Goal: Task Accomplishment & Management: Use online tool/utility

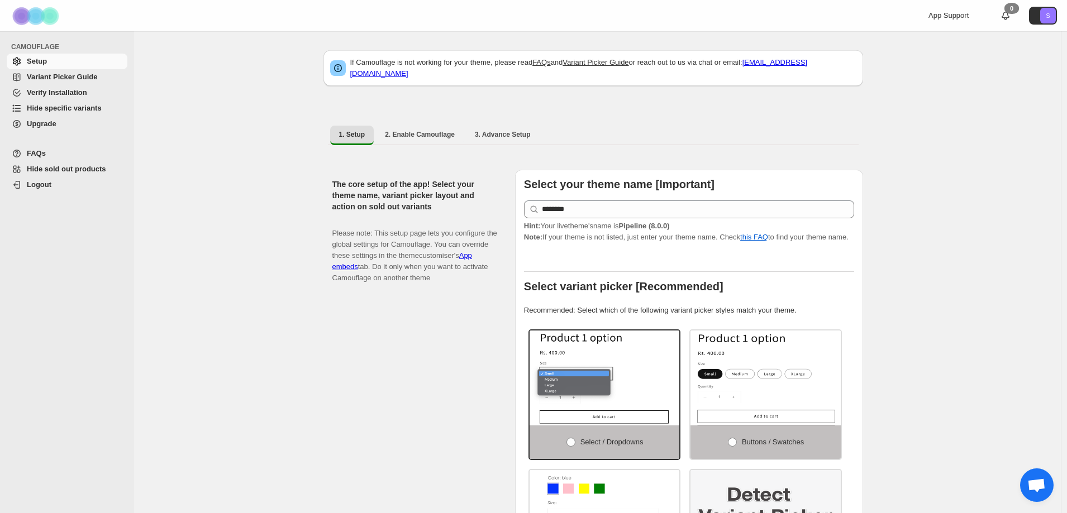
click at [63, 114] on link "Hide specific variants" at bounding box center [67, 109] width 121 height 16
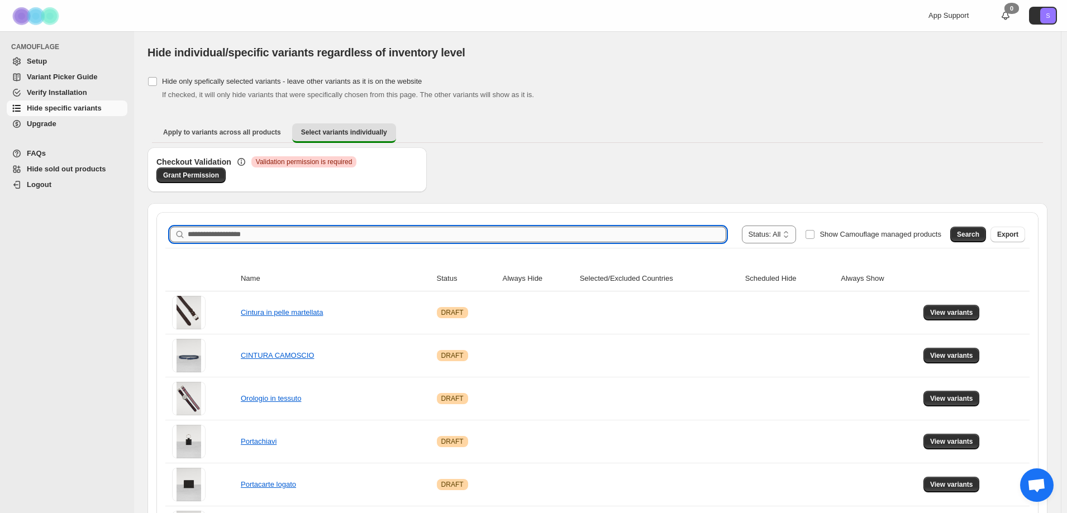
click at [216, 237] on input "Search product name" at bounding box center [457, 235] width 539 height 16
click at [964, 231] on button "Search" at bounding box center [968, 235] width 36 height 16
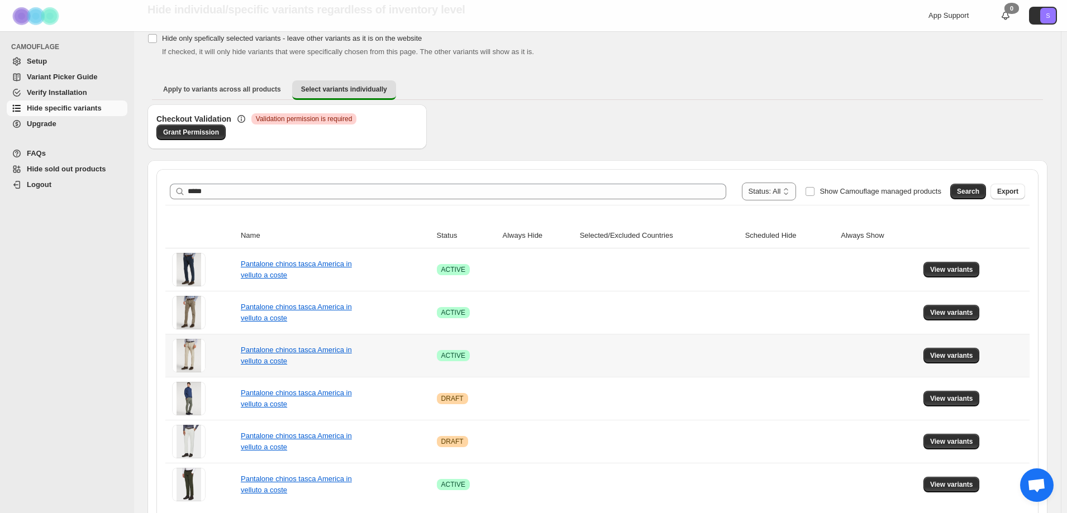
scroll to position [87, 0]
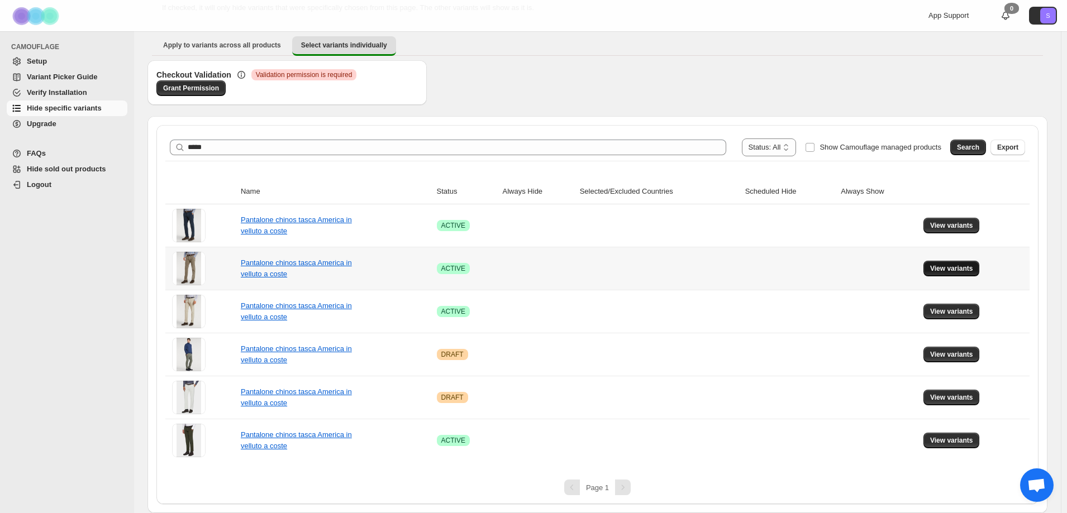
click at [967, 269] on span "View variants" at bounding box center [951, 268] width 43 height 9
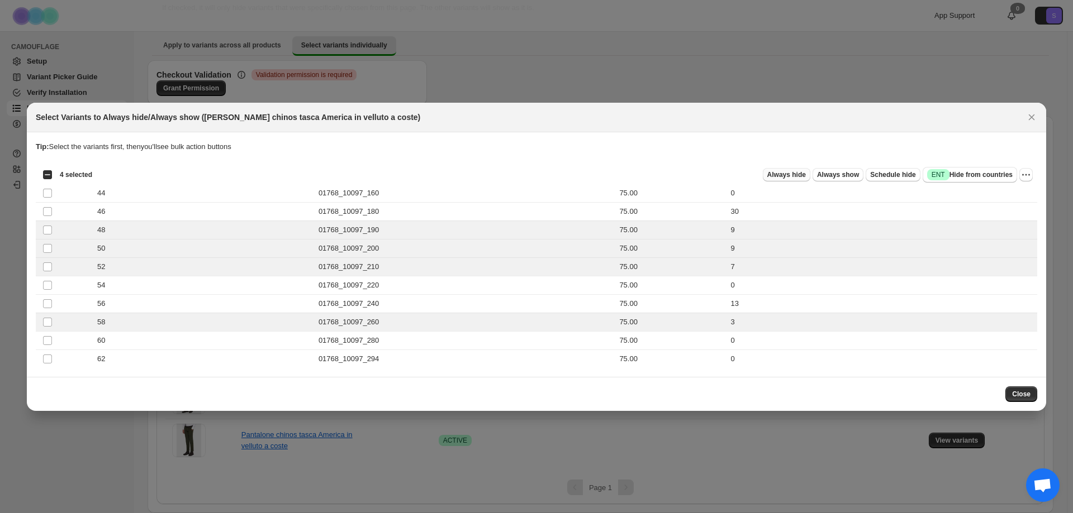
click at [800, 172] on span "Always hide" at bounding box center [786, 174] width 39 height 9
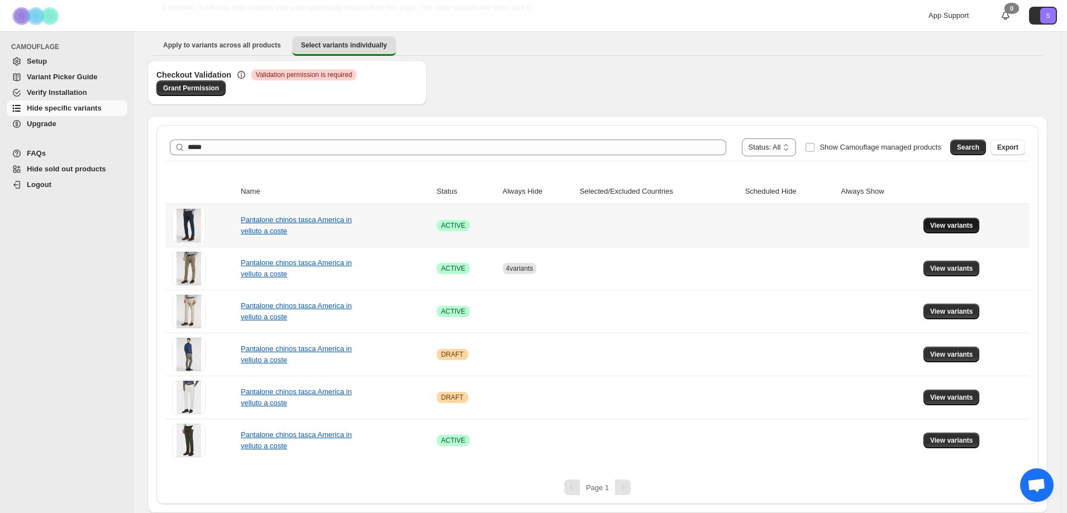
click at [952, 218] on button "View variants" at bounding box center [951, 226] width 56 height 16
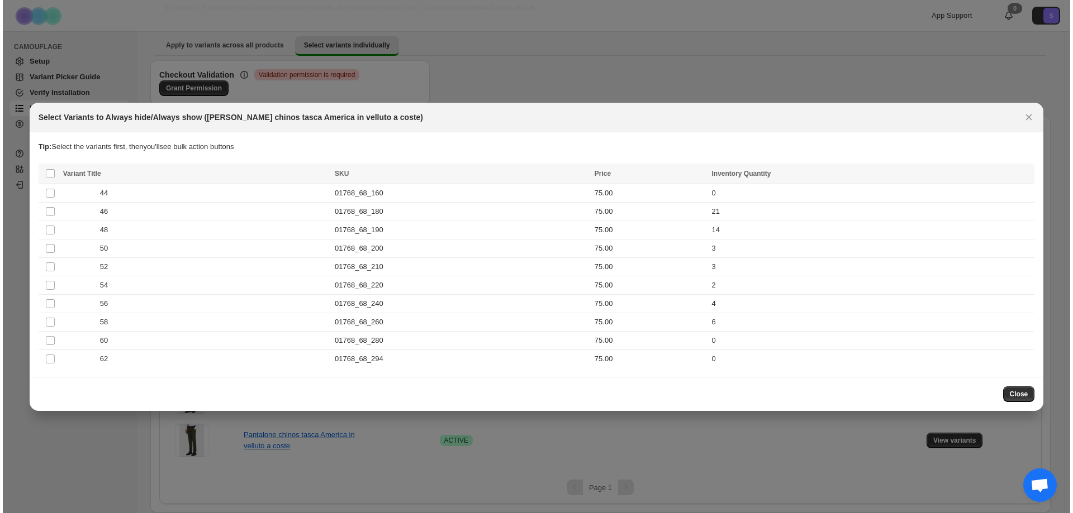
scroll to position [0, 0]
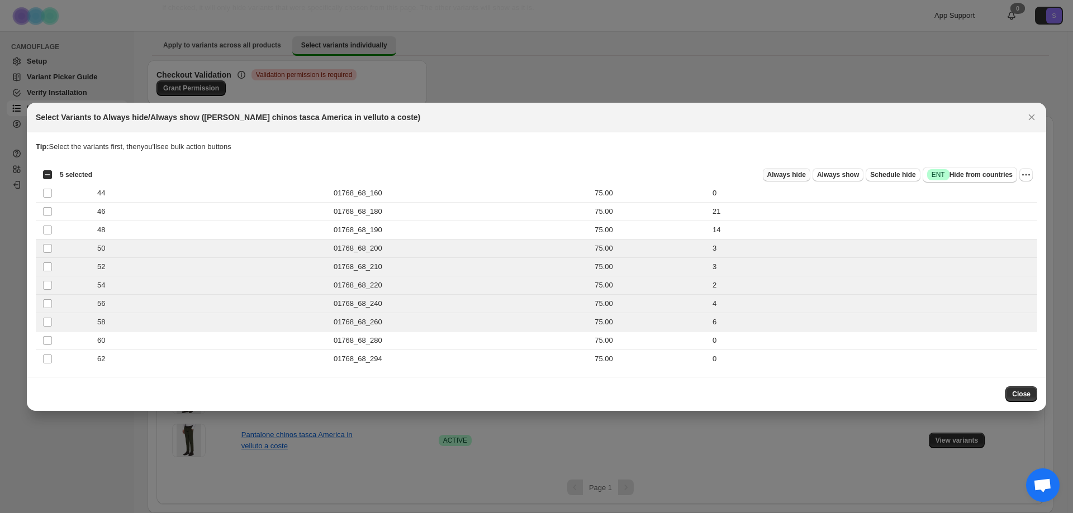
click at [799, 177] on span "Always hide" at bounding box center [786, 174] width 39 height 9
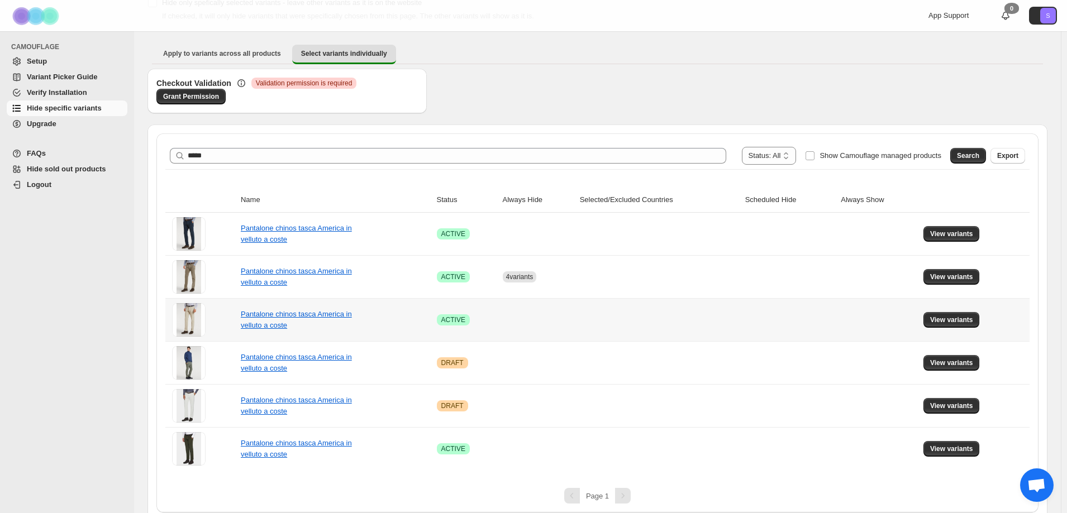
scroll to position [87, 0]
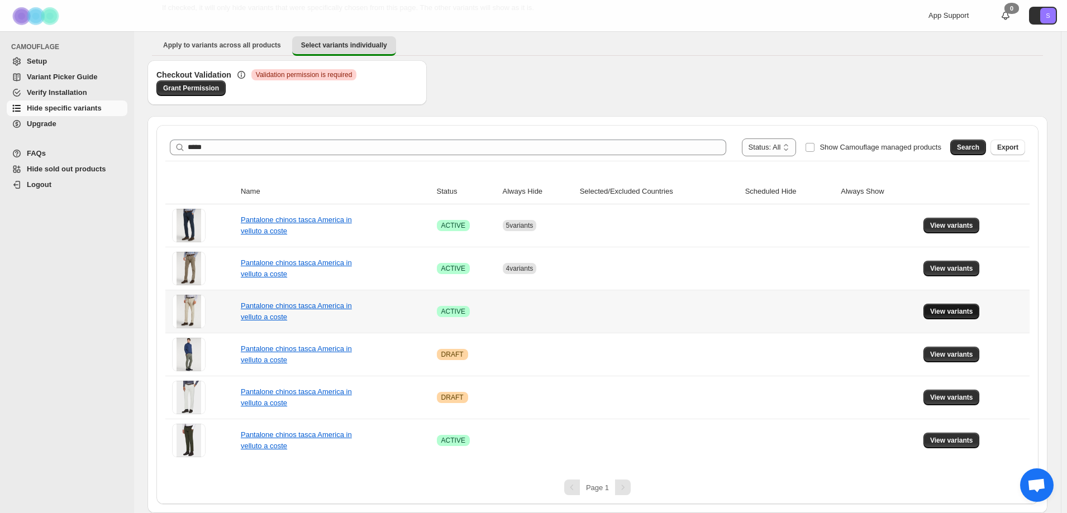
click at [955, 311] on span "View variants" at bounding box center [951, 311] width 43 height 9
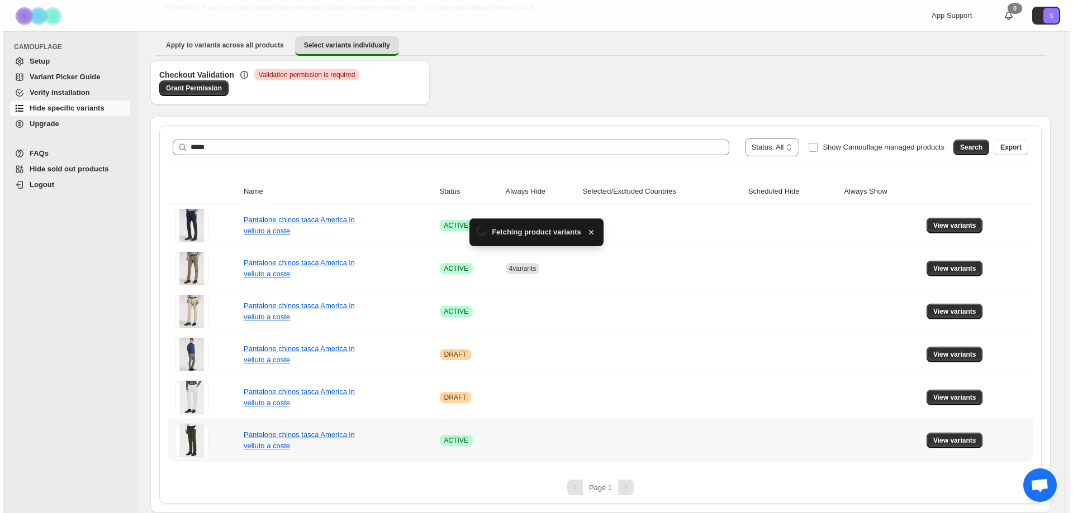
scroll to position [0, 0]
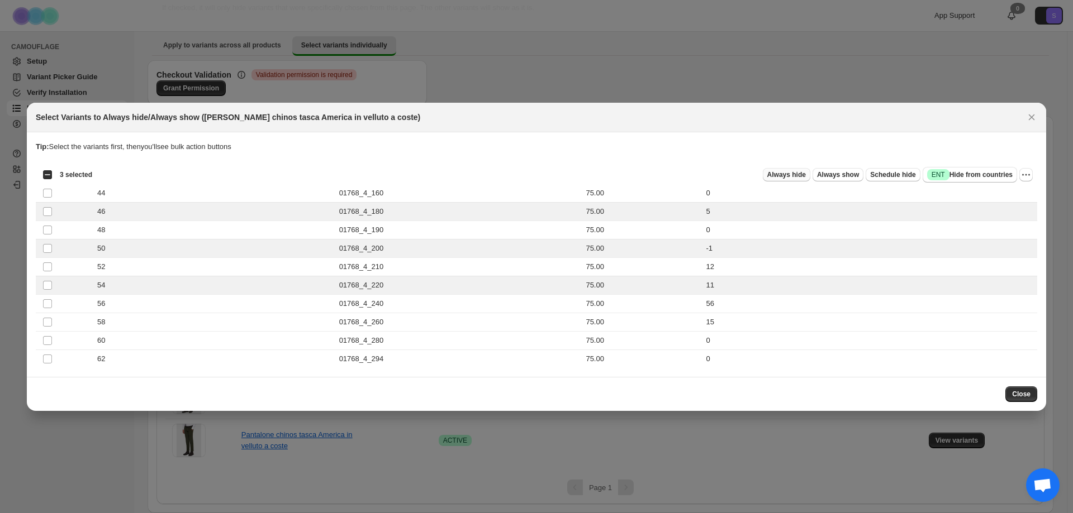
click at [798, 173] on span "Always hide" at bounding box center [786, 174] width 39 height 9
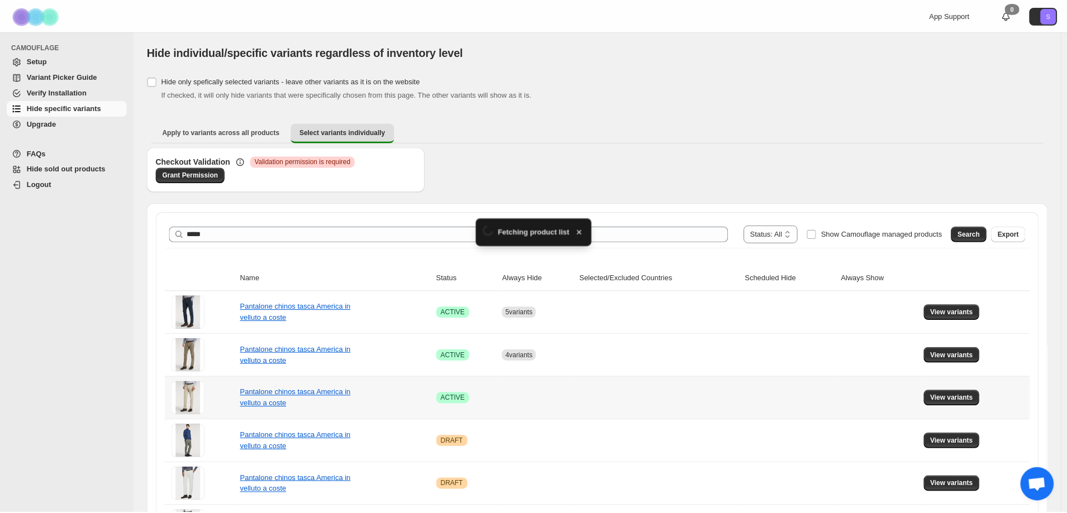
scroll to position [87, 0]
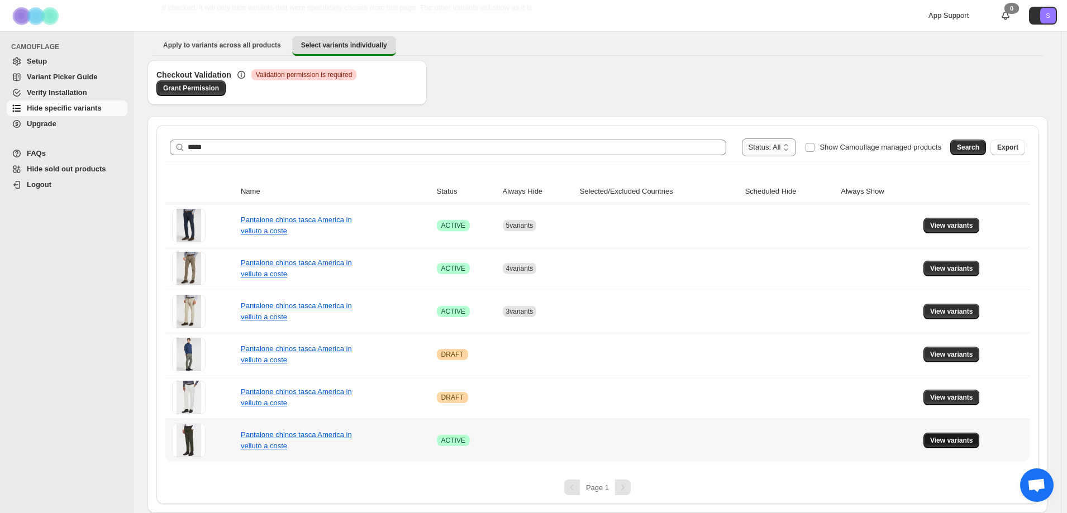
click at [965, 445] on button "View variants" at bounding box center [951, 441] width 56 height 16
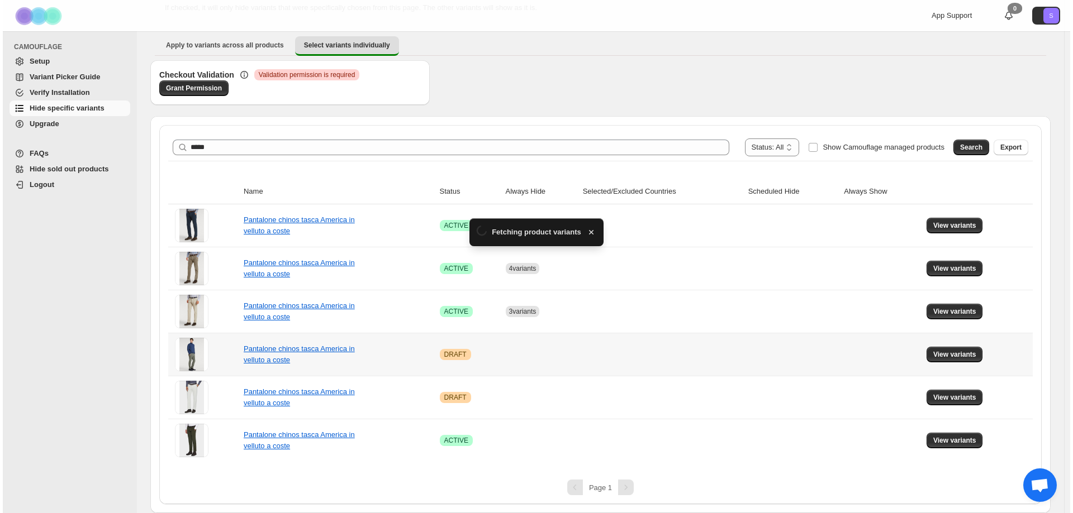
scroll to position [0, 0]
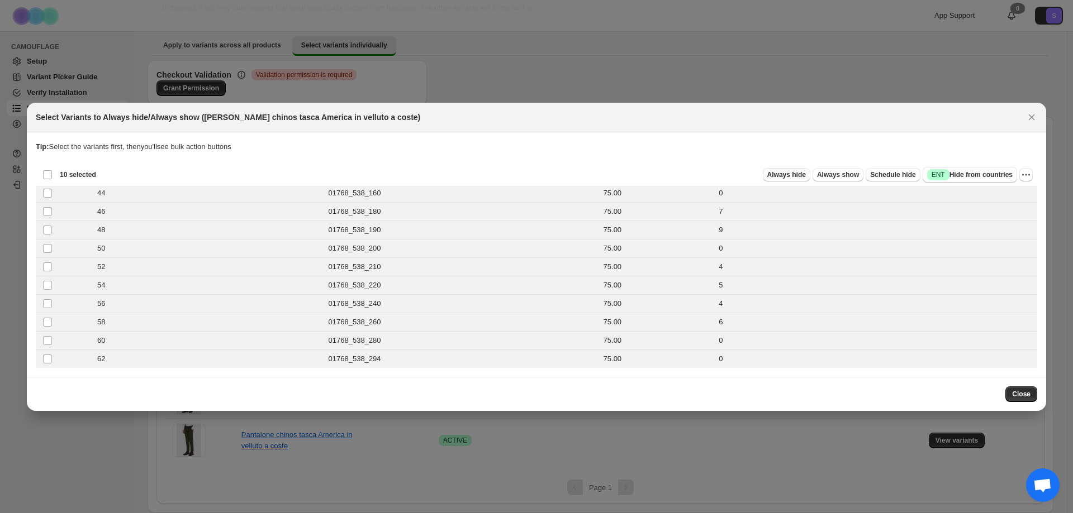
click at [795, 174] on span "Always hide" at bounding box center [786, 174] width 39 height 9
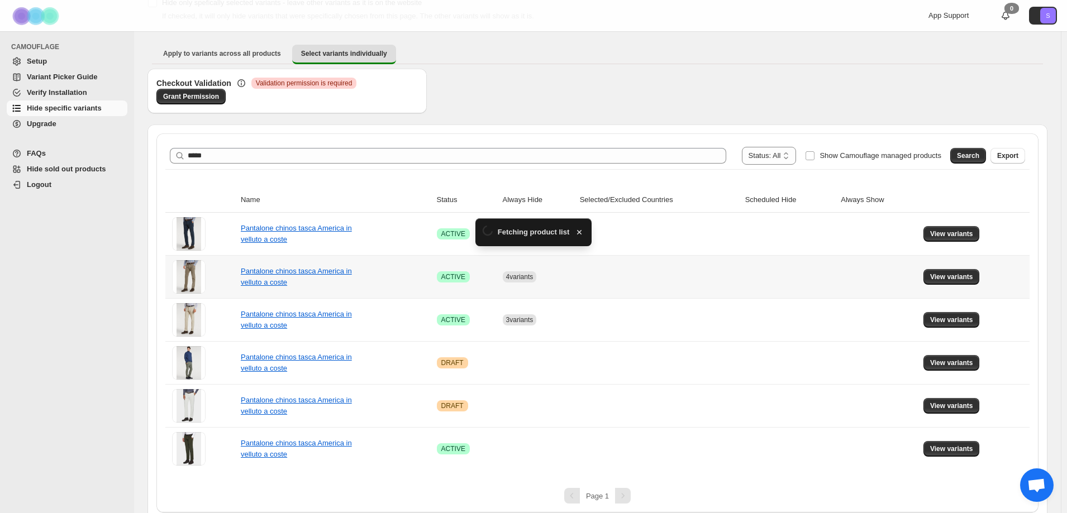
scroll to position [87, 0]
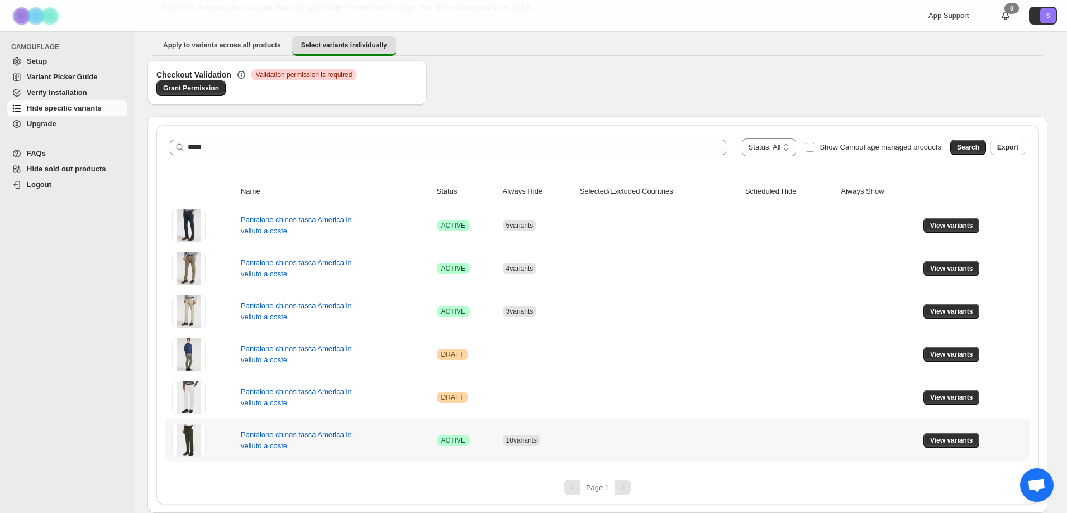
click at [192, 442] on span at bounding box center [189, 441] width 34 height 34
click at [270, 445] on link "Pantalone chinos tasca America in velluto a coste" at bounding box center [296, 441] width 111 height 20
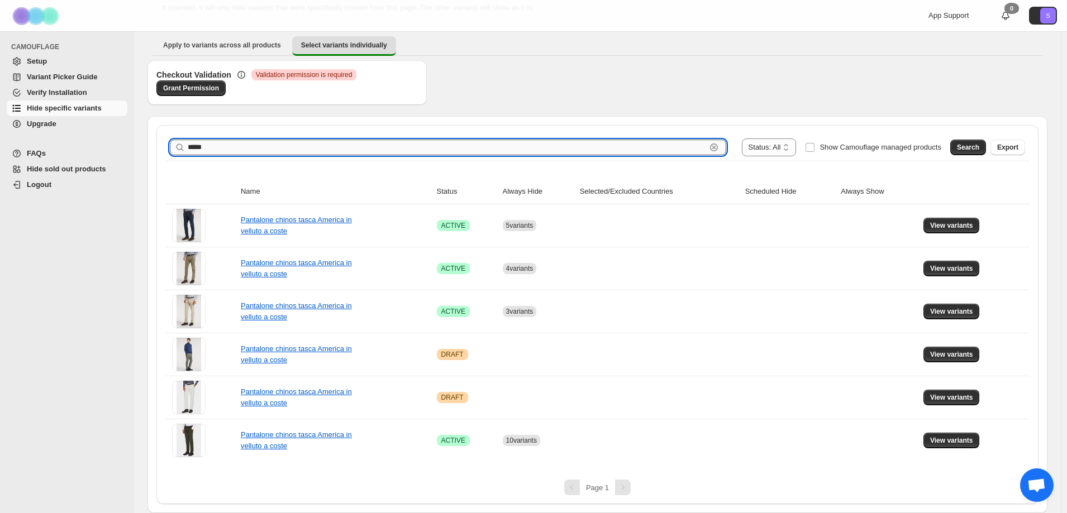
click at [220, 144] on input "*****" at bounding box center [447, 148] width 518 height 16
click at [981, 143] on button "Search" at bounding box center [968, 148] width 36 height 16
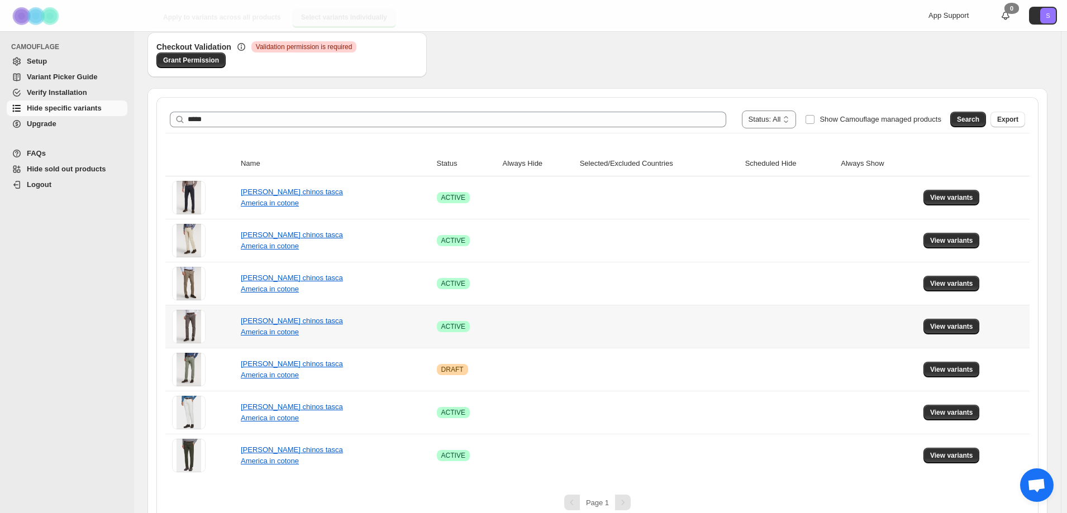
scroll to position [130, 0]
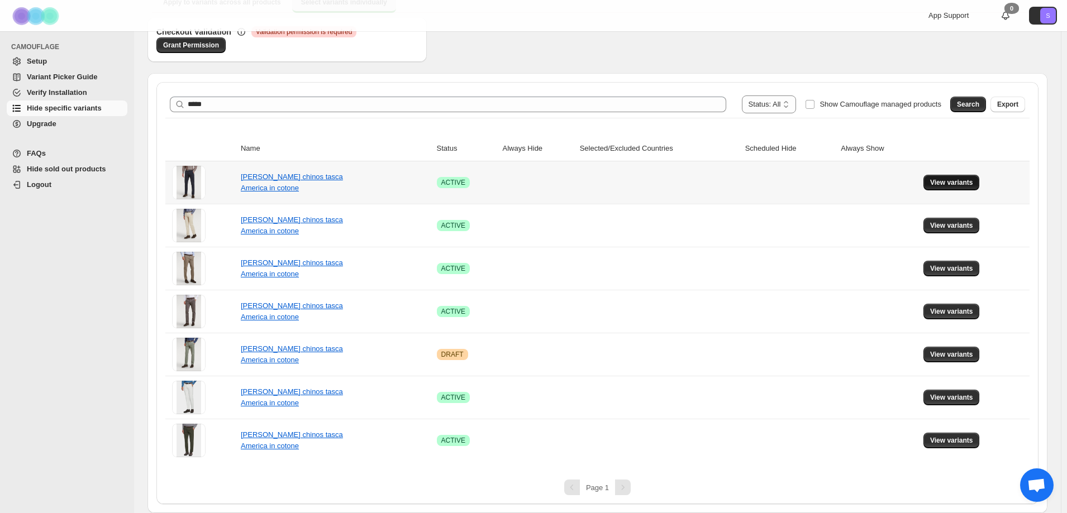
click at [952, 180] on span "View variants" at bounding box center [951, 182] width 43 height 9
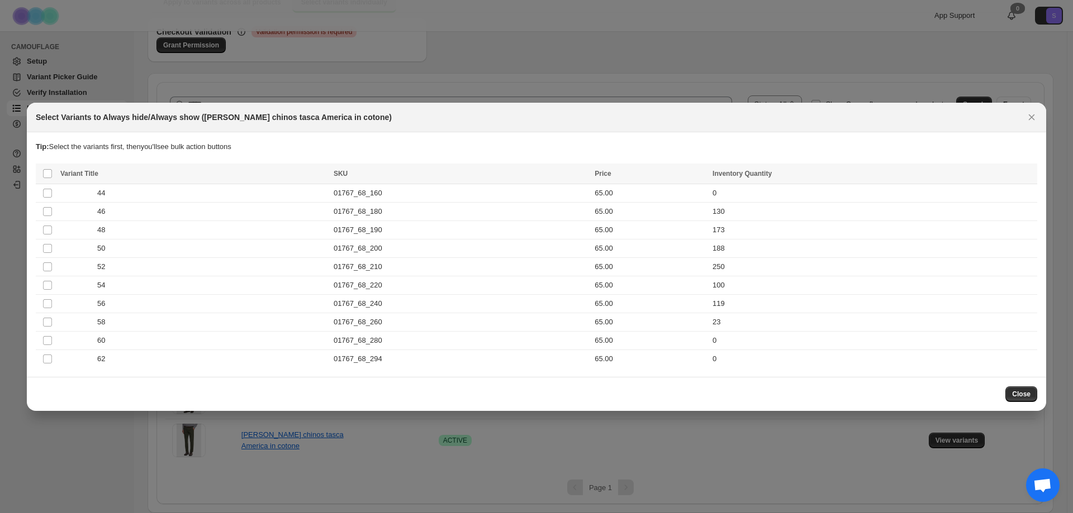
click at [1031, 115] on icon "Close" at bounding box center [1031, 117] width 11 height 11
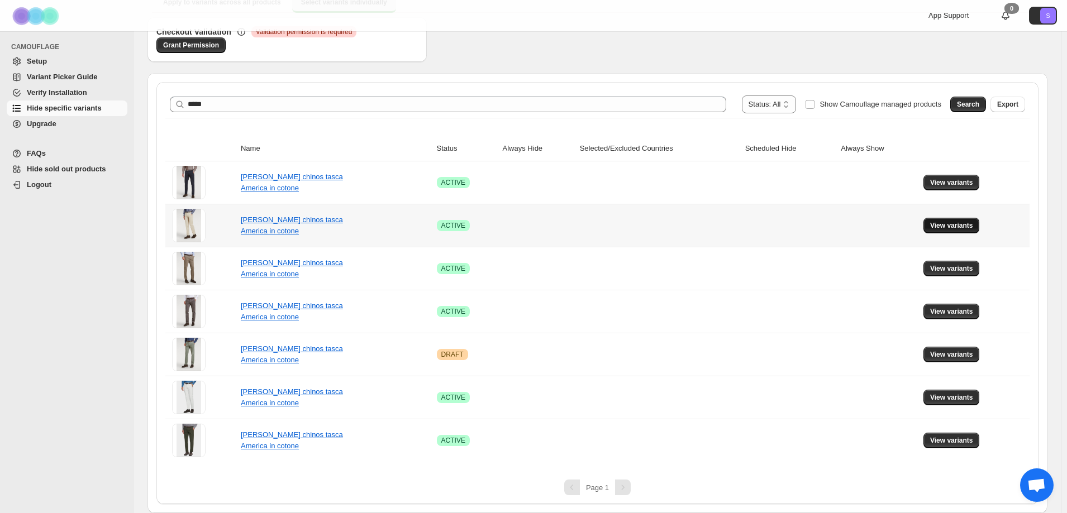
click at [970, 223] on span "View variants" at bounding box center [951, 225] width 43 height 9
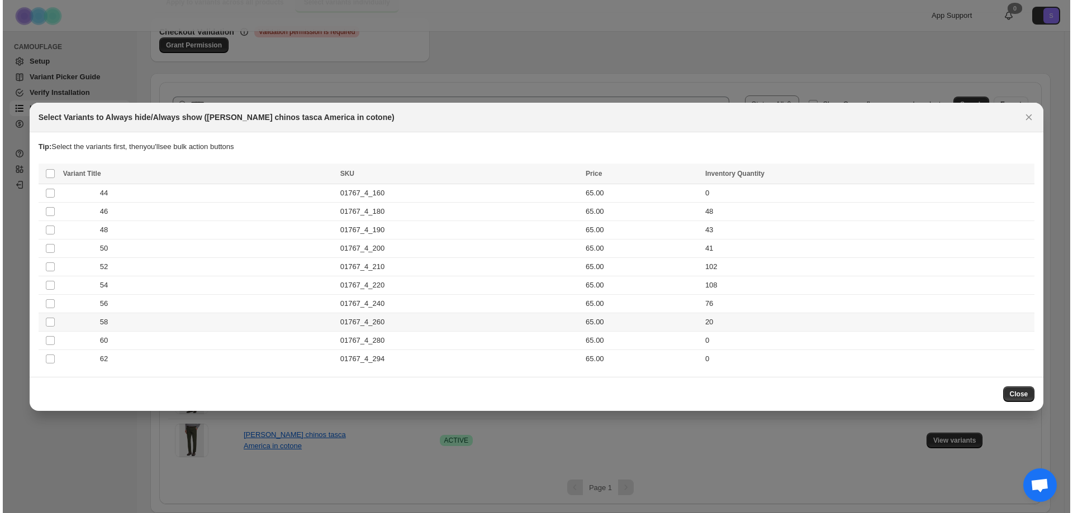
scroll to position [0, 0]
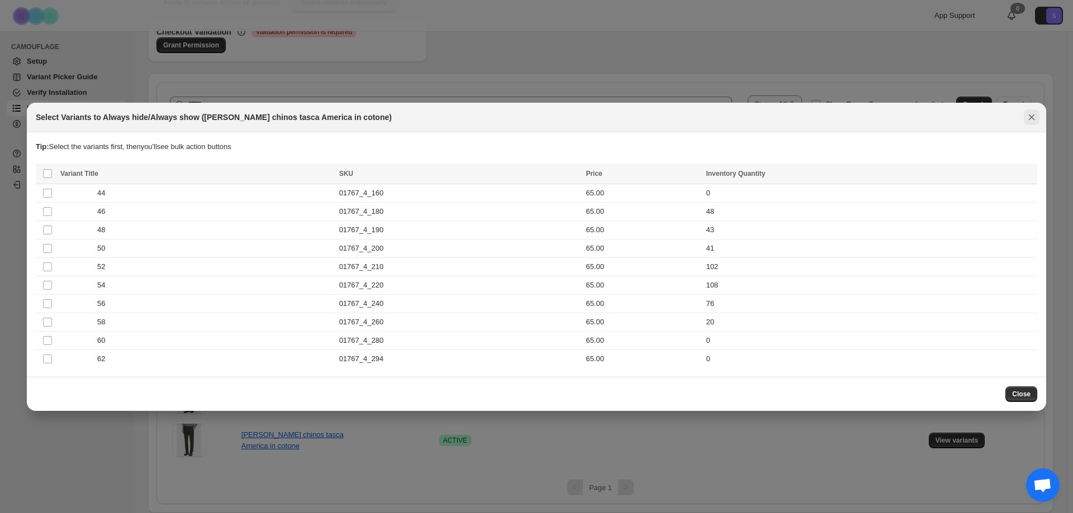
click at [1028, 116] on icon "Close" at bounding box center [1031, 117] width 11 height 11
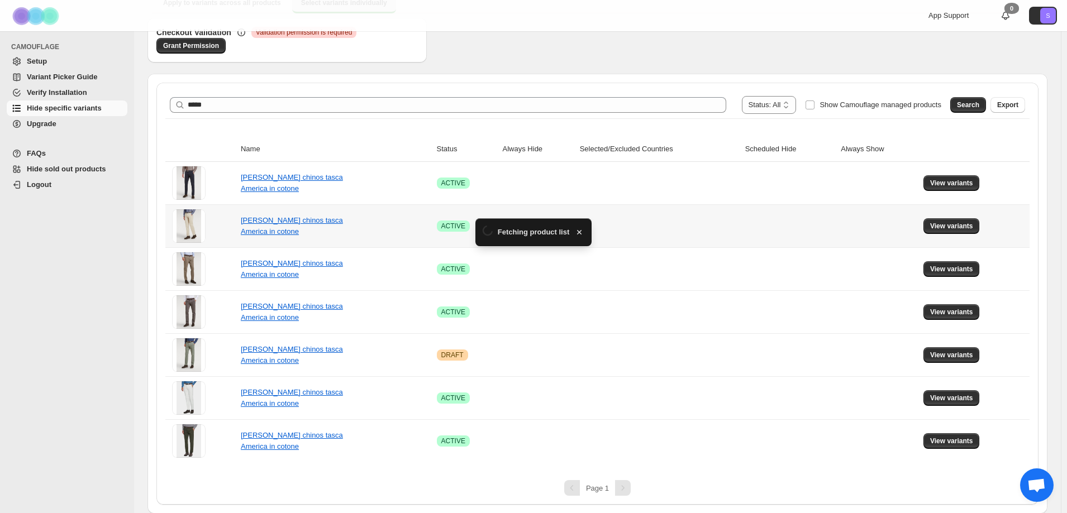
scroll to position [130, 0]
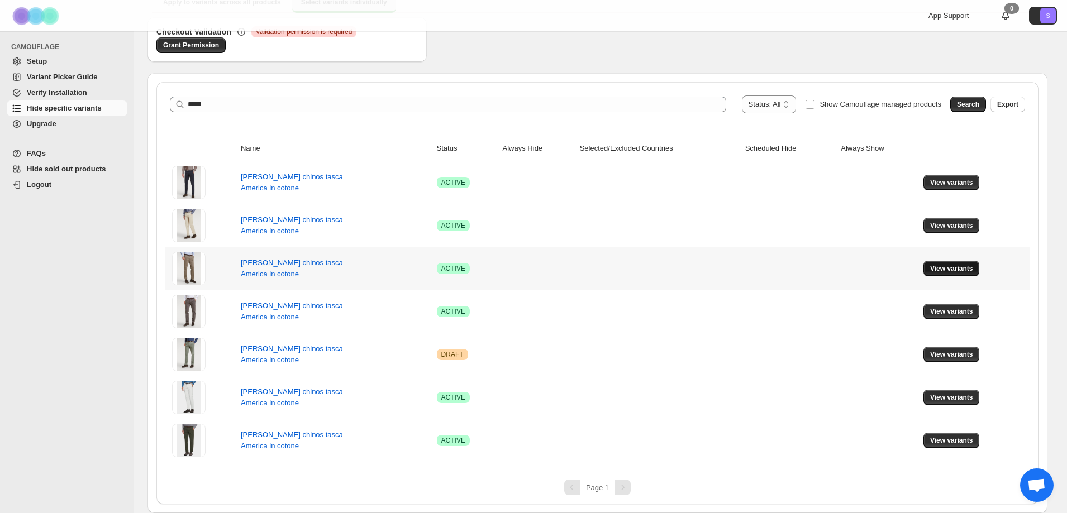
click at [954, 264] on button "View variants" at bounding box center [951, 269] width 56 height 16
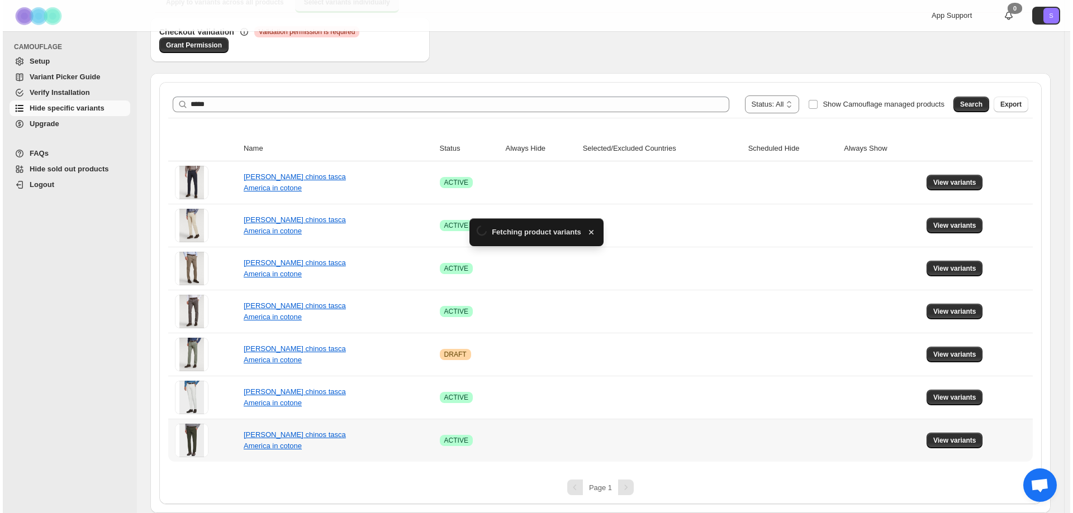
scroll to position [0, 0]
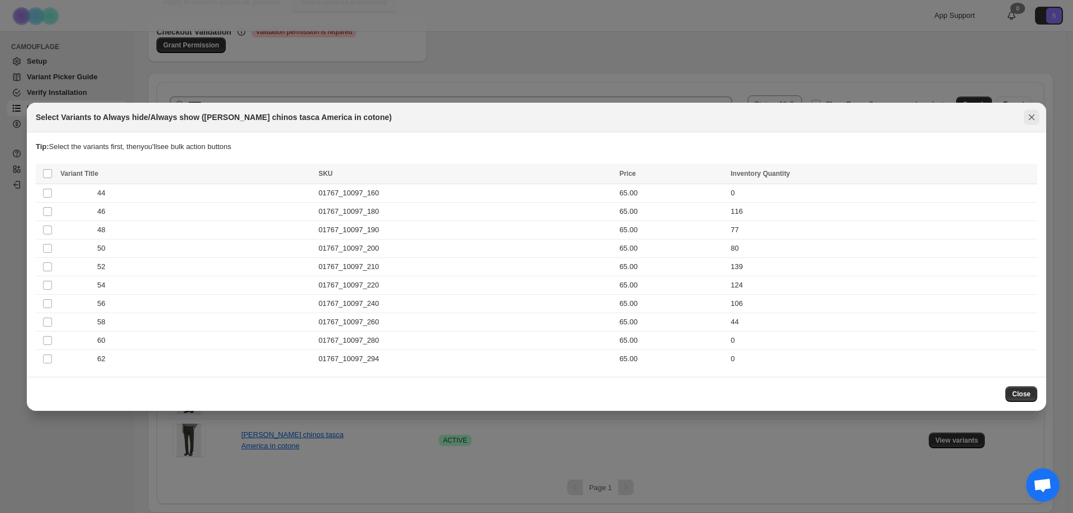
click at [1035, 117] on icon "Close" at bounding box center [1031, 117] width 11 height 11
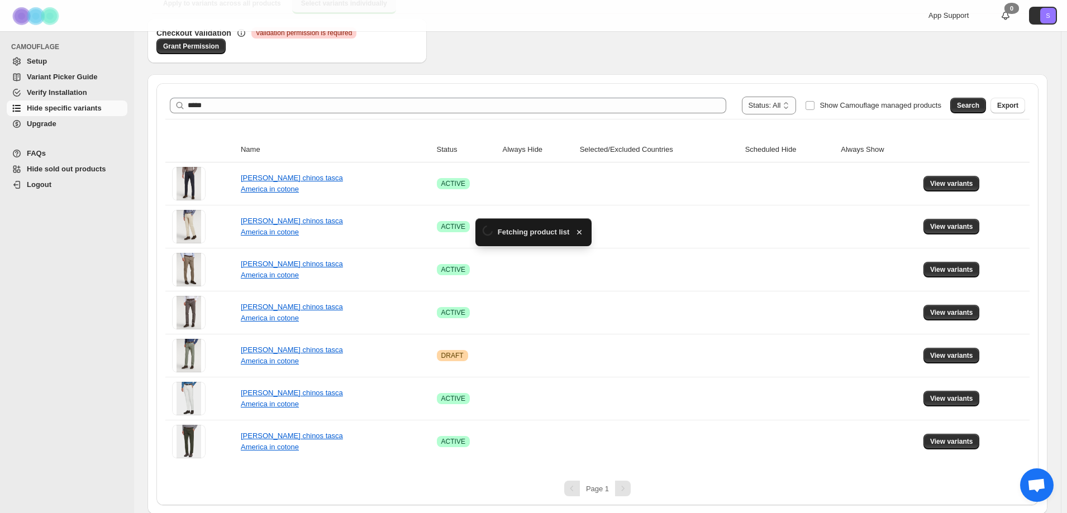
scroll to position [130, 0]
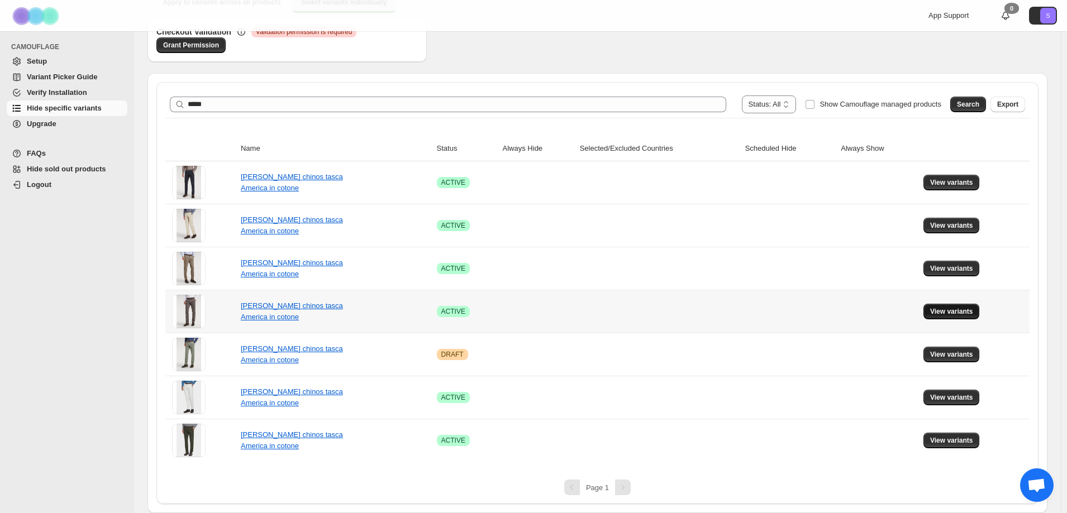
click at [971, 311] on span "View variants" at bounding box center [951, 311] width 43 height 9
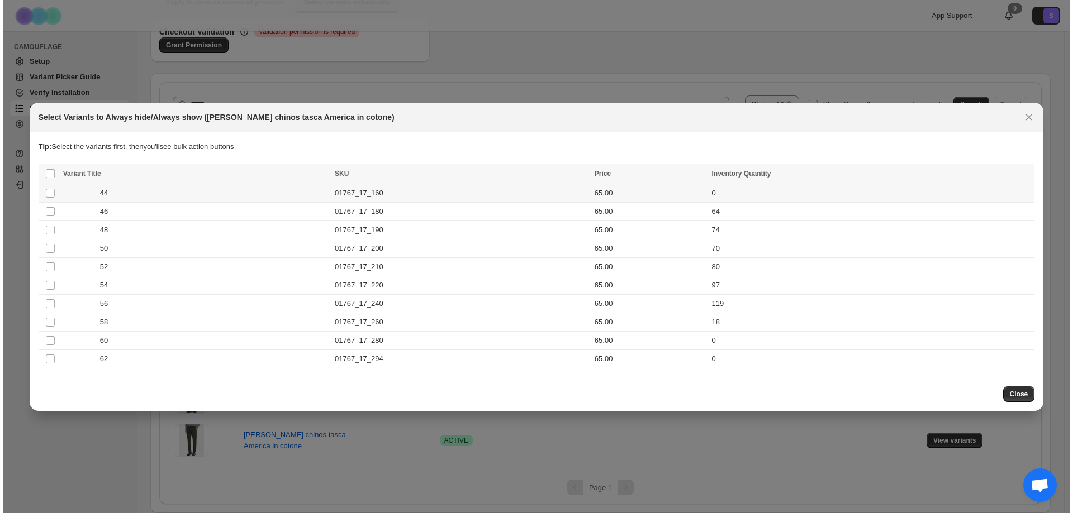
scroll to position [0, 0]
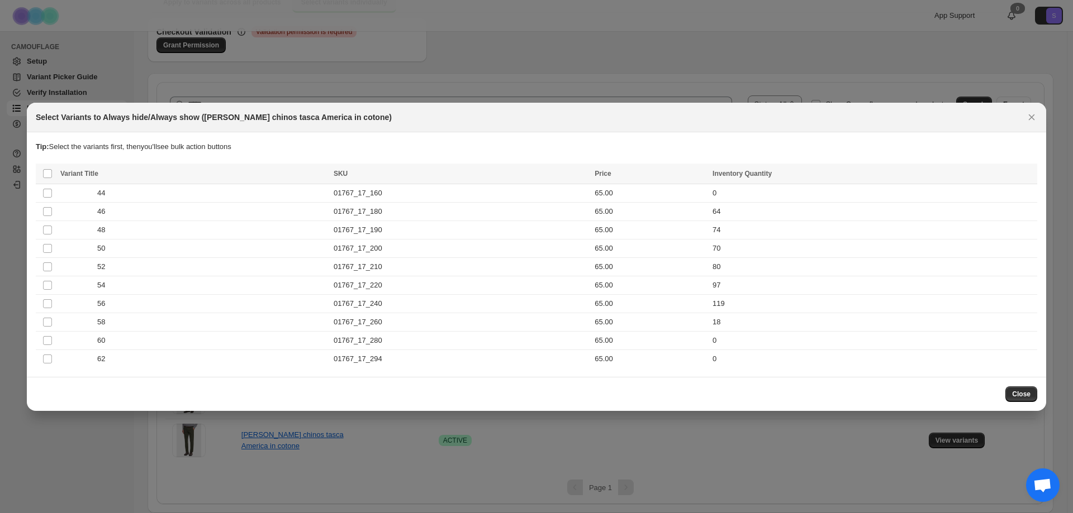
click at [1030, 119] on icon "Close" at bounding box center [1031, 117] width 6 height 6
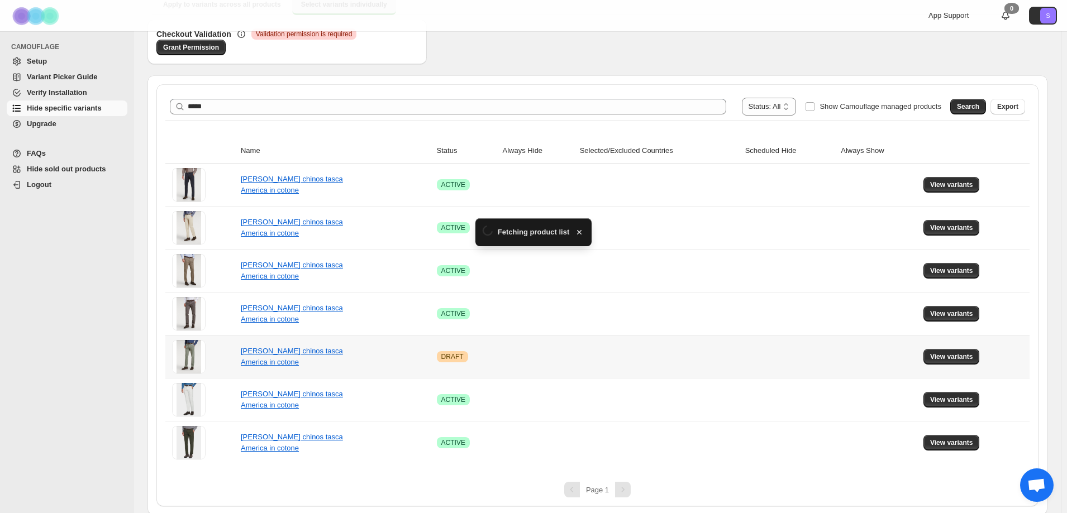
scroll to position [130, 0]
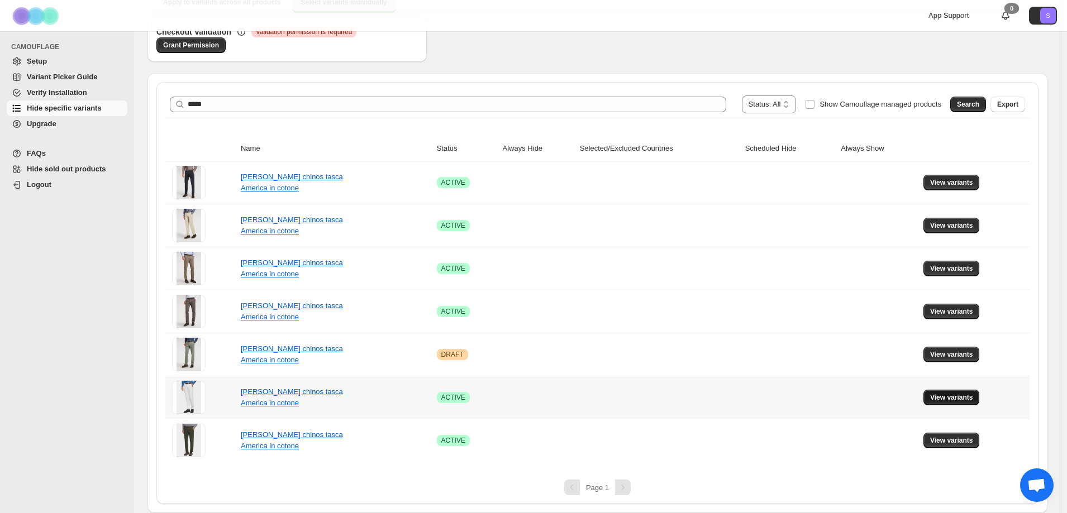
click at [962, 394] on span "View variants" at bounding box center [951, 397] width 43 height 9
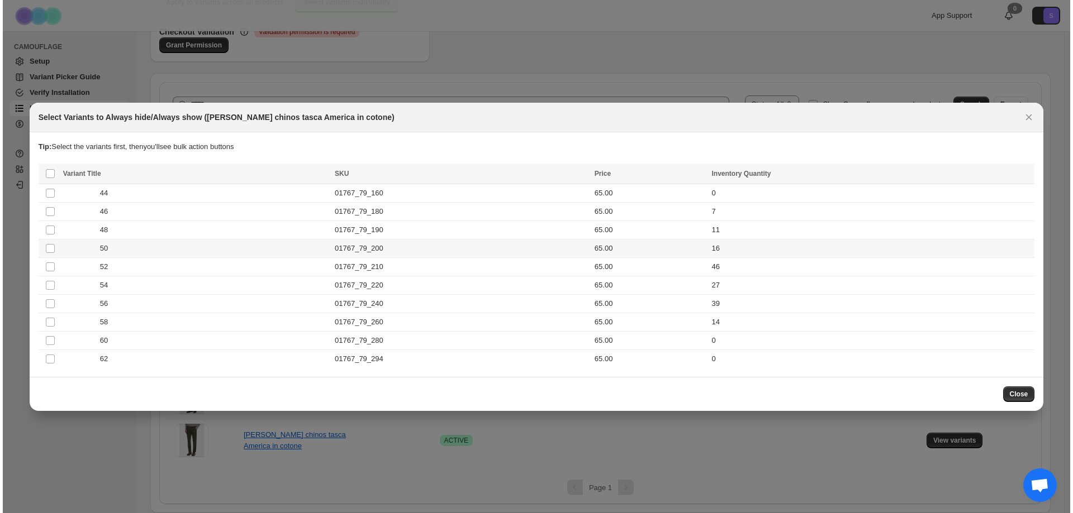
scroll to position [0, 0]
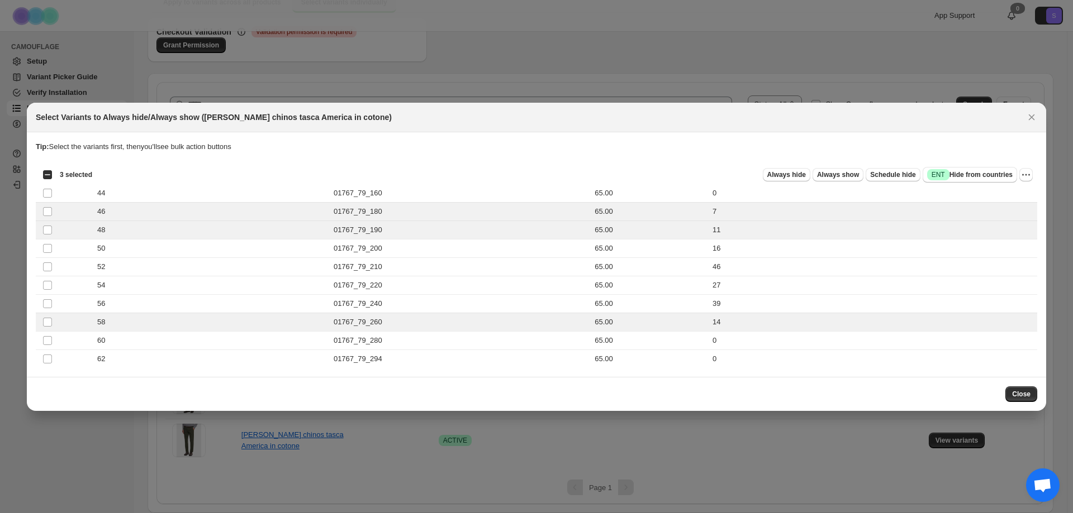
drag, startPoint x: 801, startPoint y: 179, endPoint x: 916, endPoint y: 263, distance: 142.7
click at [802, 179] on span "Always hide" at bounding box center [786, 174] width 39 height 9
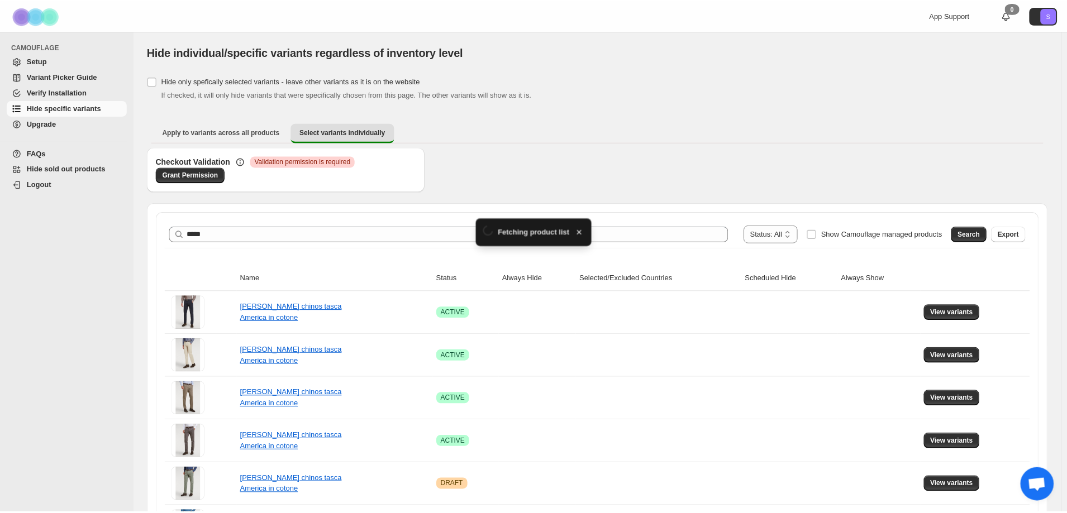
scroll to position [130, 0]
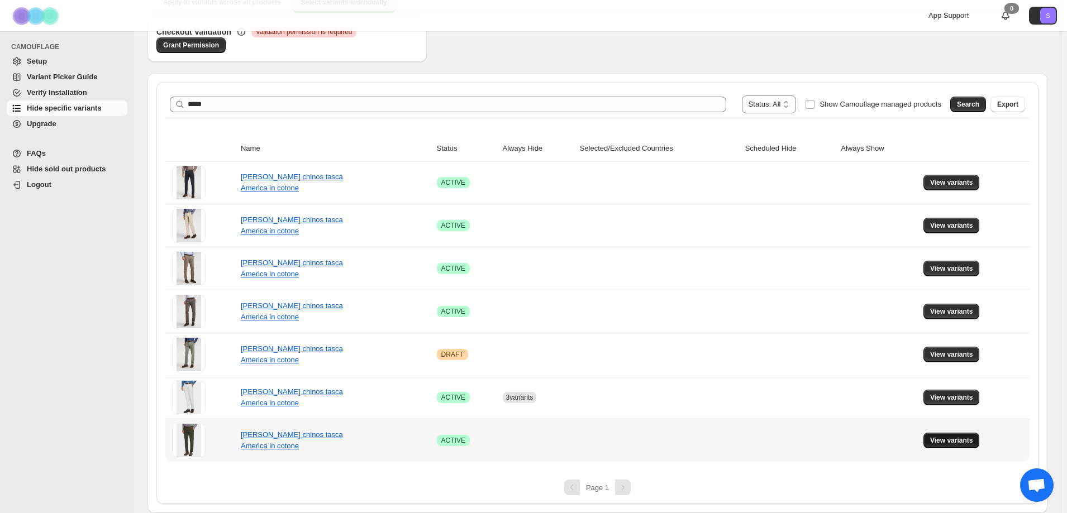
click at [946, 440] on span "View variants" at bounding box center [951, 440] width 43 height 9
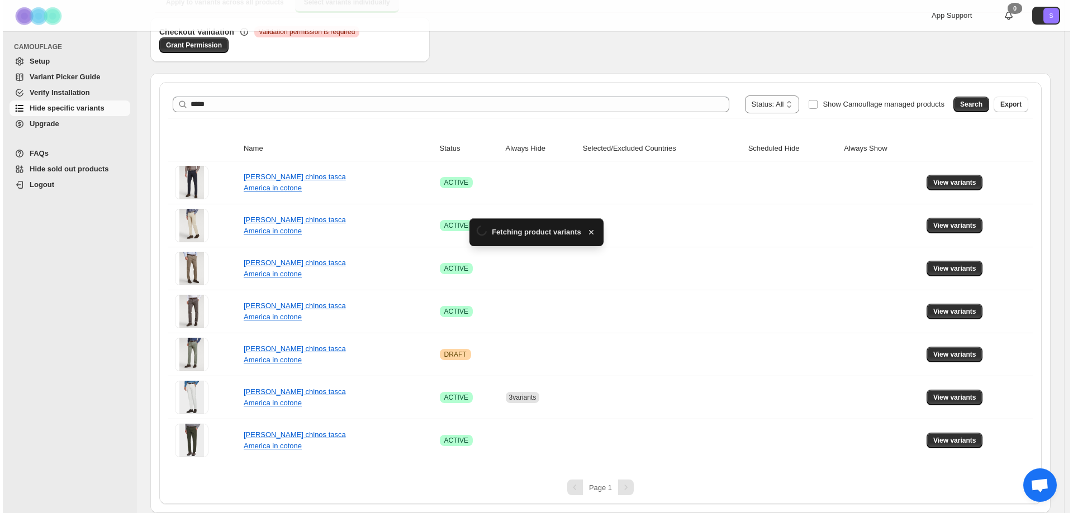
scroll to position [0, 0]
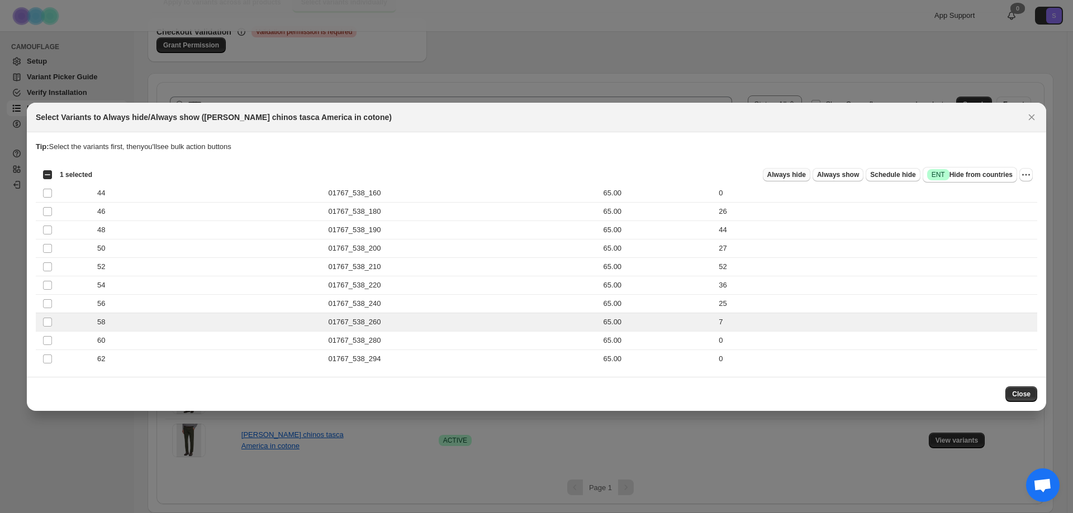
click at [798, 173] on span "Always hide" at bounding box center [786, 174] width 39 height 9
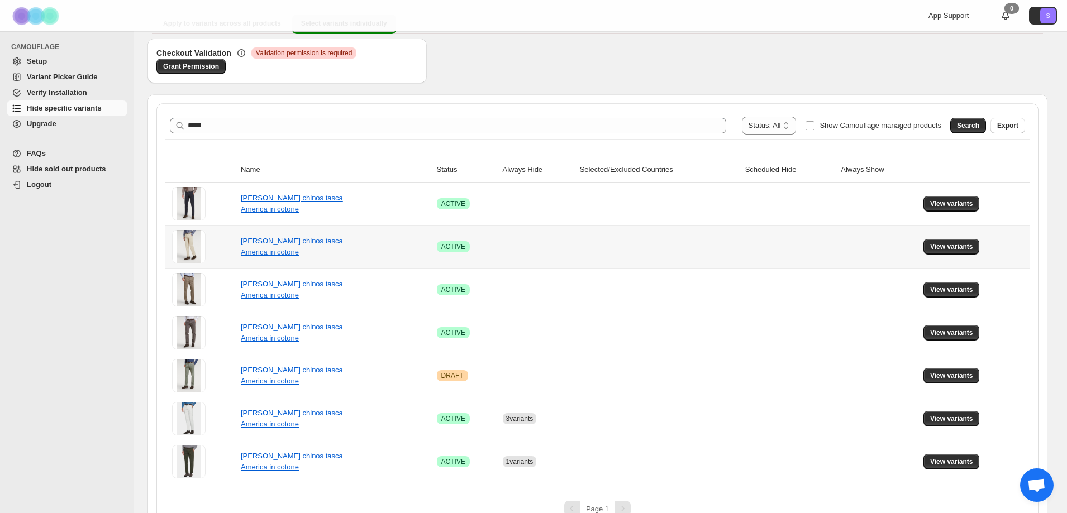
scroll to position [130, 0]
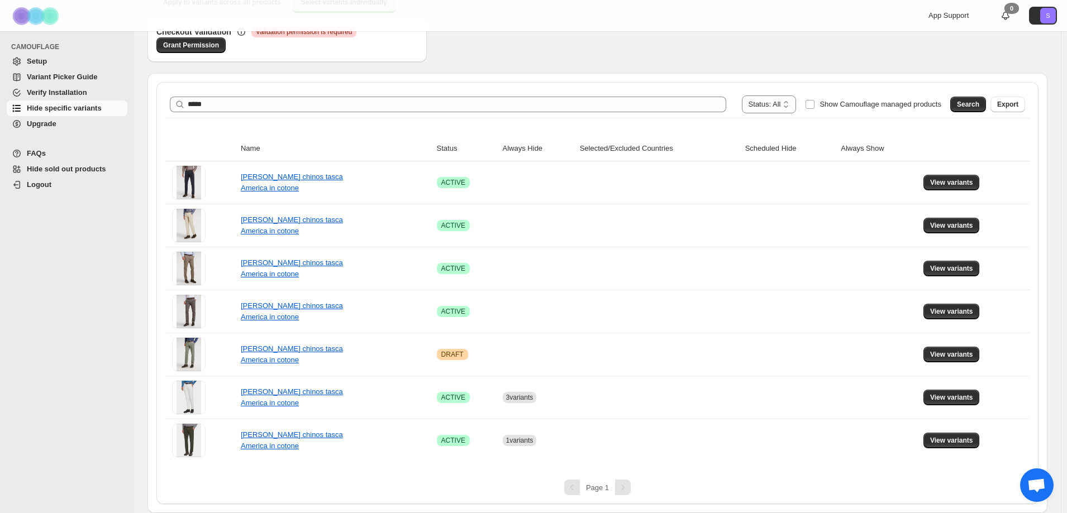
click at [271, 96] on div "**********" at bounding box center [597, 105] width 855 height 18
click at [279, 117] on div "**********" at bounding box center [597, 104] width 864 height 27
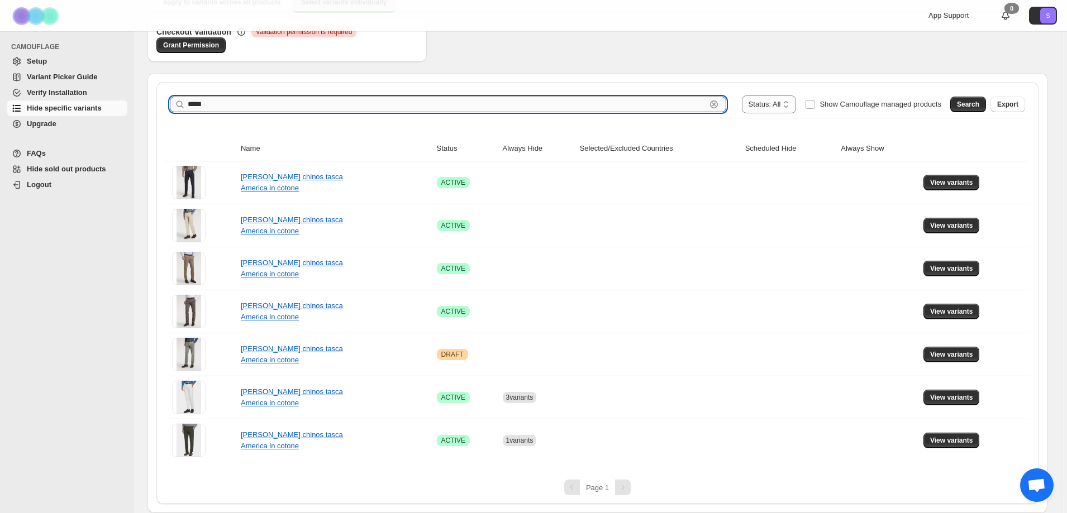
click at [276, 107] on input "*****" at bounding box center [447, 105] width 518 height 16
click at [976, 106] on span "Search" at bounding box center [968, 104] width 22 height 9
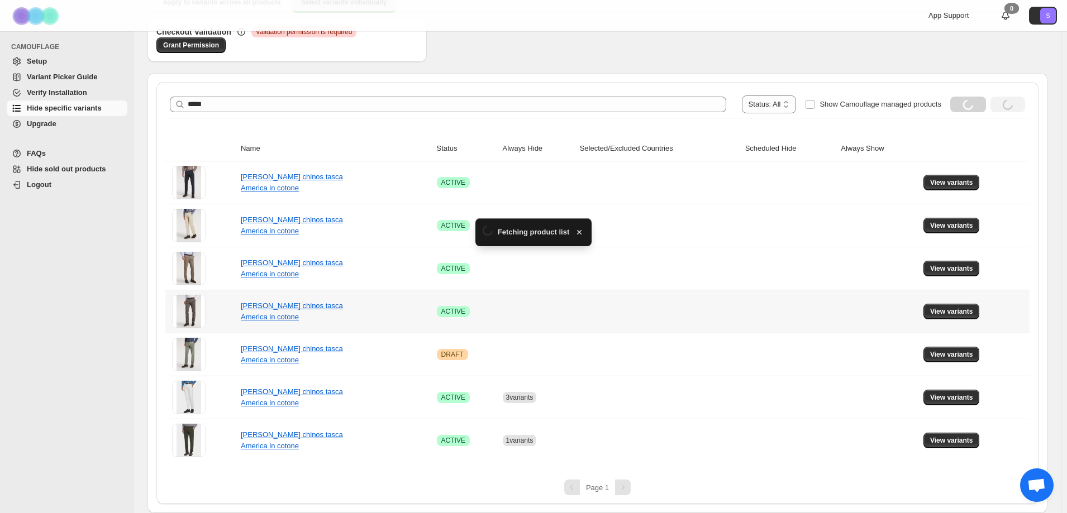
scroll to position [87, 0]
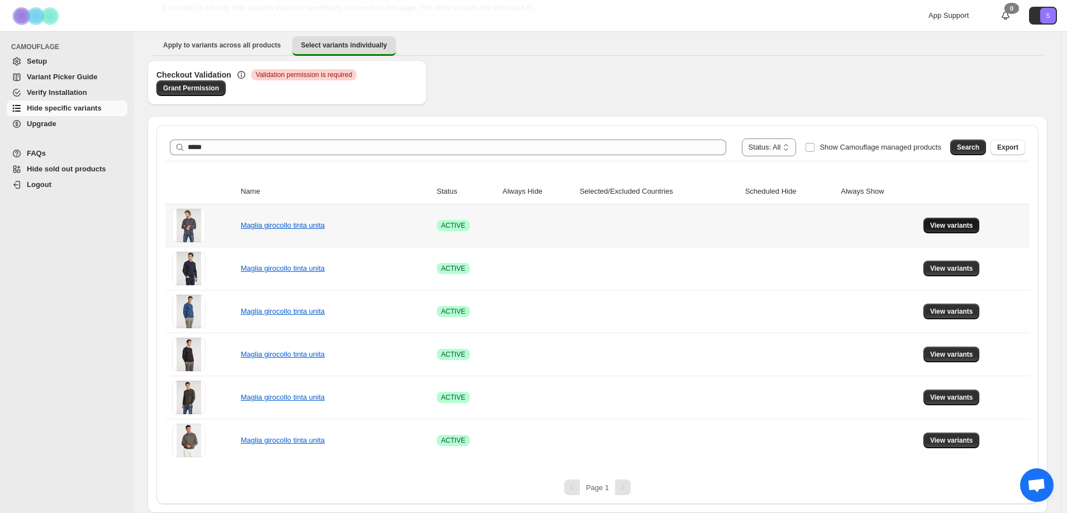
click at [971, 226] on span "View variants" at bounding box center [951, 225] width 43 height 9
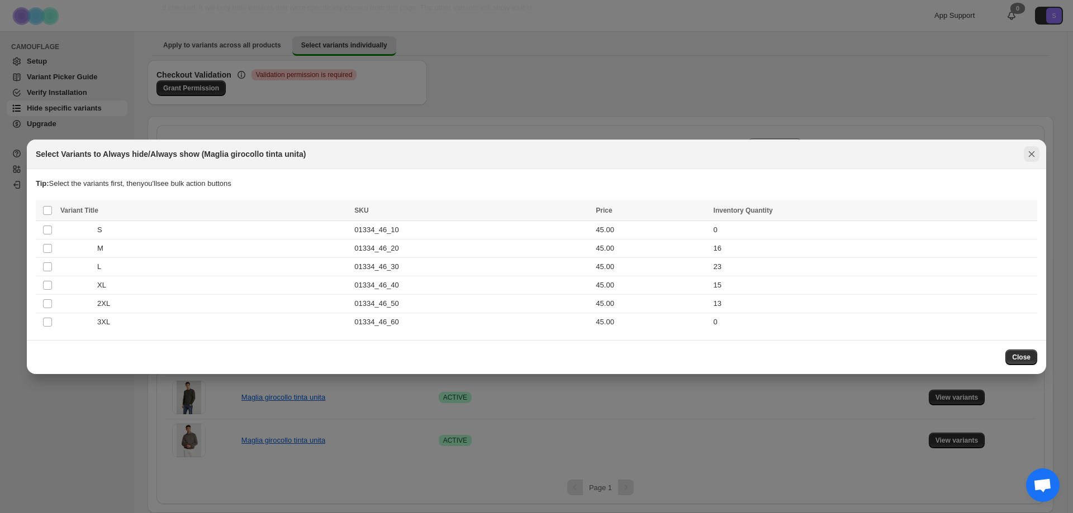
click at [1027, 155] on icon "Close" at bounding box center [1031, 154] width 11 height 11
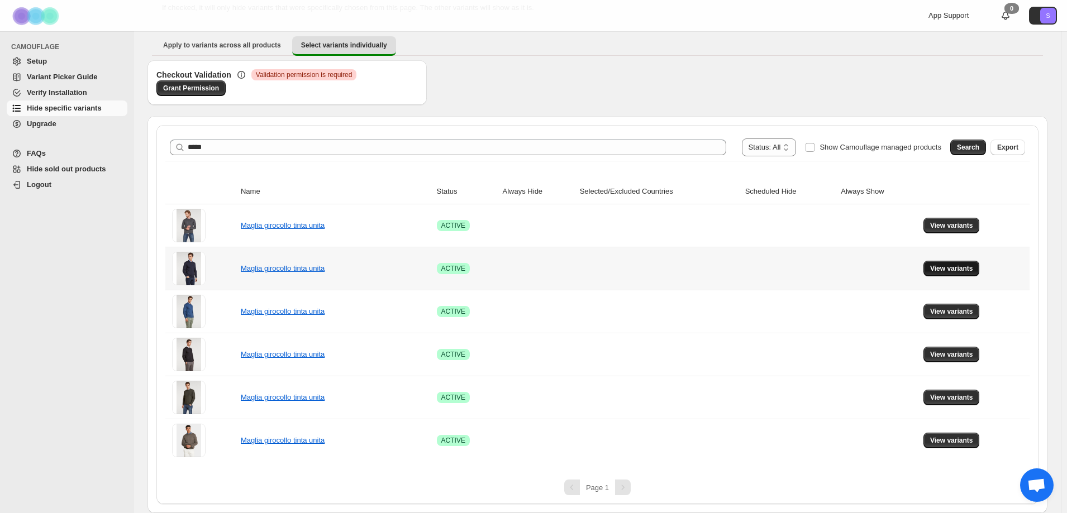
click at [953, 272] on span "View variants" at bounding box center [951, 268] width 43 height 9
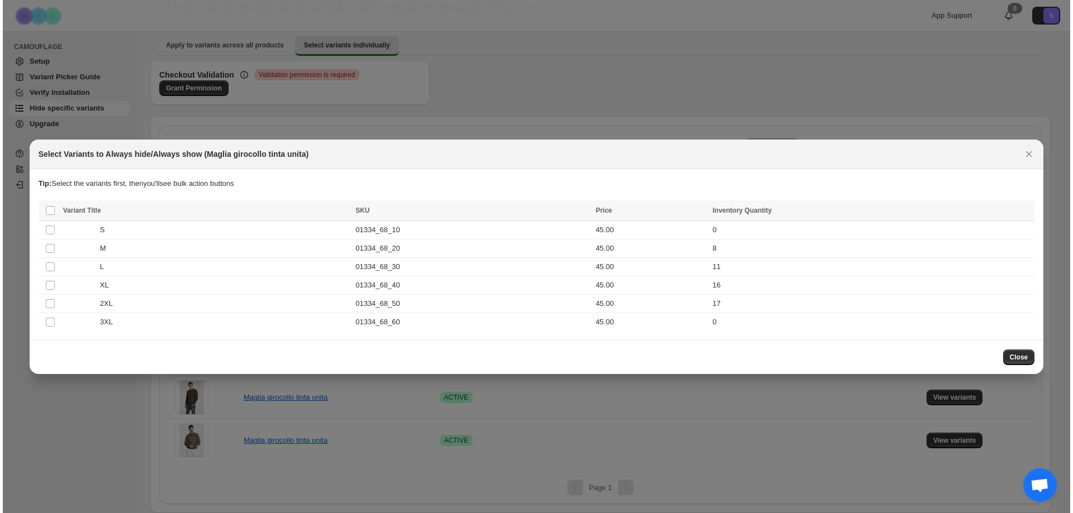
scroll to position [0, 0]
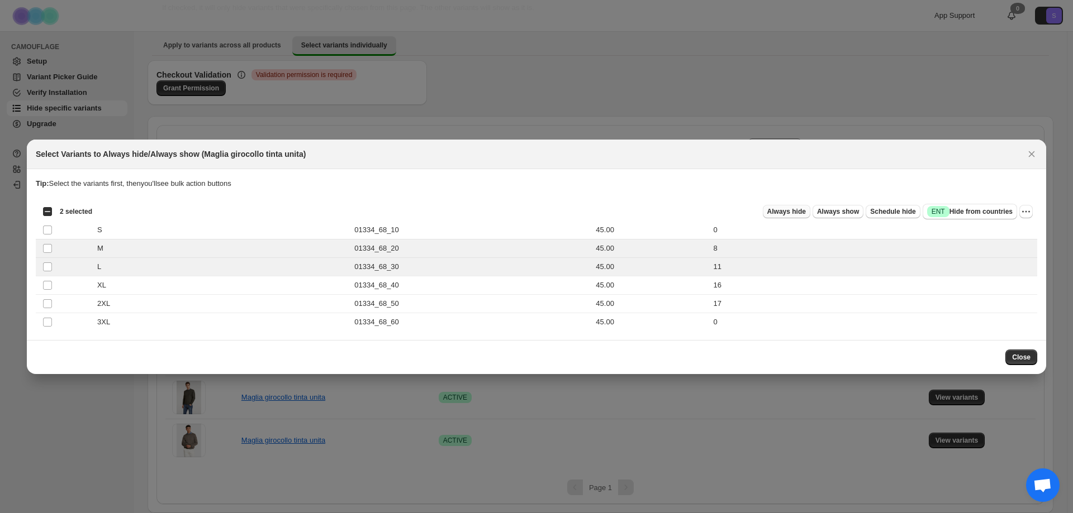
click at [784, 215] on span "Always hide" at bounding box center [786, 211] width 39 height 9
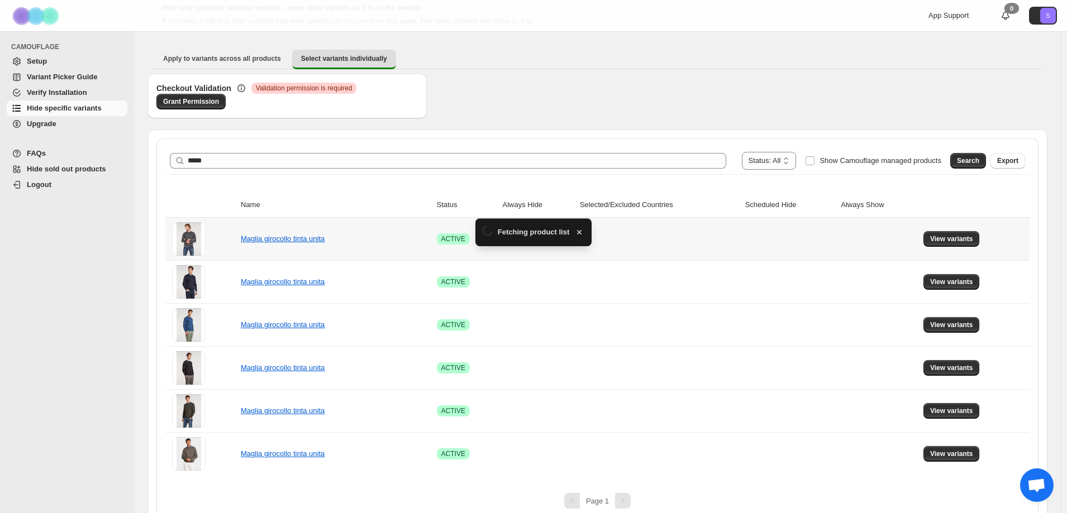
scroll to position [87, 0]
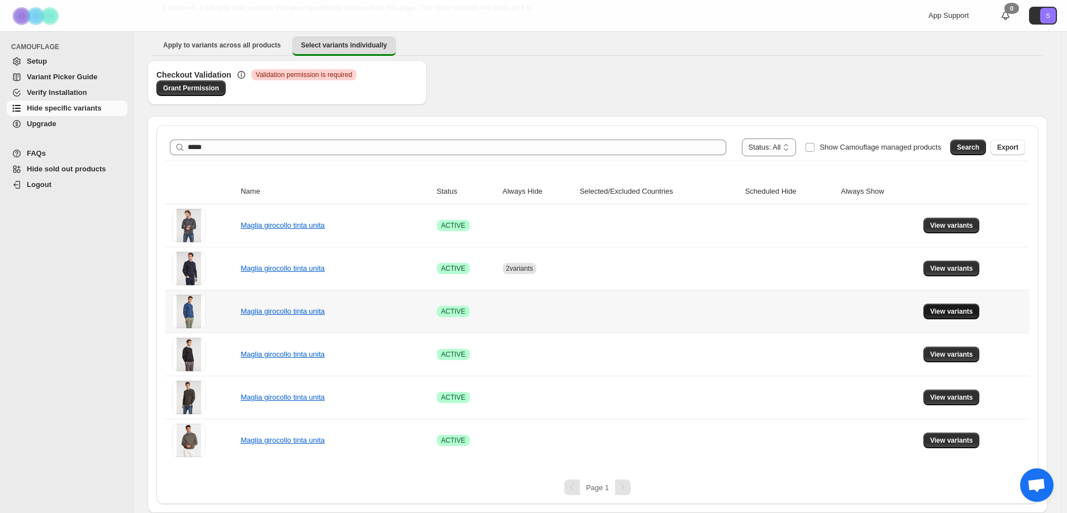
click at [938, 314] on span "View variants" at bounding box center [951, 311] width 43 height 9
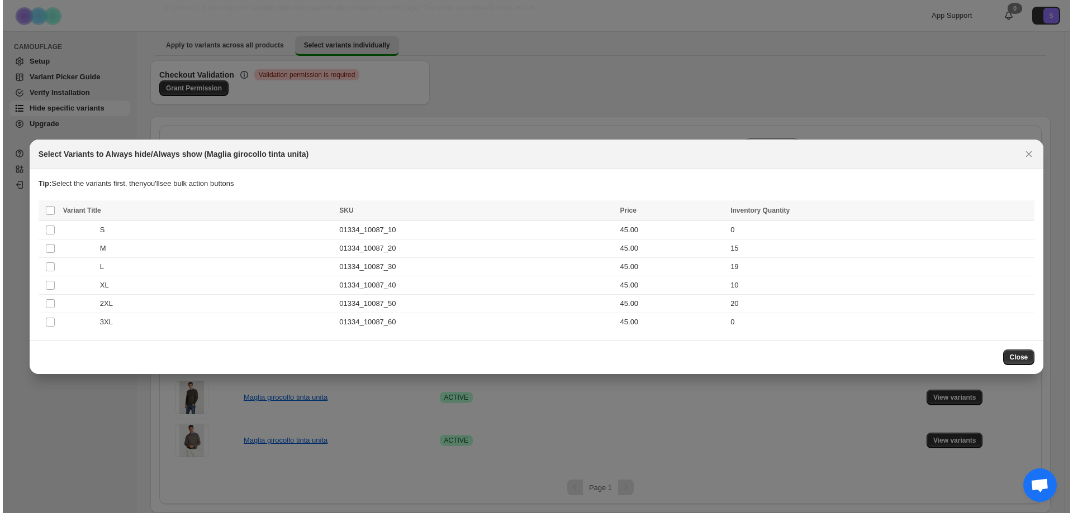
scroll to position [0, 0]
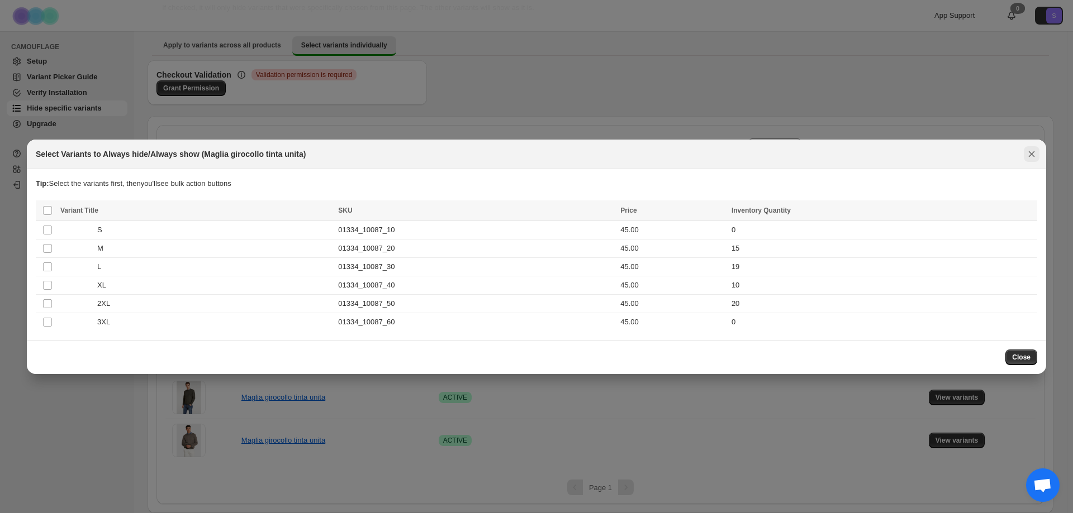
click at [1030, 155] on icon "Close" at bounding box center [1031, 154] width 6 height 6
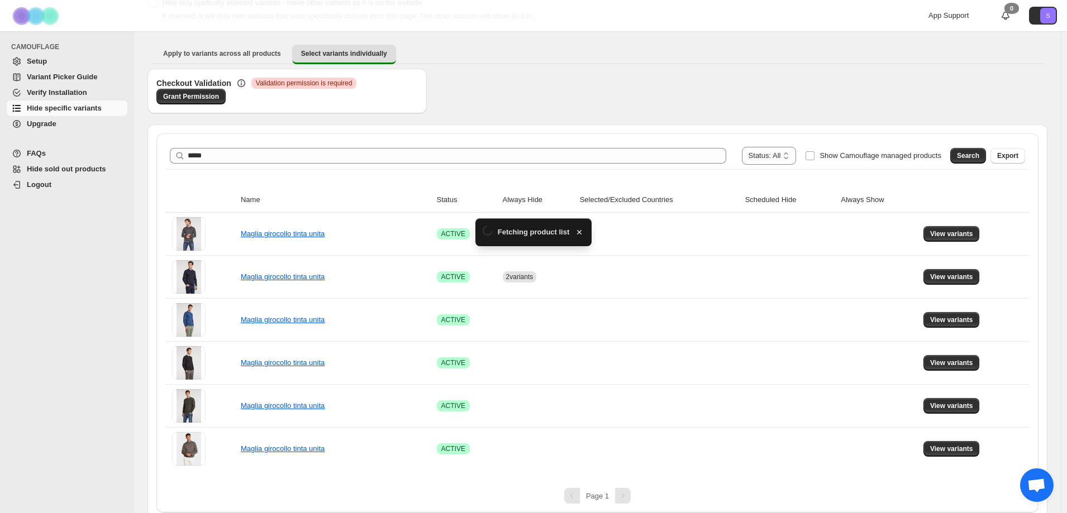
scroll to position [87, 0]
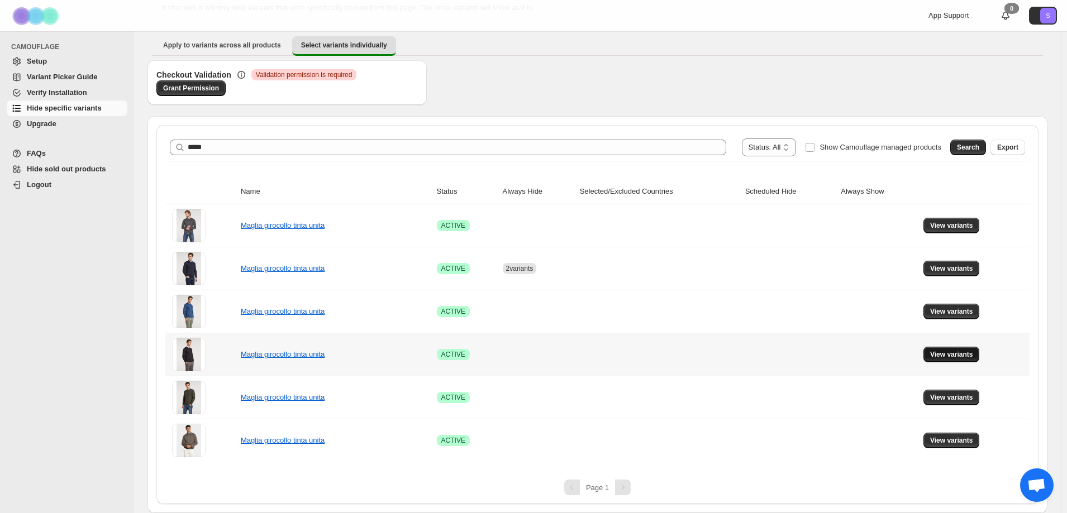
click at [947, 359] on button "View variants" at bounding box center [951, 355] width 56 height 16
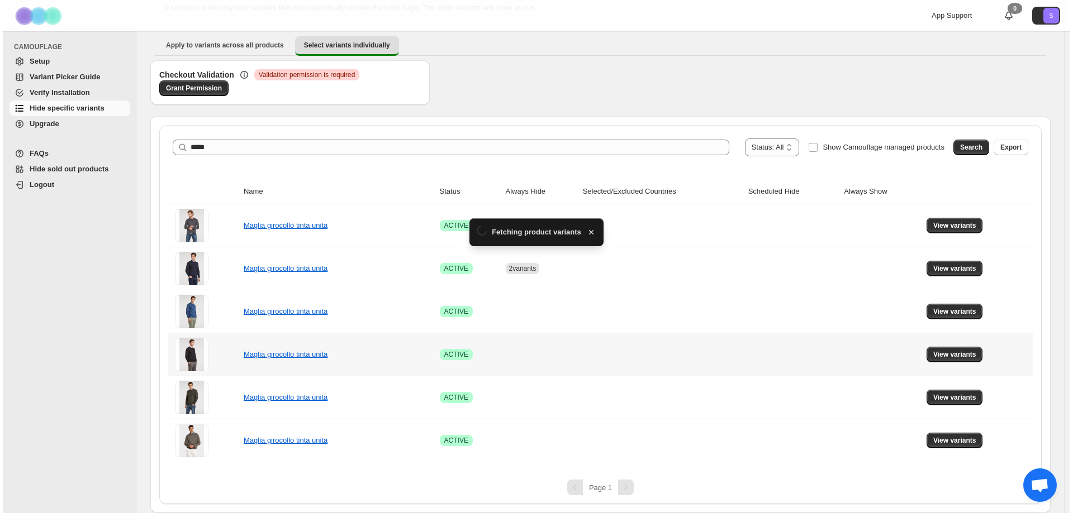
scroll to position [0, 0]
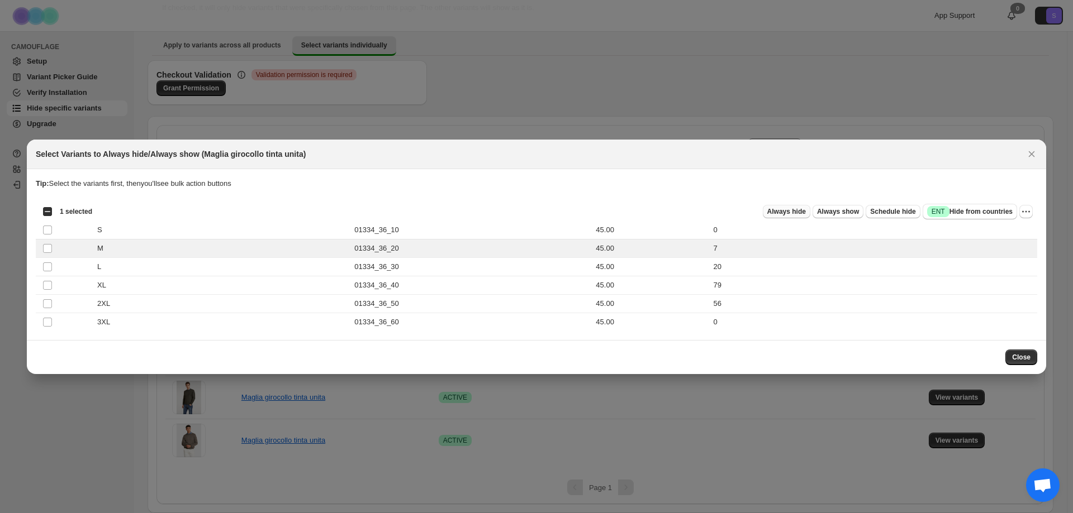
click at [792, 210] on span "Always hide" at bounding box center [786, 211] width 39 height 9
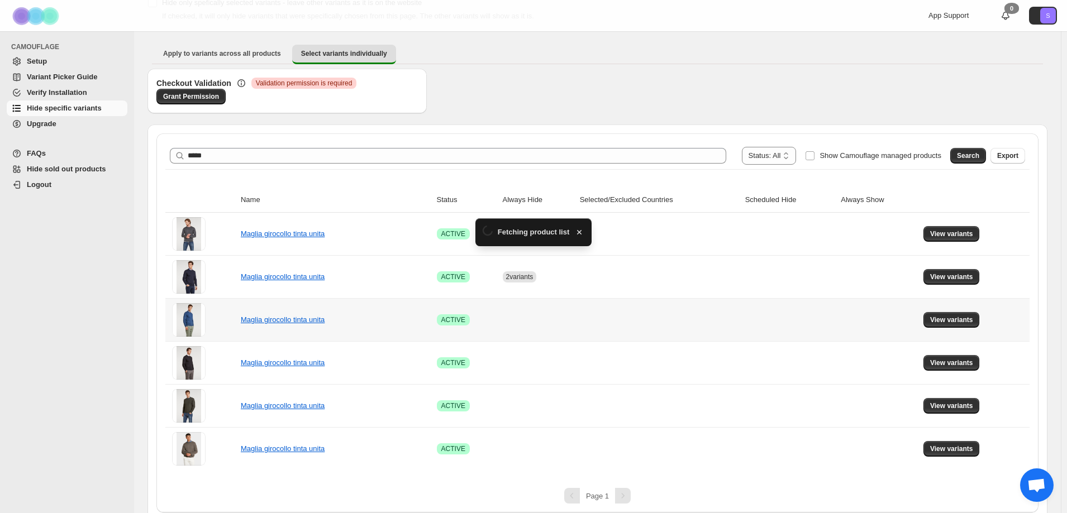
scroll to position [87, 0]
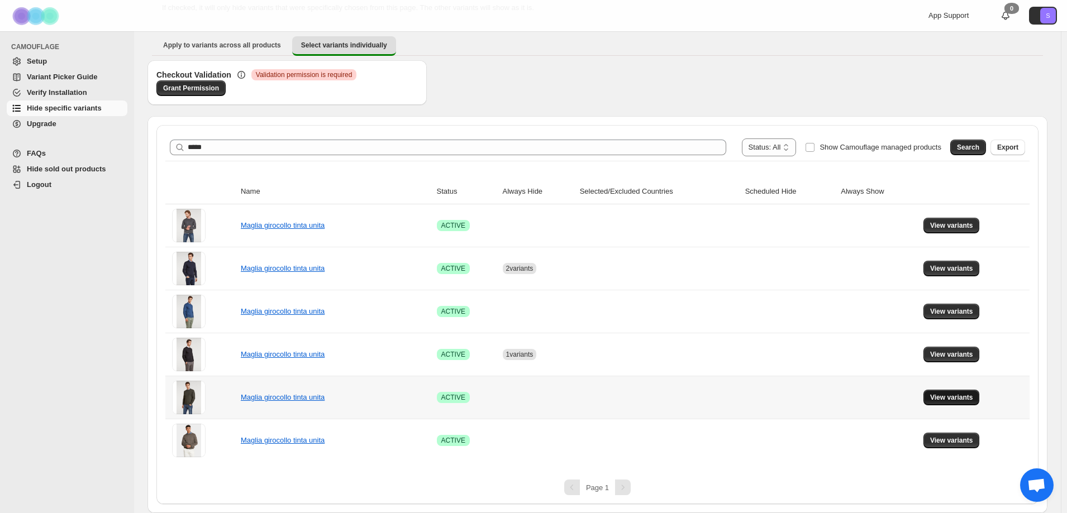
click at [961, 401] on span "View variants" at bounding box center [951, 397] width 43 height 9
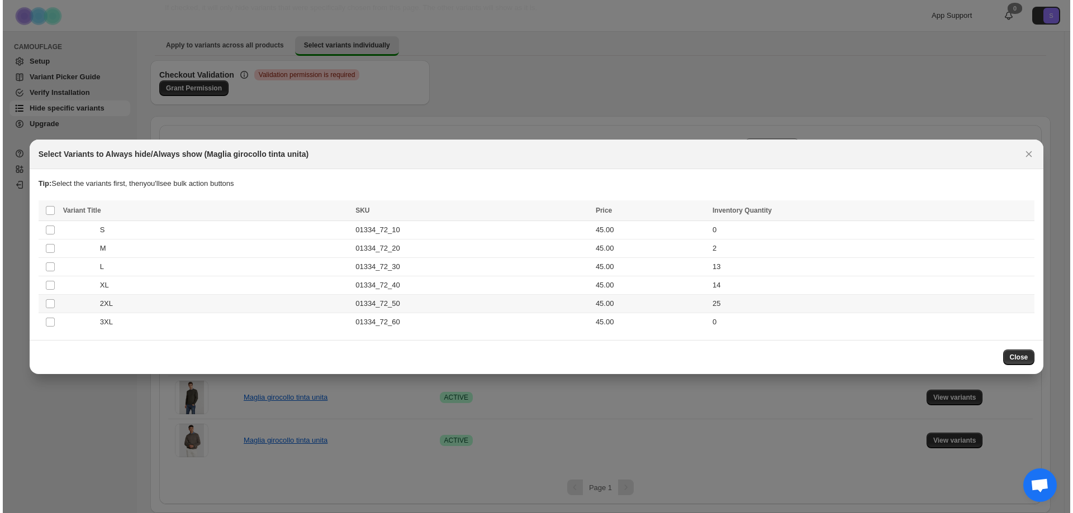
scroll to position [0, 0]
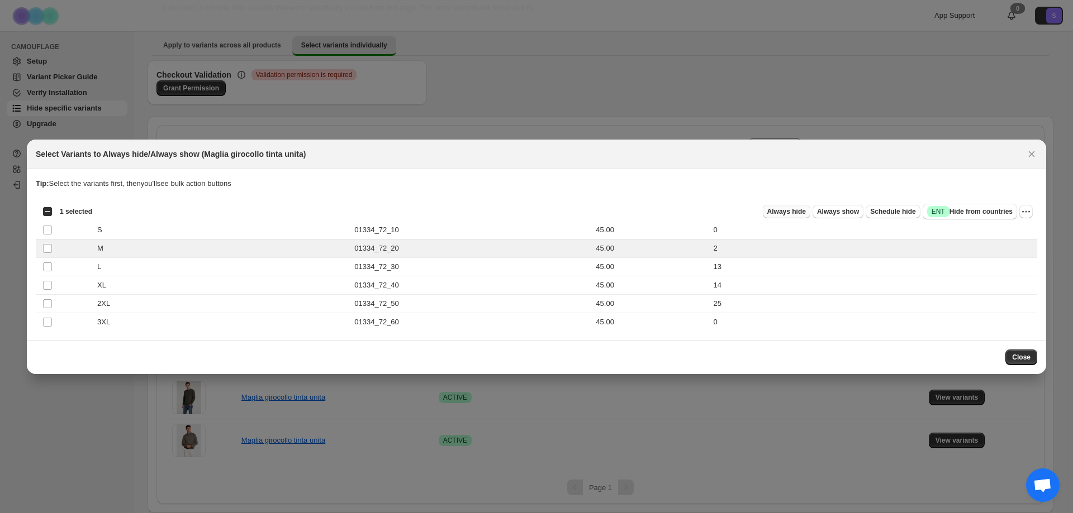
click at [805, 212] on span "Always hide" at bounding box center [786, 211] width 39 height 9
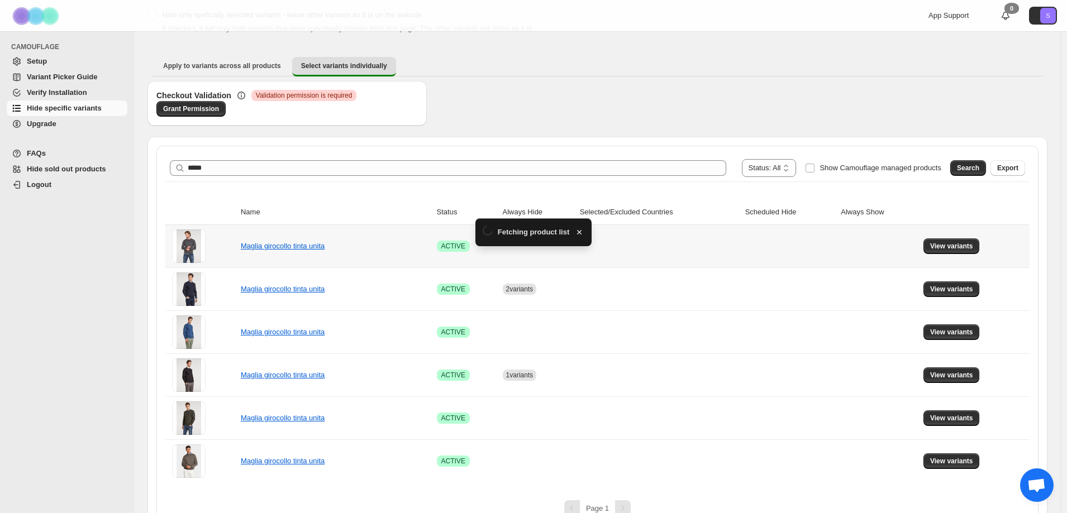
scroll to position [87, 0]
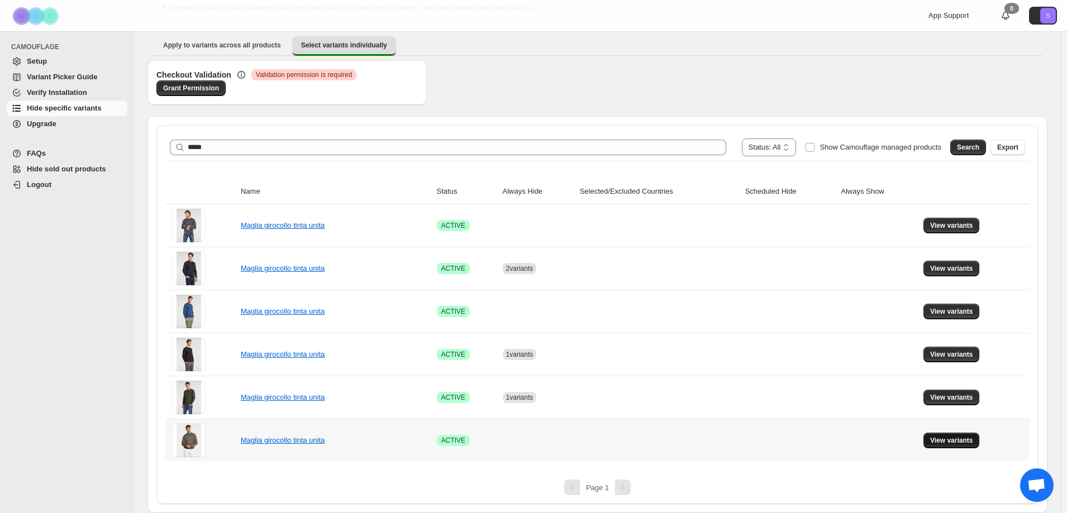
click at [971, 439] on span "View variants" at bounding box center [951, 440] width 43 height 9
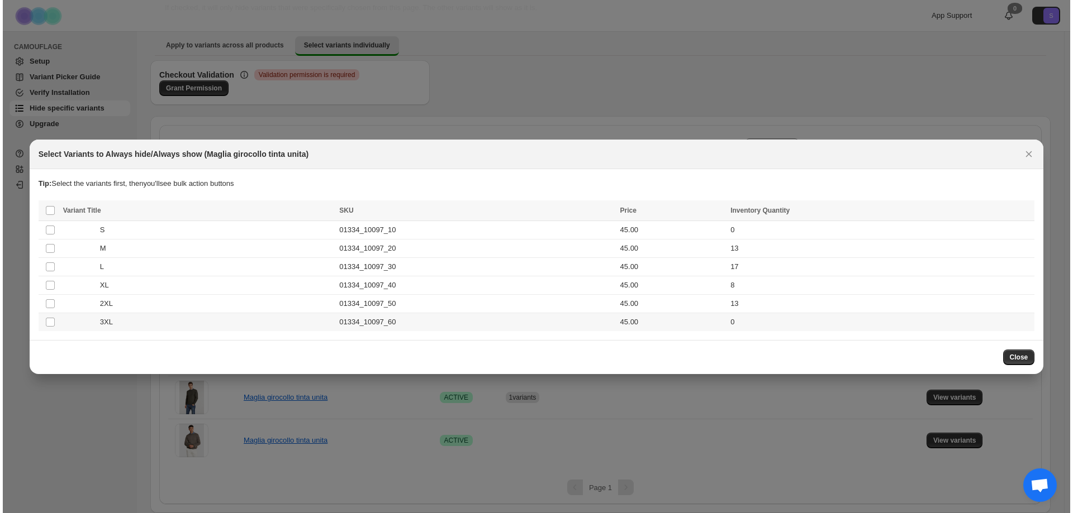
scroll to position [0, 0]
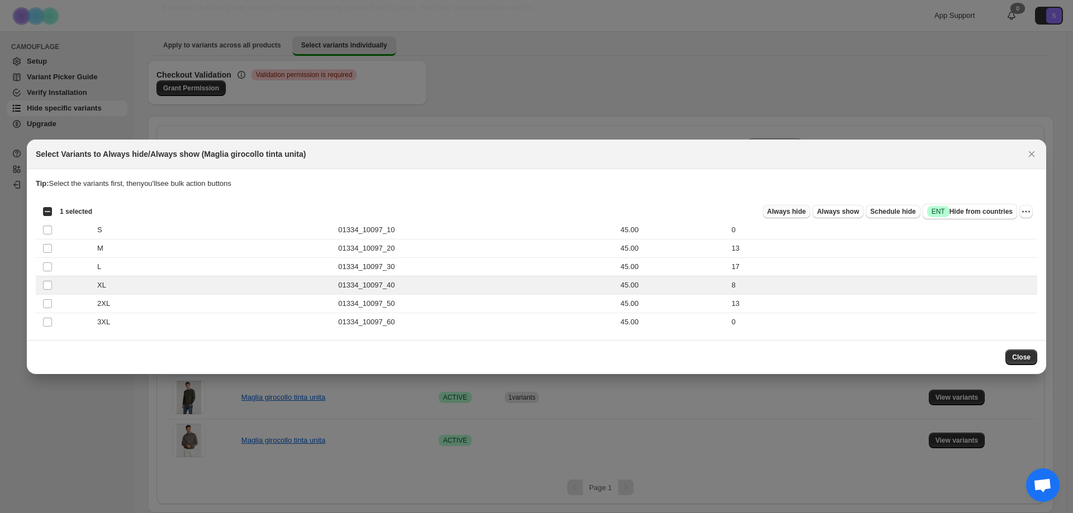
click at [803, 215] on span "Always hide" at bounding box center [786, 211] width 39 height 9
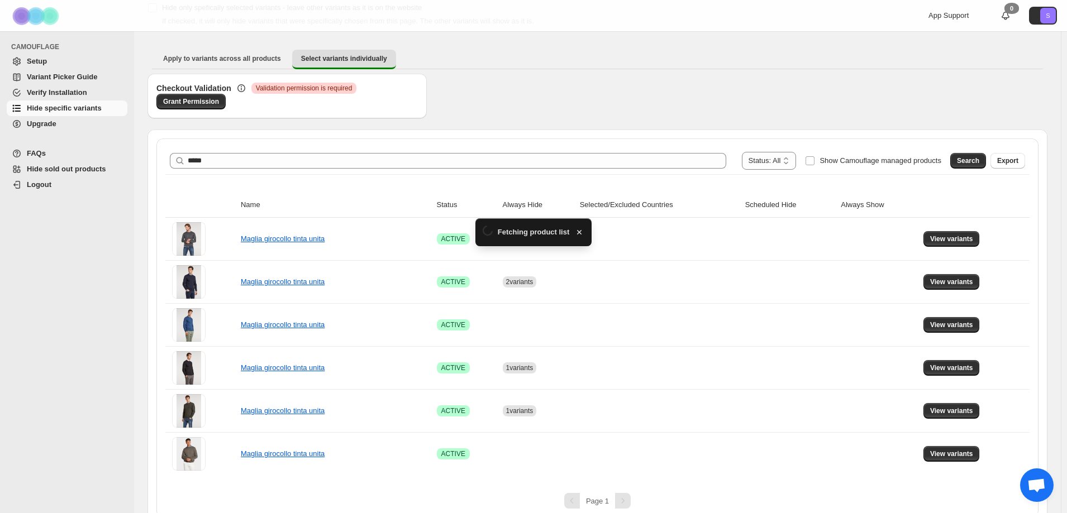
scroll to position [87, 0]
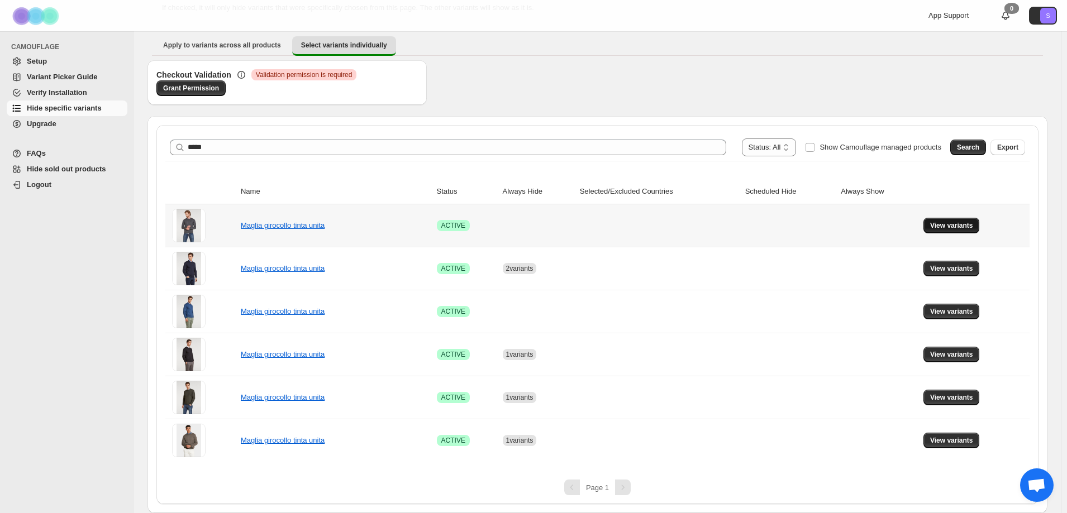
click at [933, 223] on button "View variants" at bounding box center [951, 226] width 56 height 16
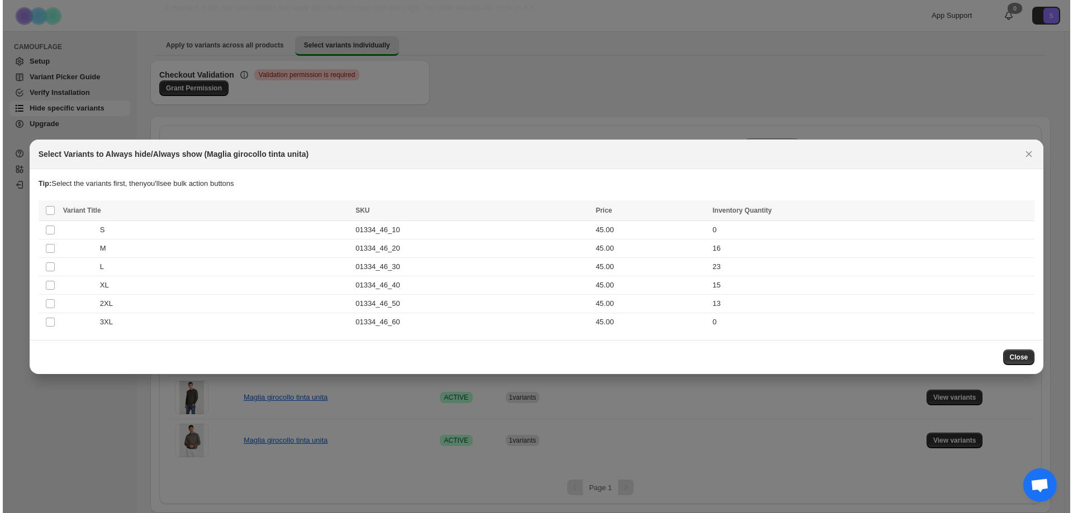
scroll to position [0, 0]
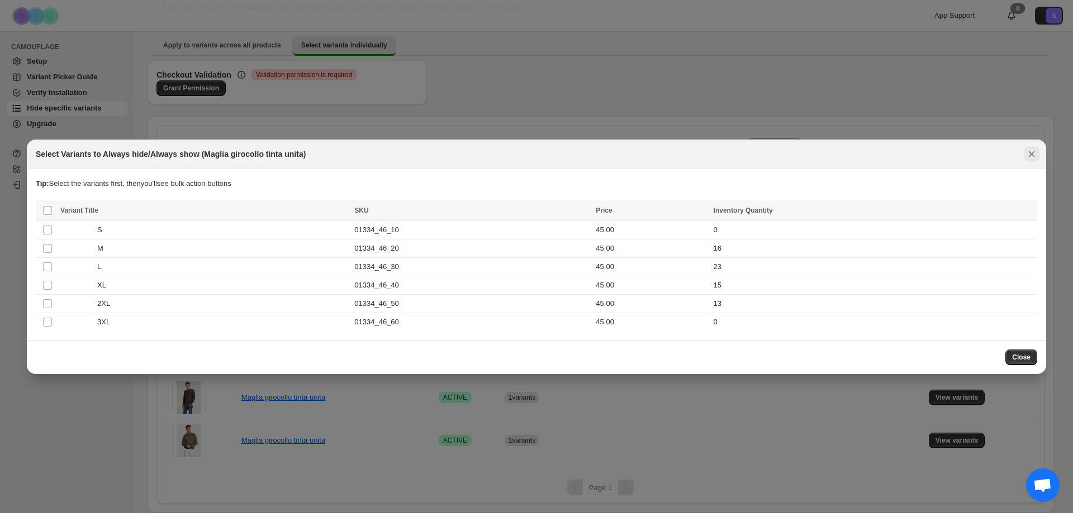
click at [1030, 159] on icon "Close" at bounding box center [1031, 154] width 11 height 11
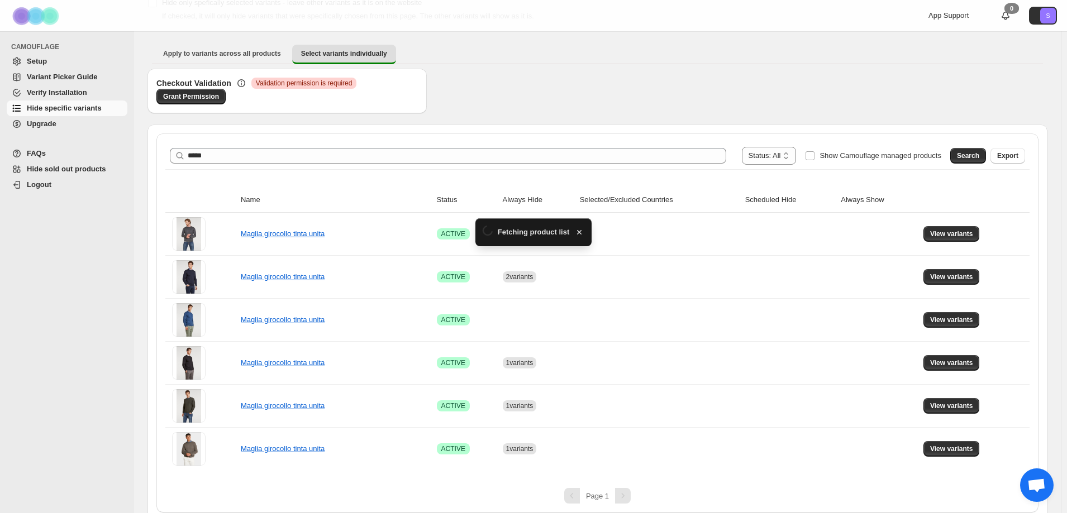
scroll to position [87, 0]
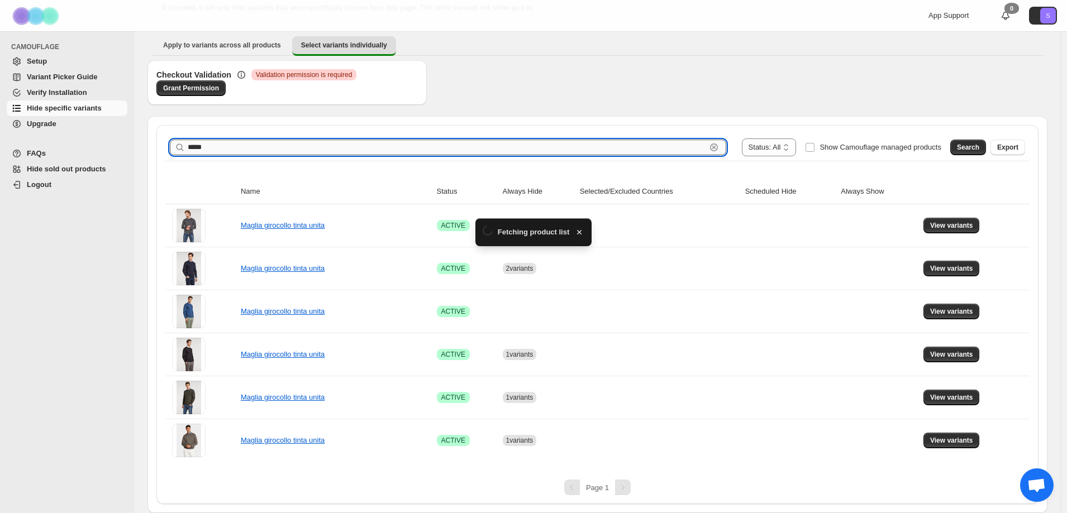
click at [217, 143] on input "*****" at bounding box center [447, 148] width 518 height 16
type input "*****"
click at [974, 153] on button "Search" at bounding box center [968, 148] width 36 height 16
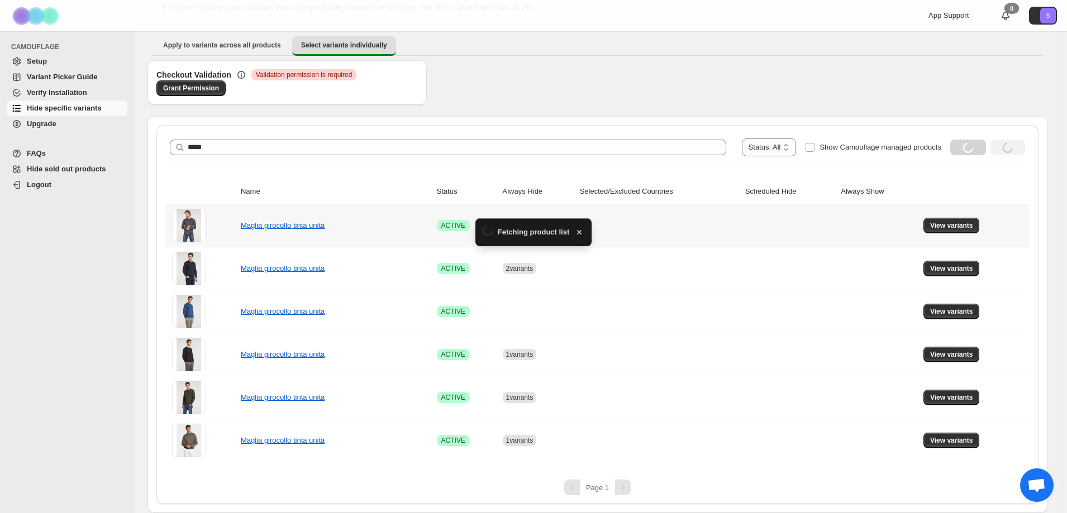
scroll to position [44, 0]
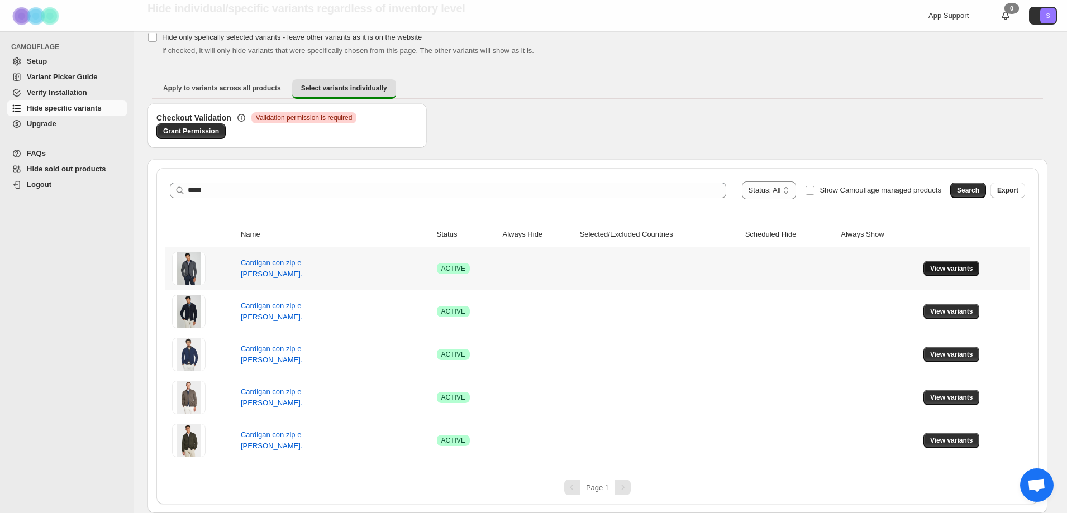
click at [976, 264] on button "View variants" at bounding box center [951, 269] width 56 height 16
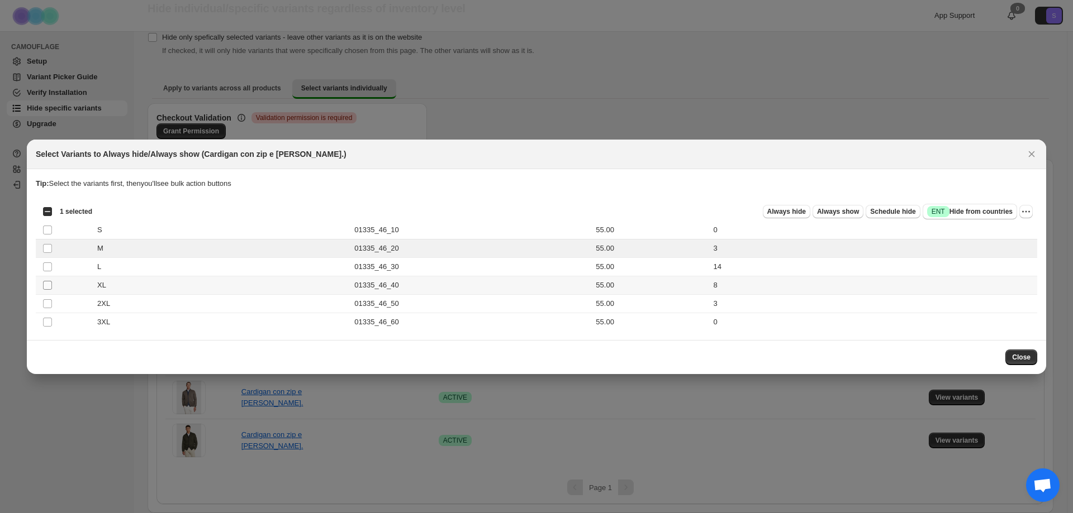
click at [42, 287] on span ":rc8:" at bounding box center [47, 285] width 10 height 10
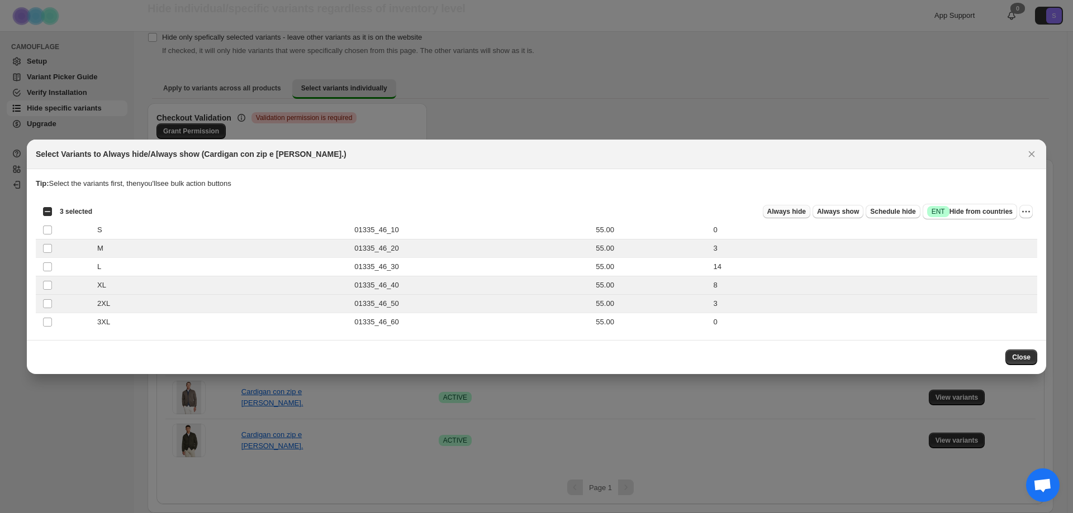
click at [800, 212] on span "Always hide" at bounding box center [786, 211] width 39 height 9
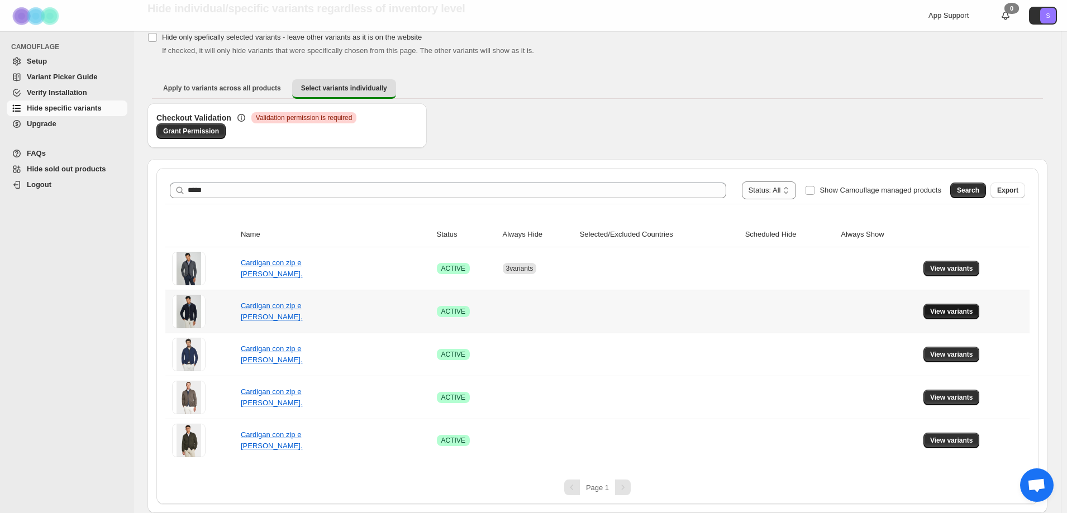
click at [965, 312] on span "View variants" at bounding box center [951, 311] width 43 height 9
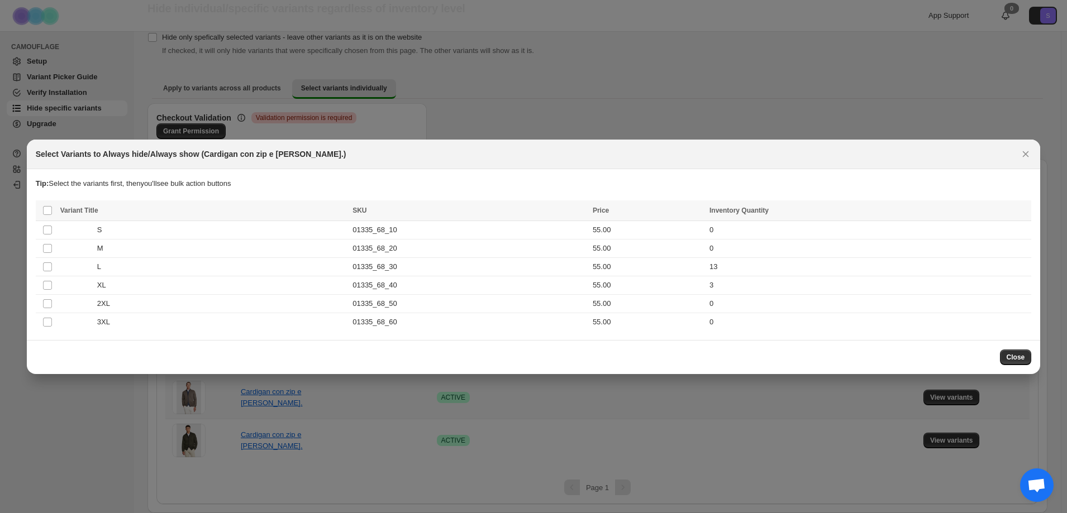
scroll to position [0, 0]
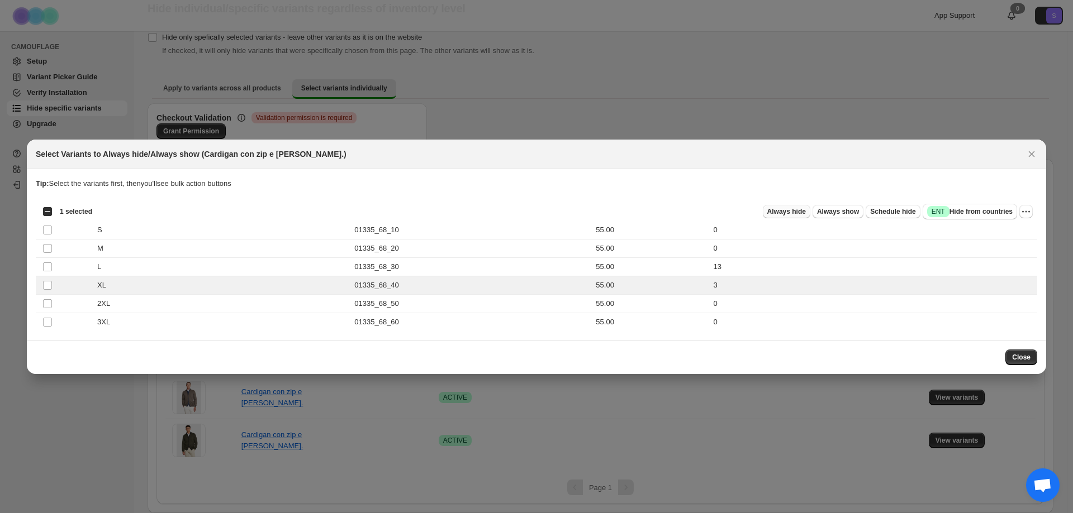
click at [805, 215] on span "Always hide" at bounding box center [786, 211] width 39 height 9
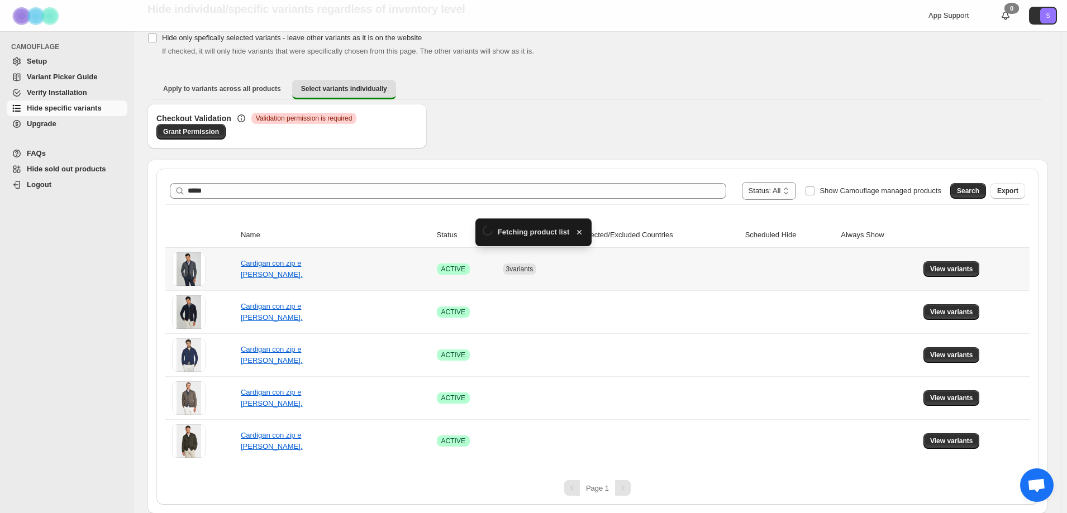
scroll to position [44, 0]
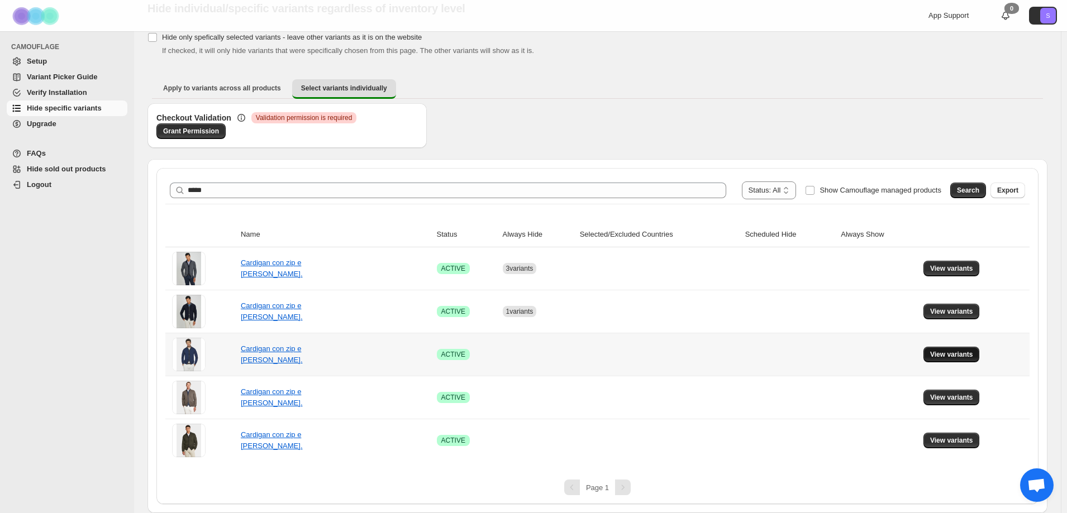
click at [954, 352] on span "View variants" at bounding box center [951, 354] width 43 height 9
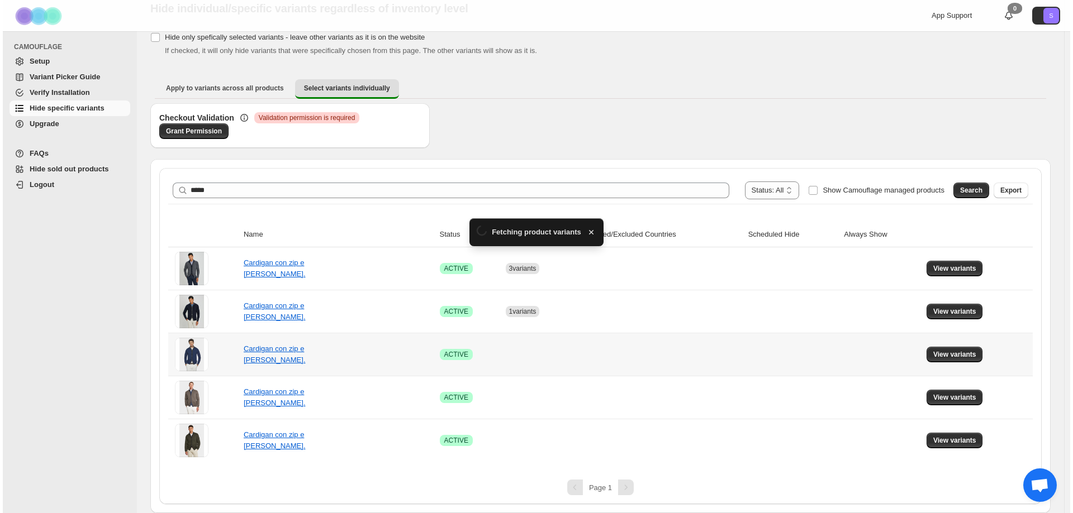
scroll to position [0, 0]
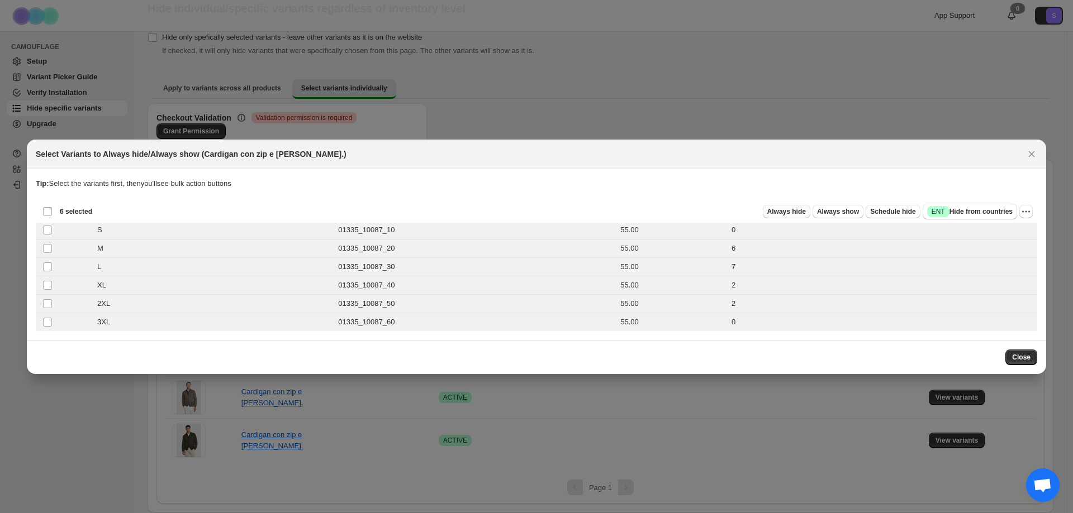
click at [781, 216] on button "Always hide" at bounding box center [786, 211] width 47 height 13
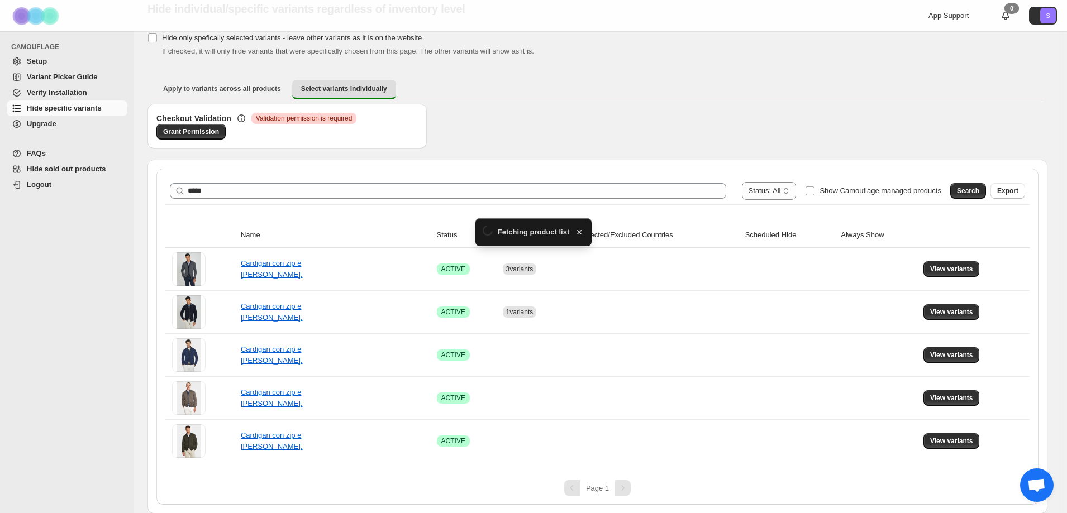
scroll to position [44, 0]
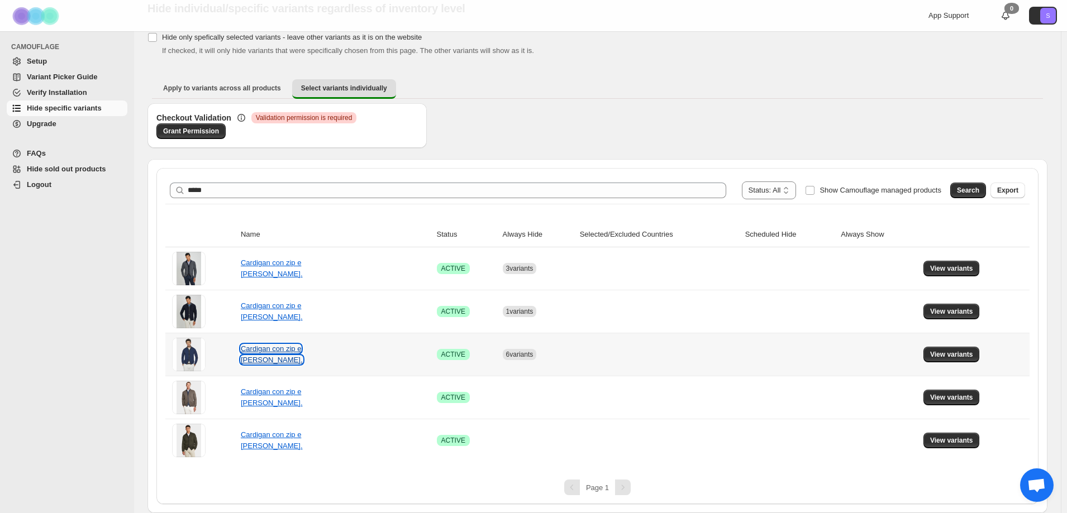
click at [287, 355] on link "Cardigan con zip e bottoni." at bounding box center [272, 355] width 62 height 20
click at [948, 391] on button "View variants" at bounding box center [951, 398] width 56 height 16
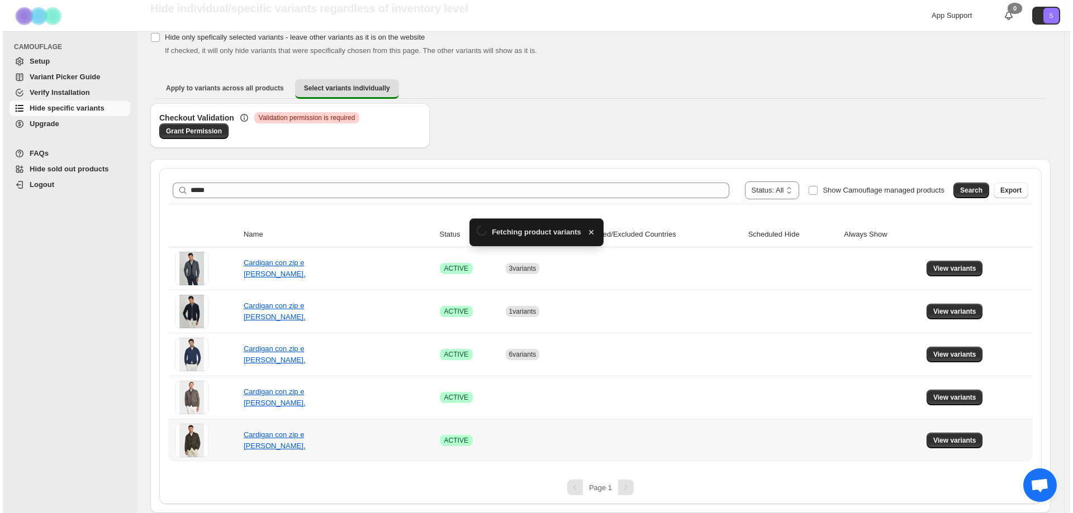
scroll to position [0, 0]
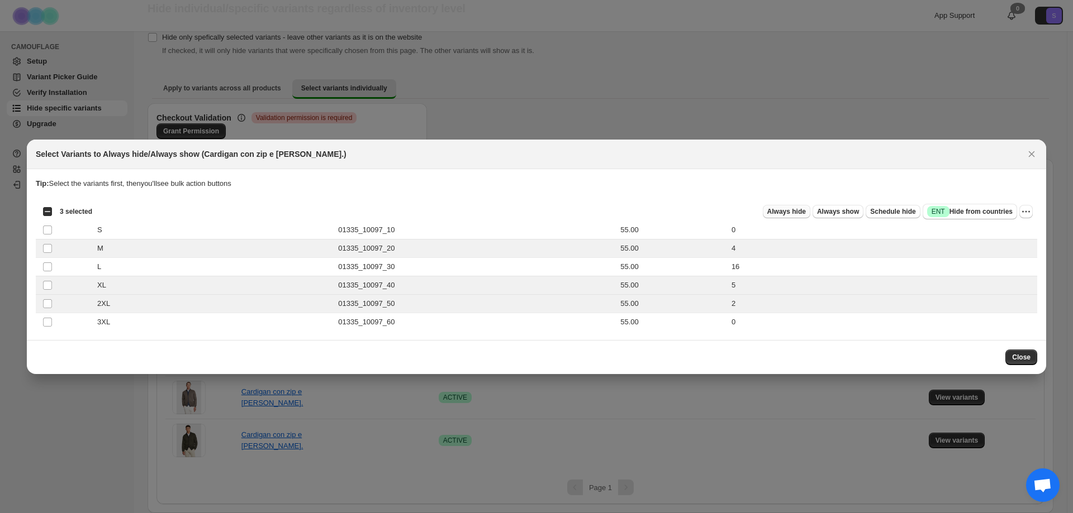
click at [783, 210] on span "Always hide" at bounding box center [786, 211] width 39 height 9
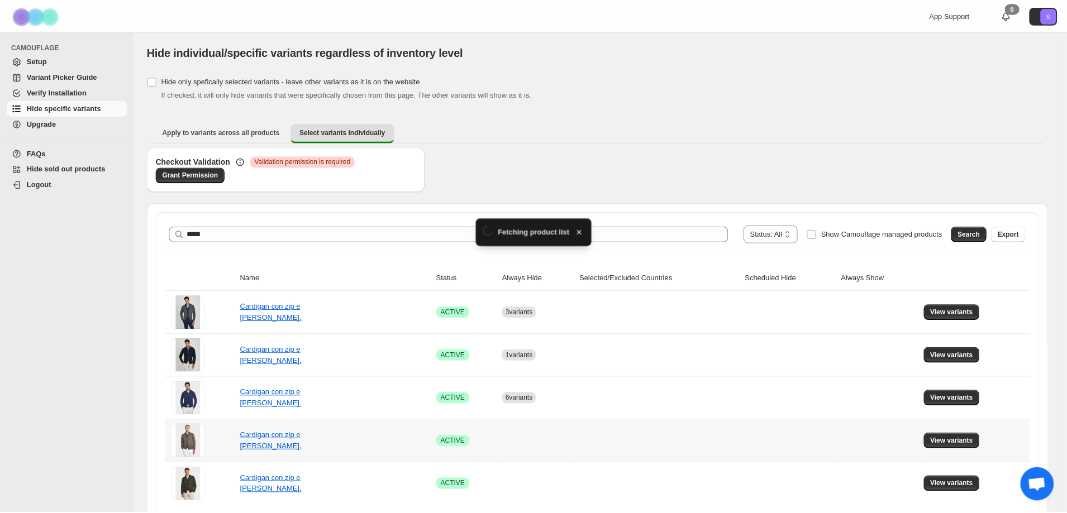
scroll to position [44, 0]
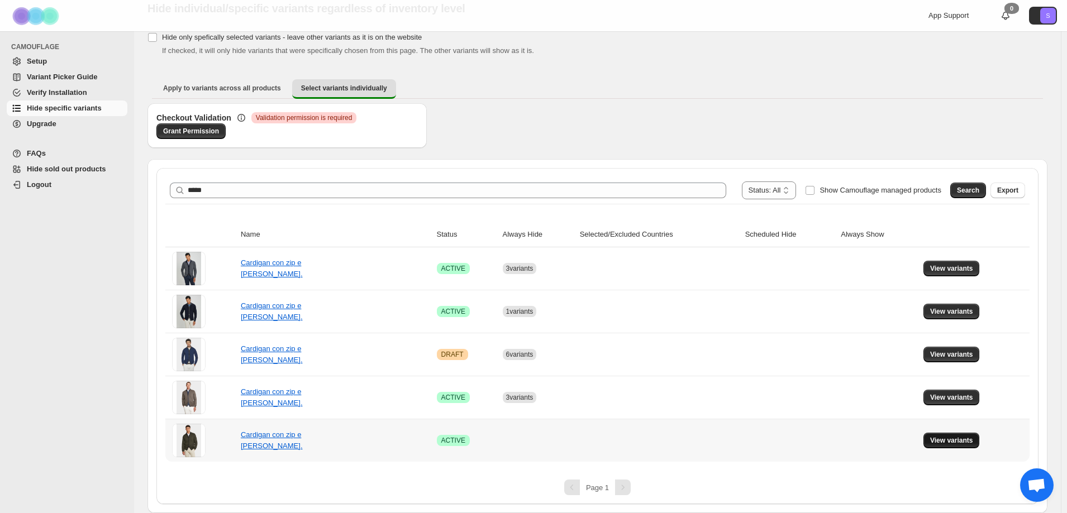
click at [956, 443] on span "View variants" at bounding box center [951, 440] width 43 height 9
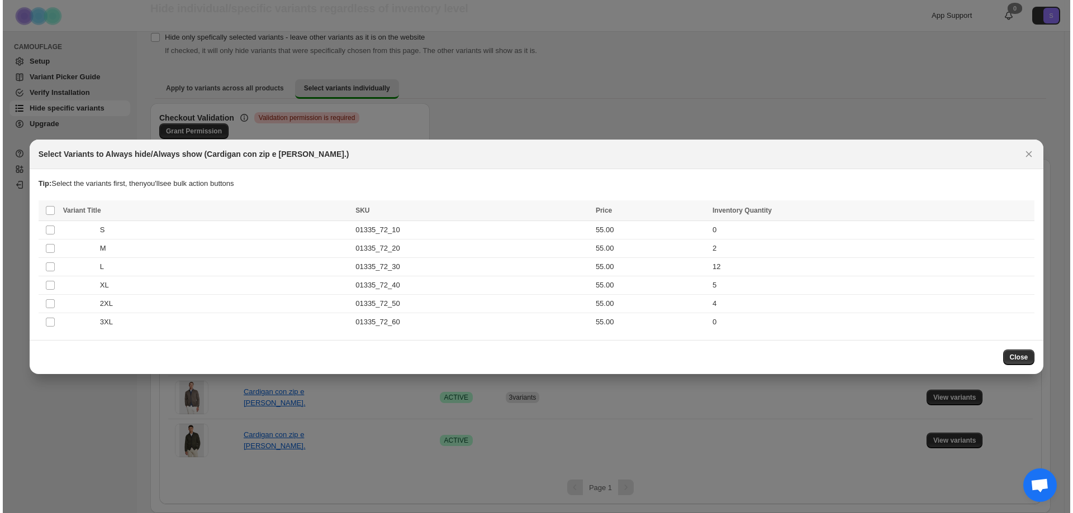
scroll to position [0, 0]
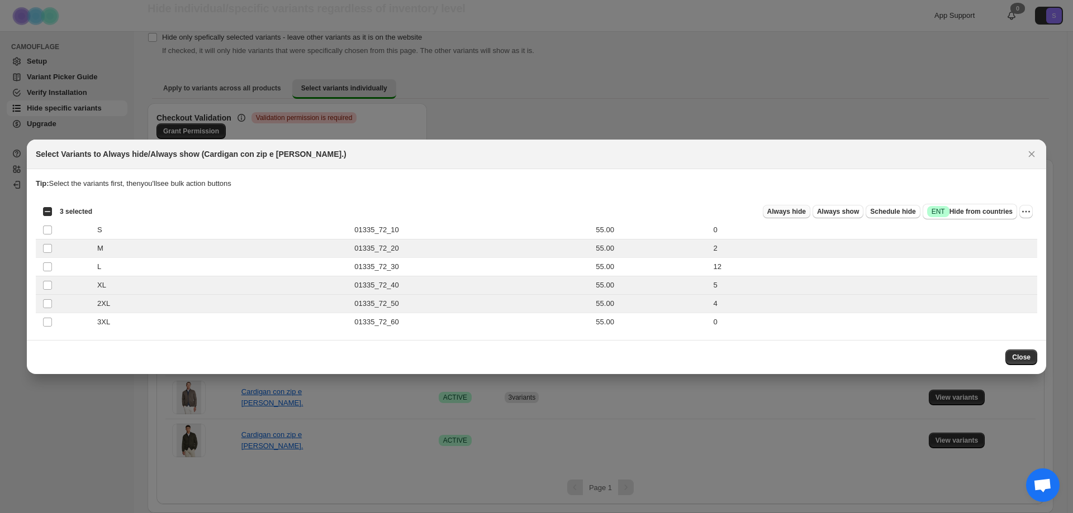
click at [790, 213] on span "Always hide" at bounding box center [786, 211] width 39 height 9
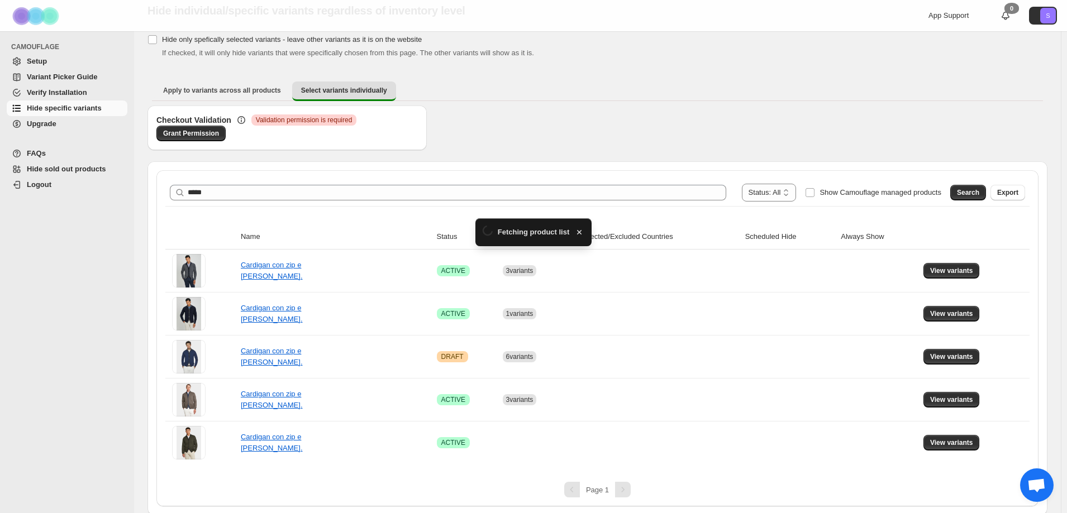
scroll to position [44, 0]
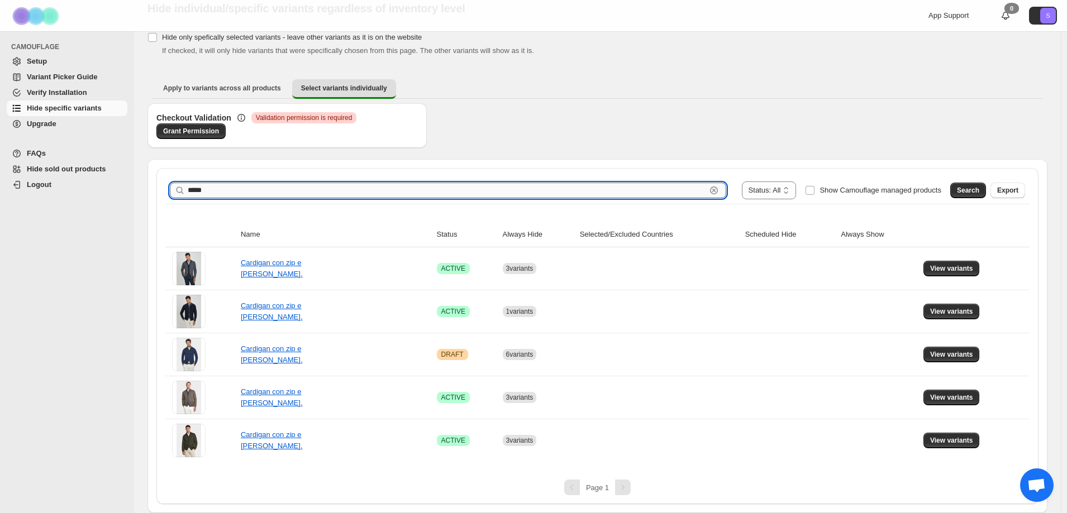
click at [272, 191] on input "*****" at bounding box center [447, 191] width 518 height 16
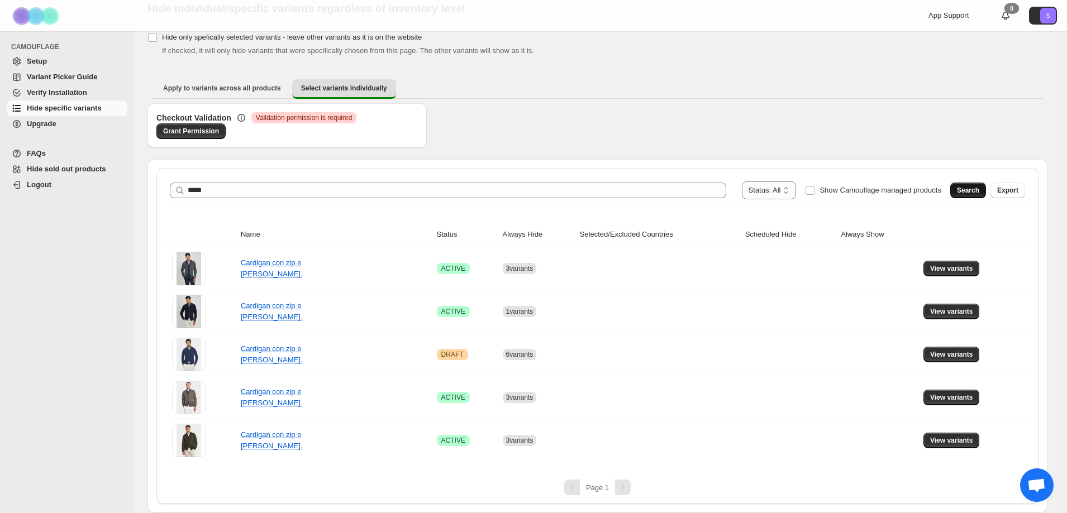
click at [974, 188] on span "Search" at bounding box center [968, 190] width 22 height 9
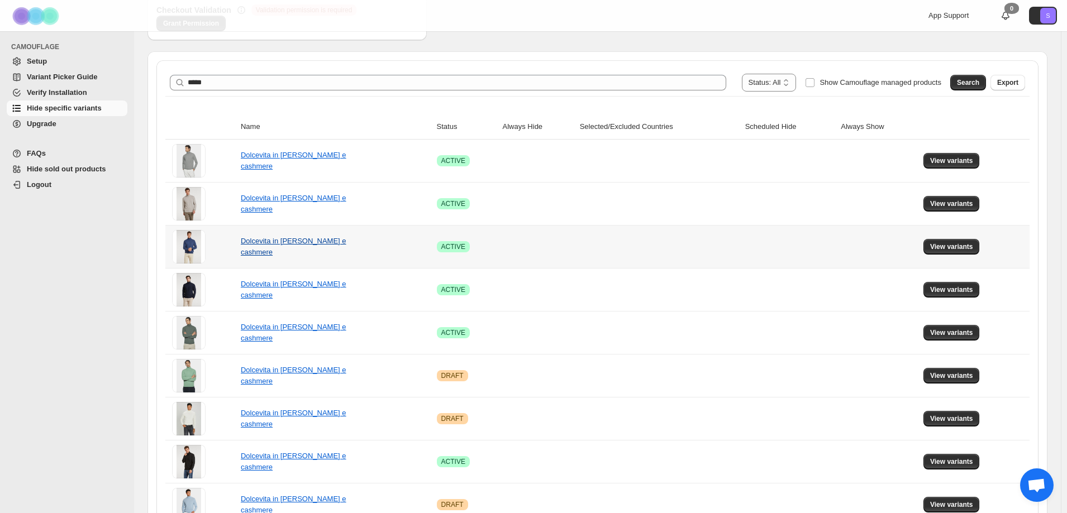
scroll to position [156, 0]
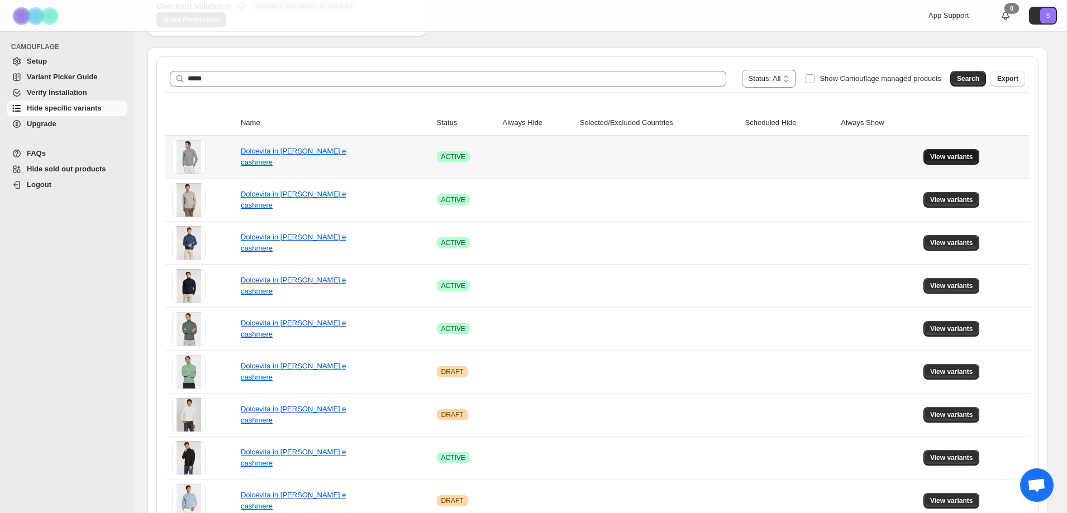
click at [948, 164] on button "View variants" at bounding box center [951, 157] width 56 height 16
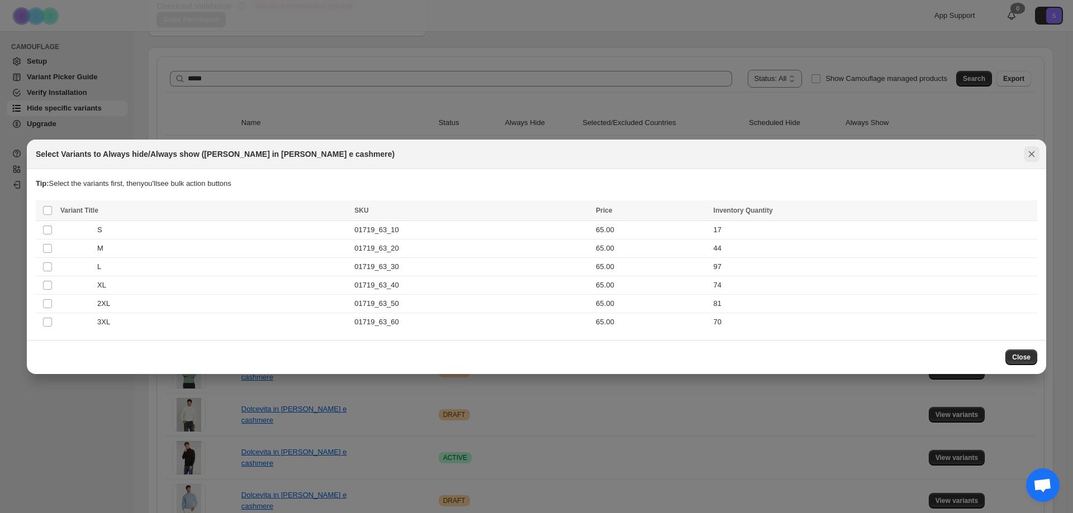
click at [1033, 150] on icon "Close" at bounding box center [1031, 154] width 11 height 11
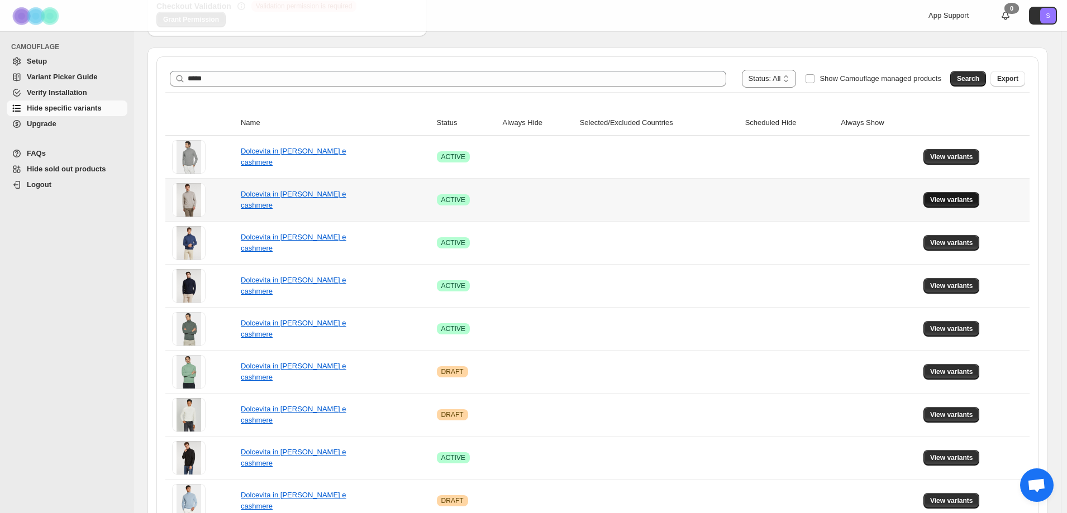
click at [962, 201] on span "View variants" at bounding box center [951, 200] width 43 height 9
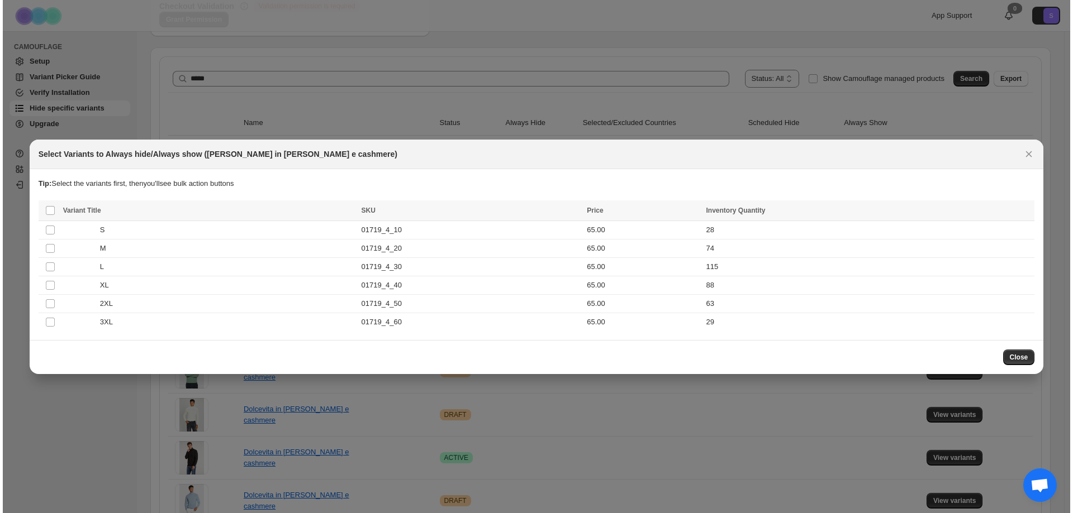
scroll to position [0, 0]
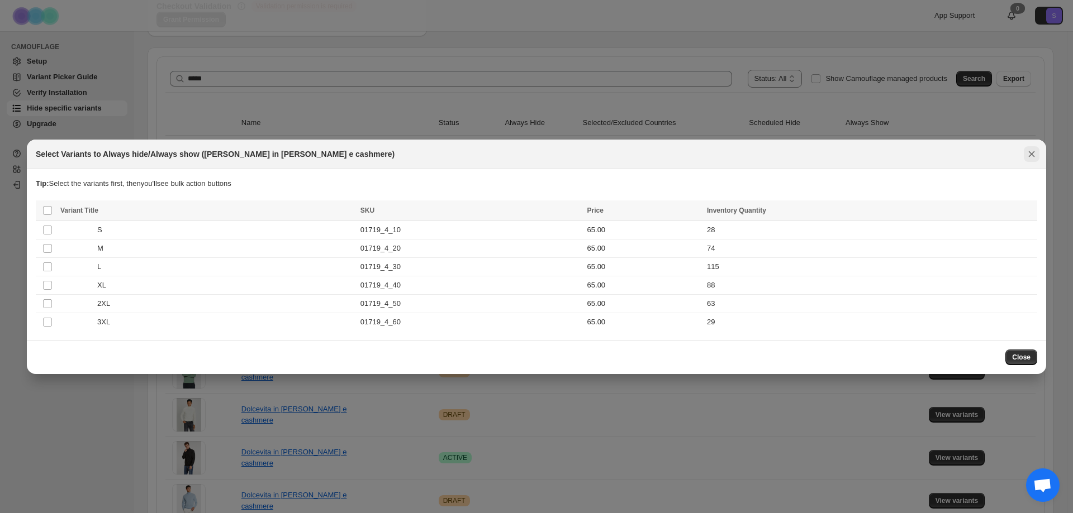
click at [1030, 157] on icon "Close" at bounding box center [1031, 154] width 11 height 11
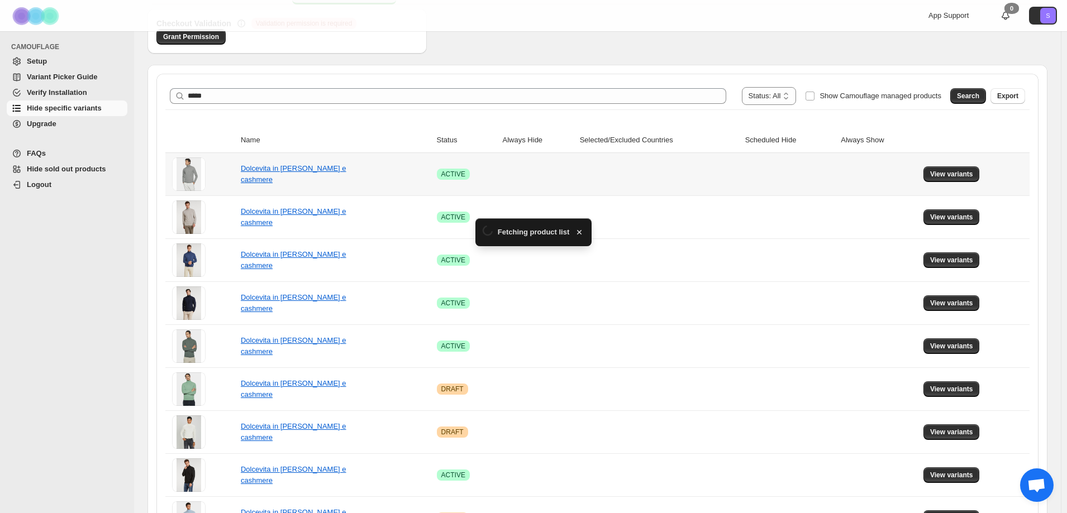
scroll to position [156, 0]
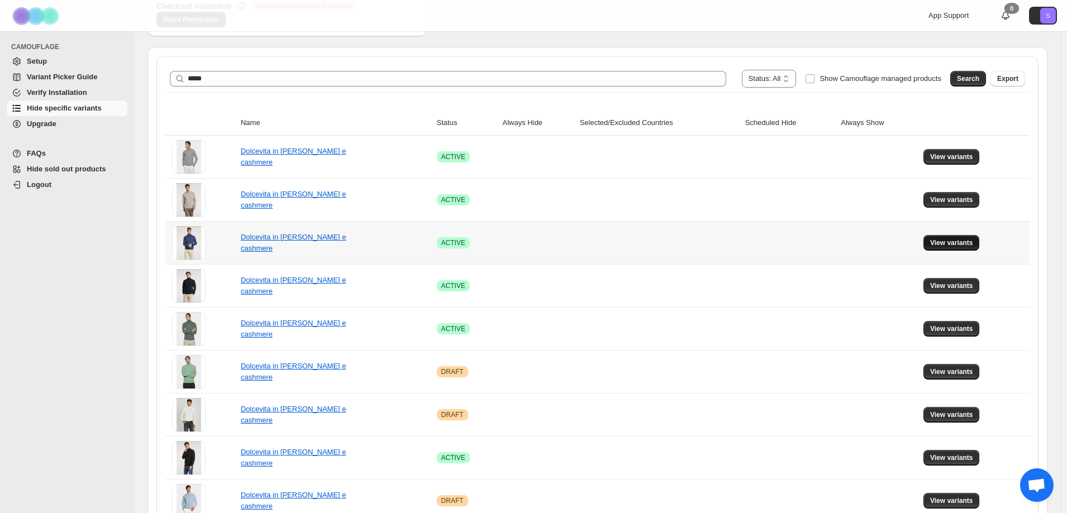
click at [955, 247] on span "View variants" at bounding box center [951, 243] width 43 height 9
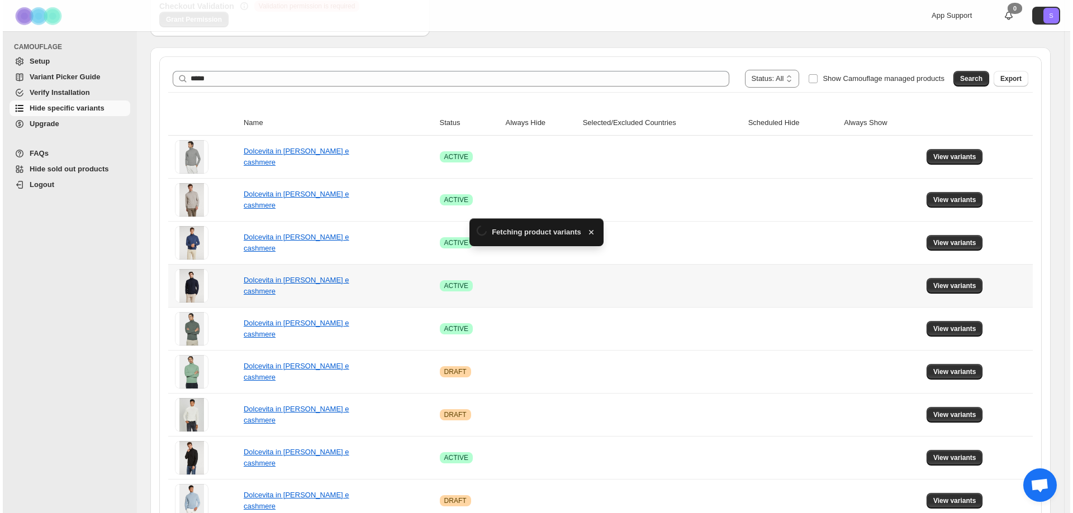
scroll to position [0, 0]
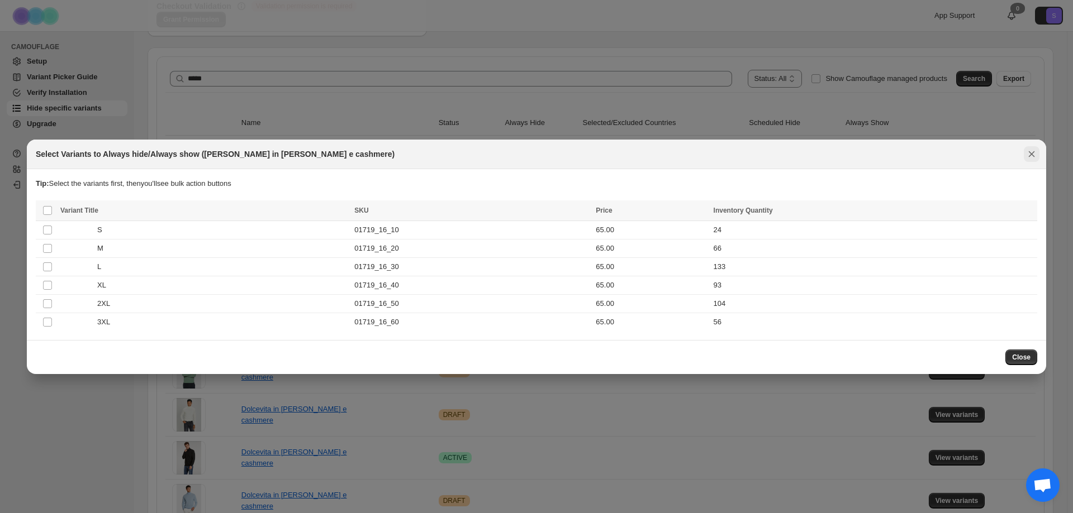
click at [1035, 155] on icon "Close" at bounding box center [1031, 154] width 11 height 11
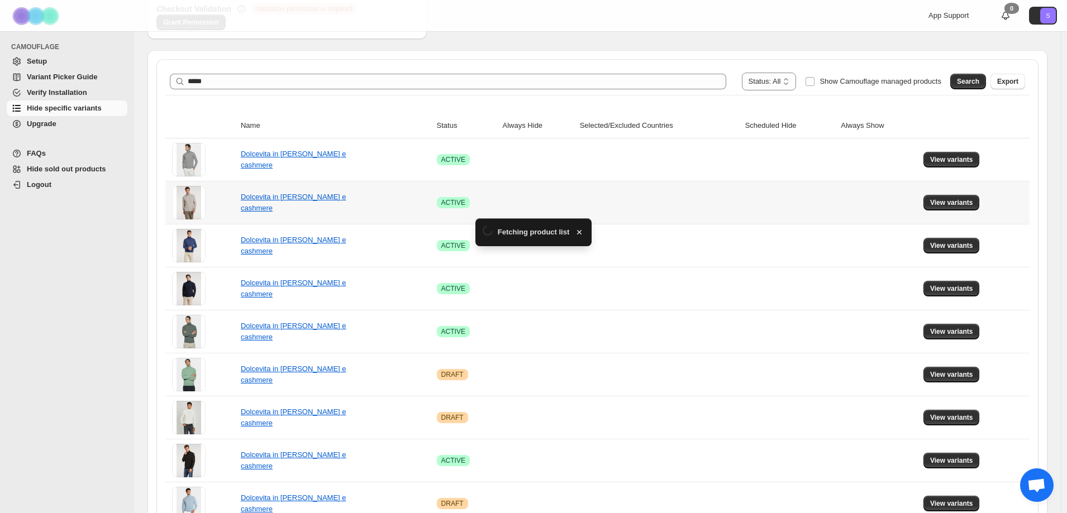
scroll to position [156, 0]
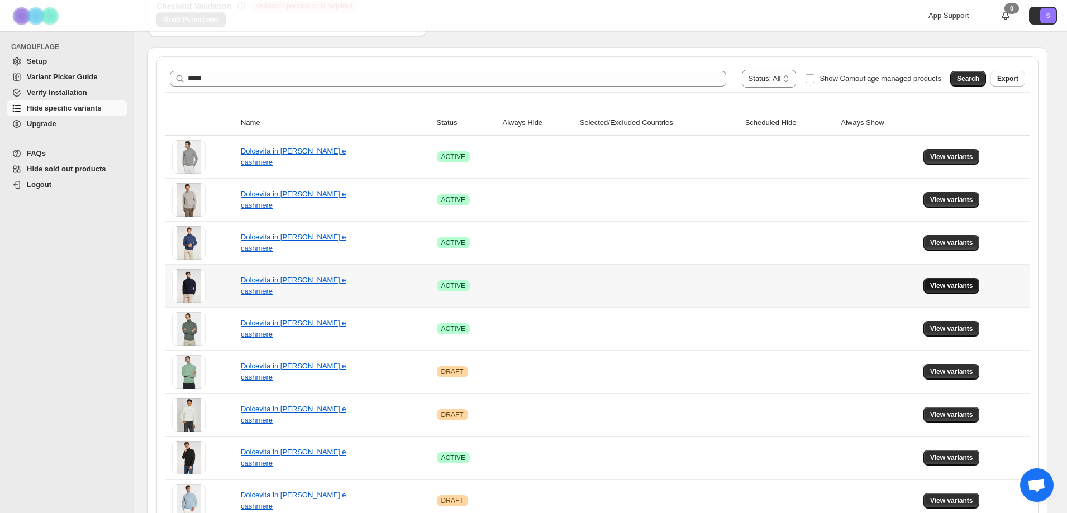
click at [973, 288] on span "View variants" at bounding box center [951, 286] width 43 height 9
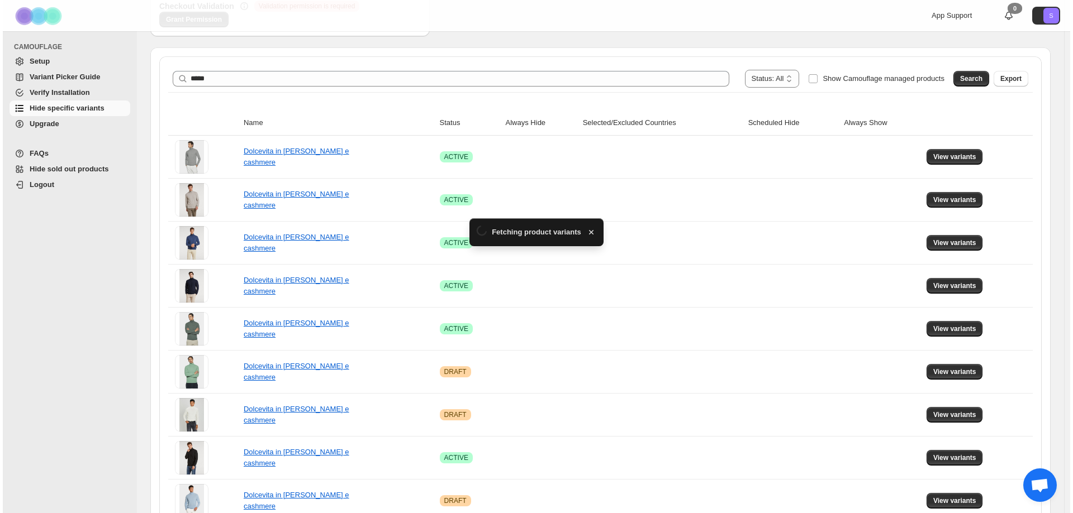
scroll to position [0, 0]
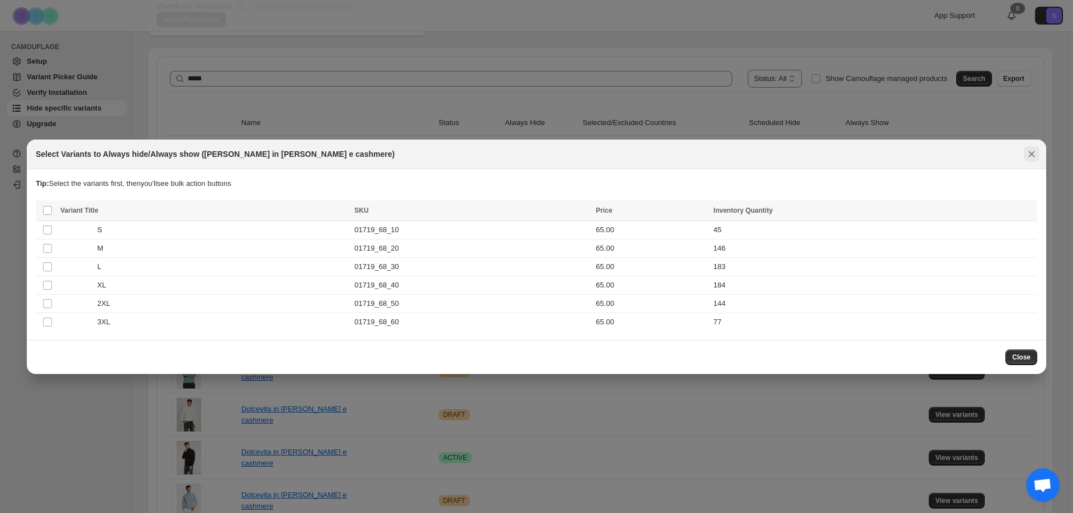
click at [1031, 153] on icon "Close" at bounding box center [1031, 154] width 11 height 11
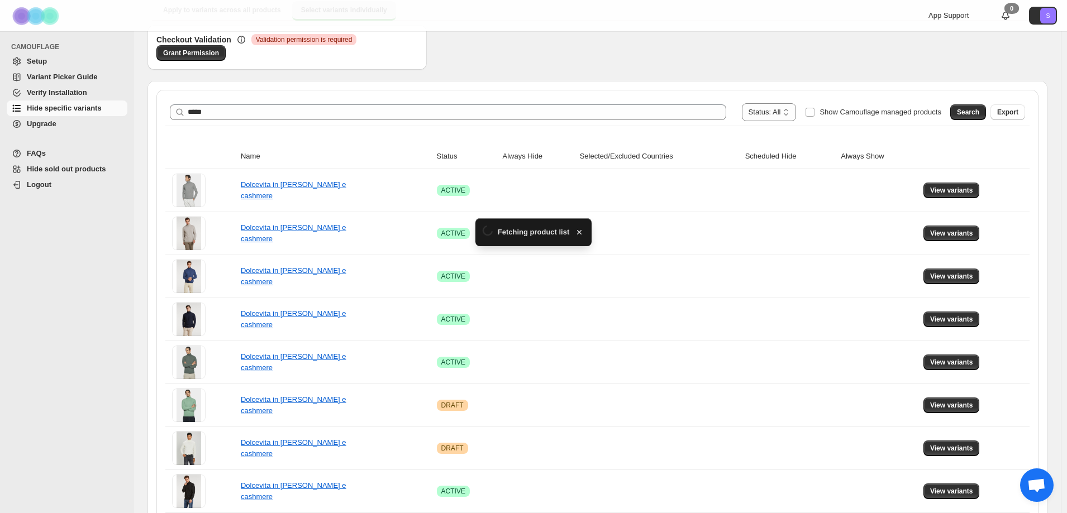
scroll to position [156, 0]
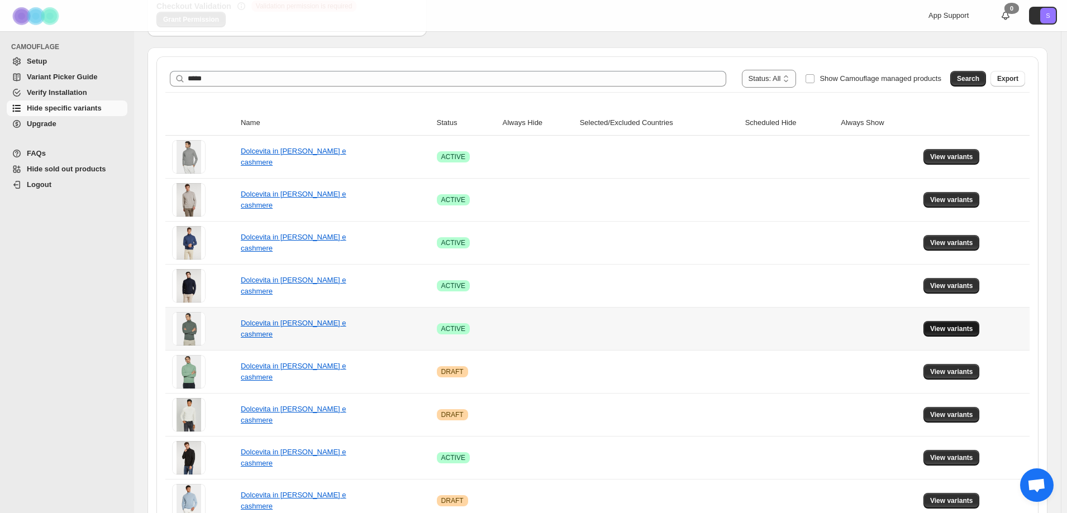
click at [967, 332] on span "View variants" at bounding box center [951, 329] width 43 height 9
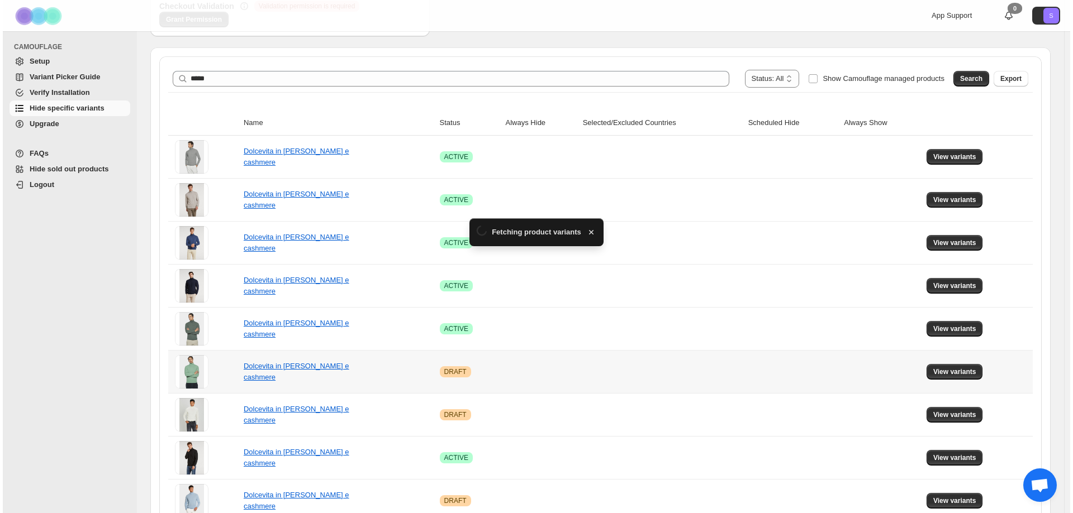
scroll to position [0, 0]
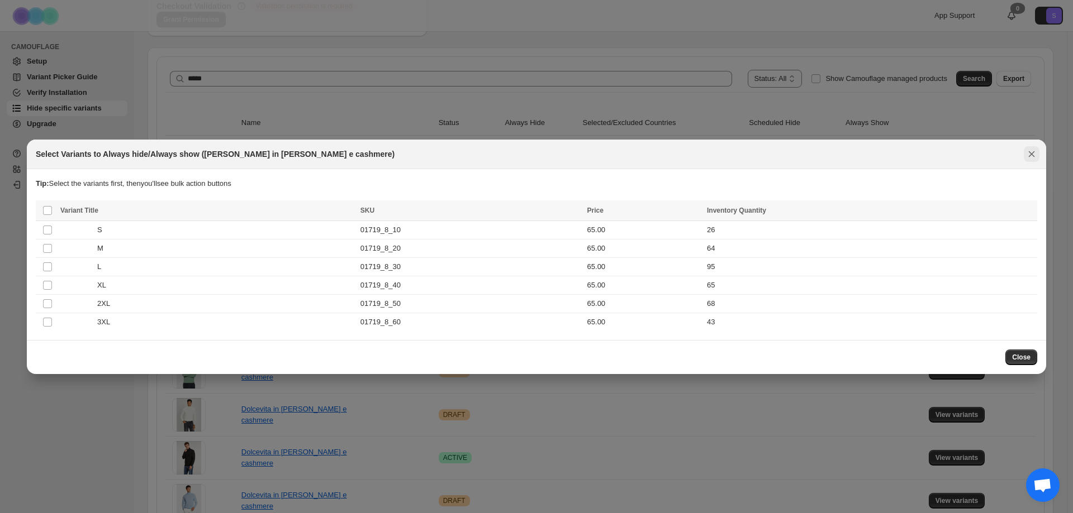
click at [1032, 159] on icon "Close" at bounding box center [1031, 154] width 11 height 11
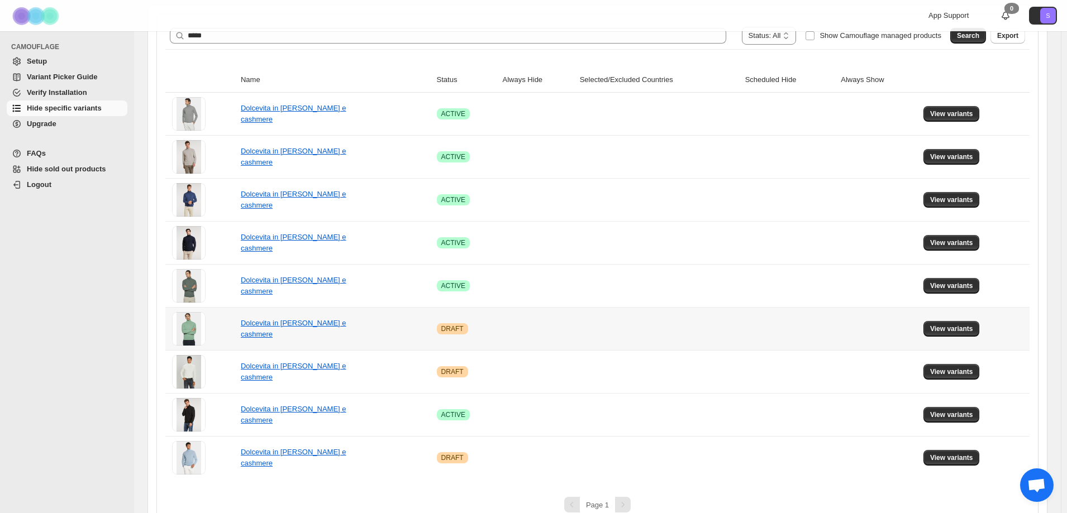
scroll to position [212, 0]
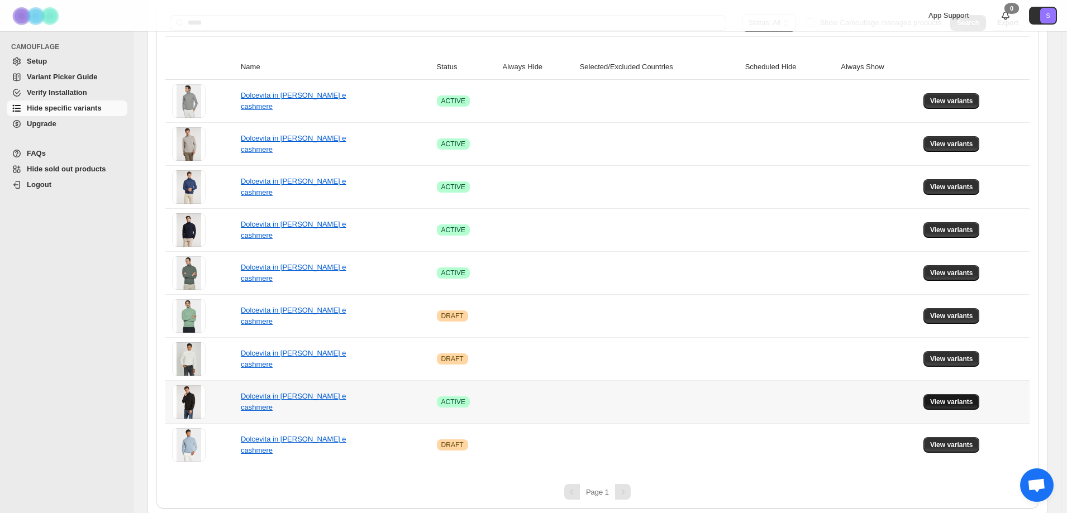
click at [973, 403] on span "View variants" at bounding box center [951, 402] width 43 height 9
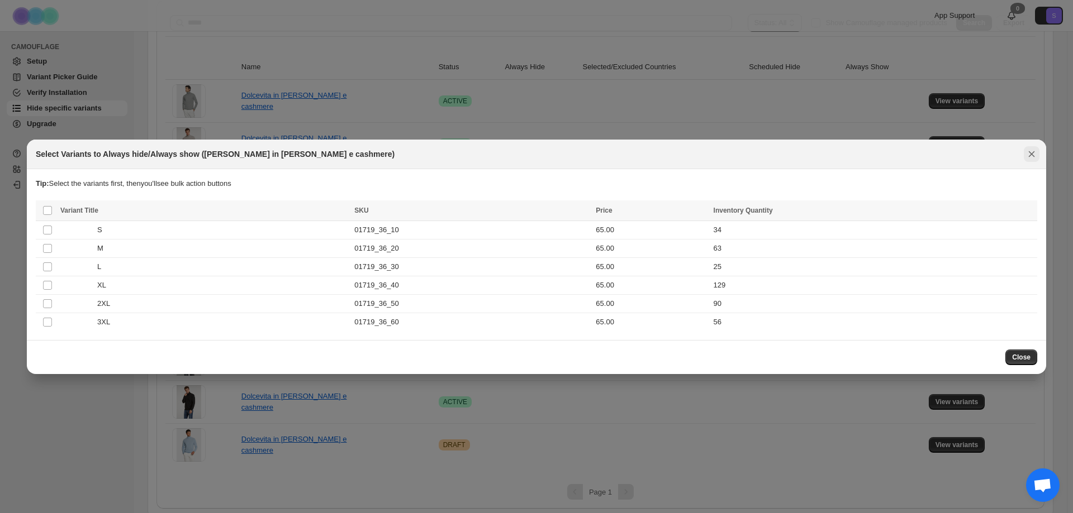
click at [1034, 151] on icon "Close" at bounding box center [1031, 154] width 11 height 11
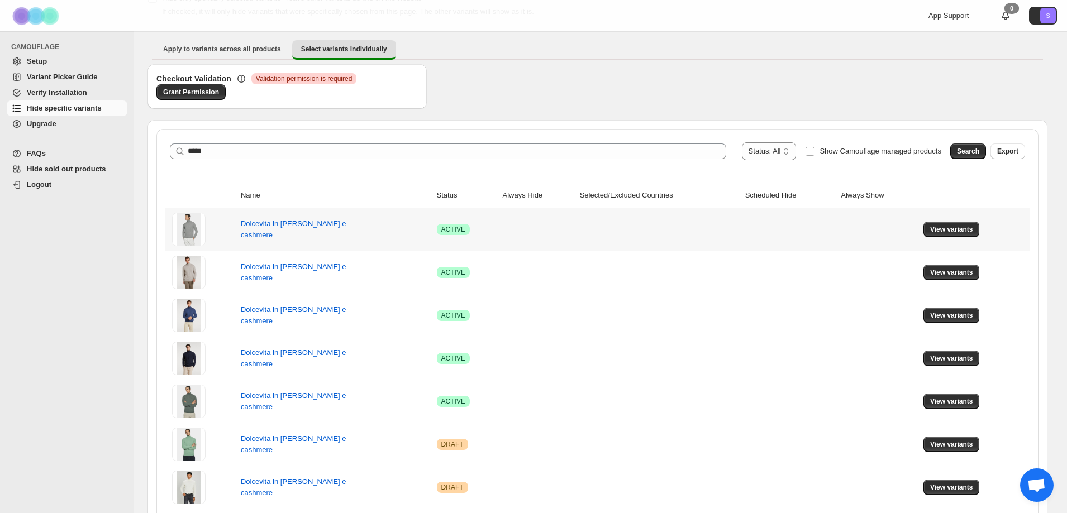
scroll to position [0, 0]
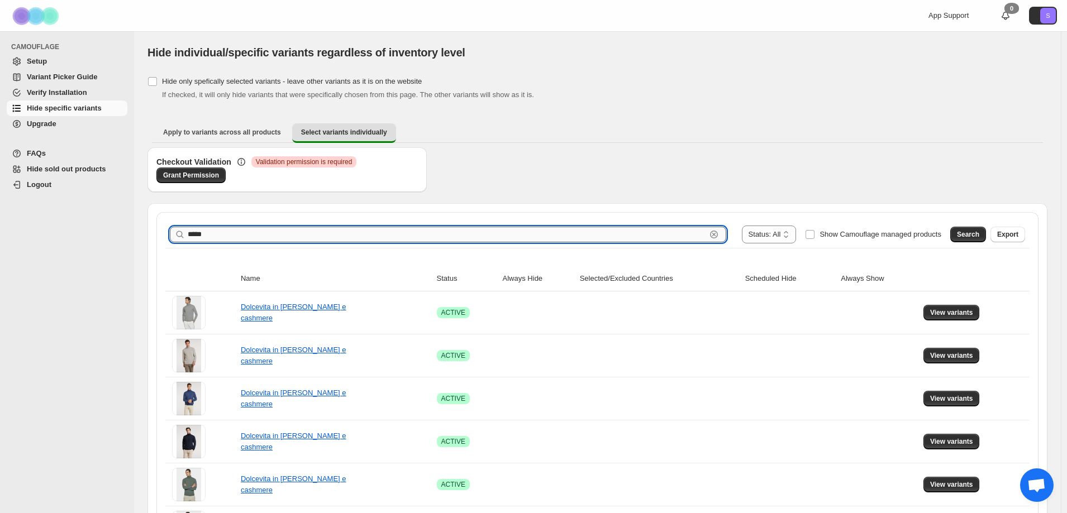
click at [216, 238] on input "*****" at bounding box center [447, 235] width 518 height 16
type input "*****"
click at [970, 233] on span "Search" at bounding box center [968, 234] width 22 height 9
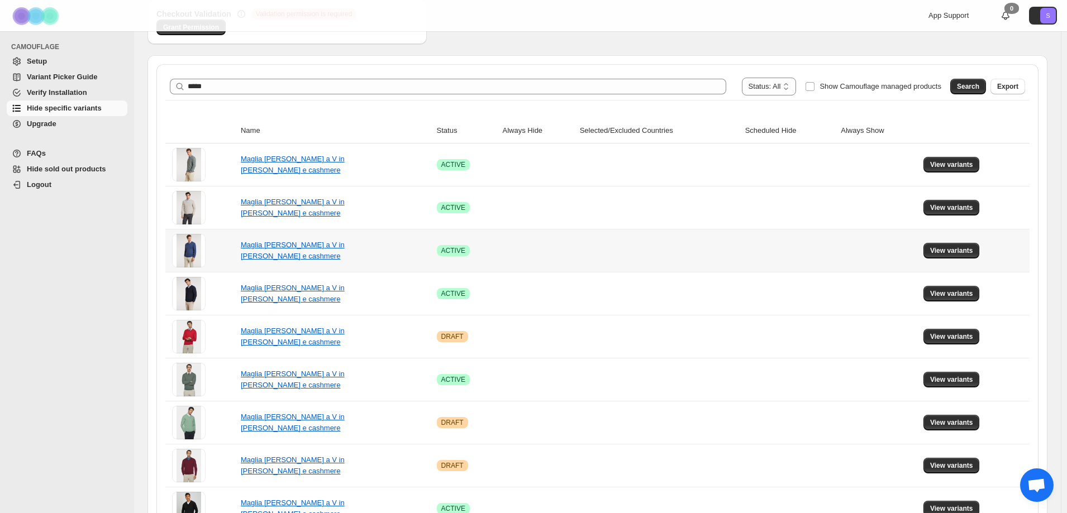
scroll to position [168, 0]
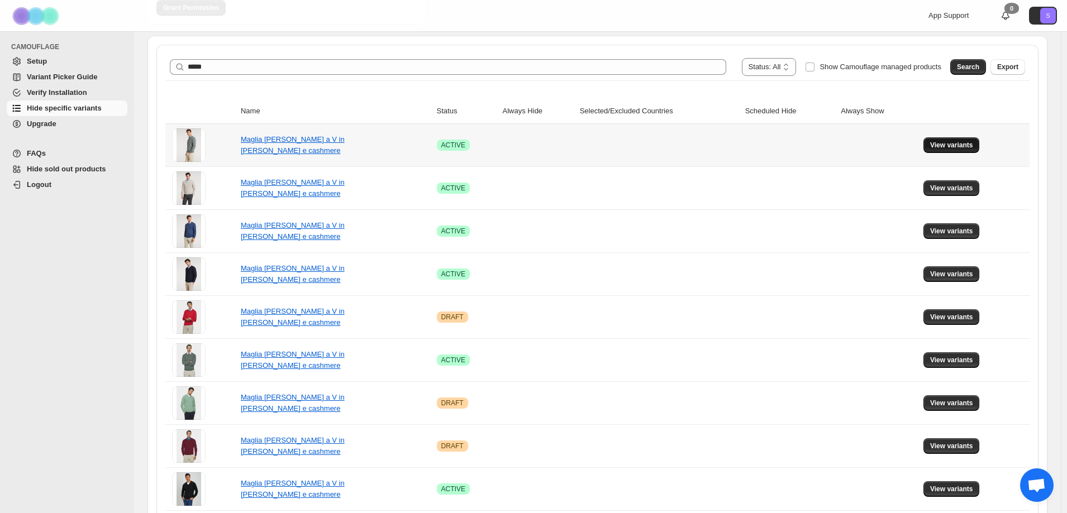
click at [973, 145] on span "View variants" at bounding box center [951, 145] width 43 height 9
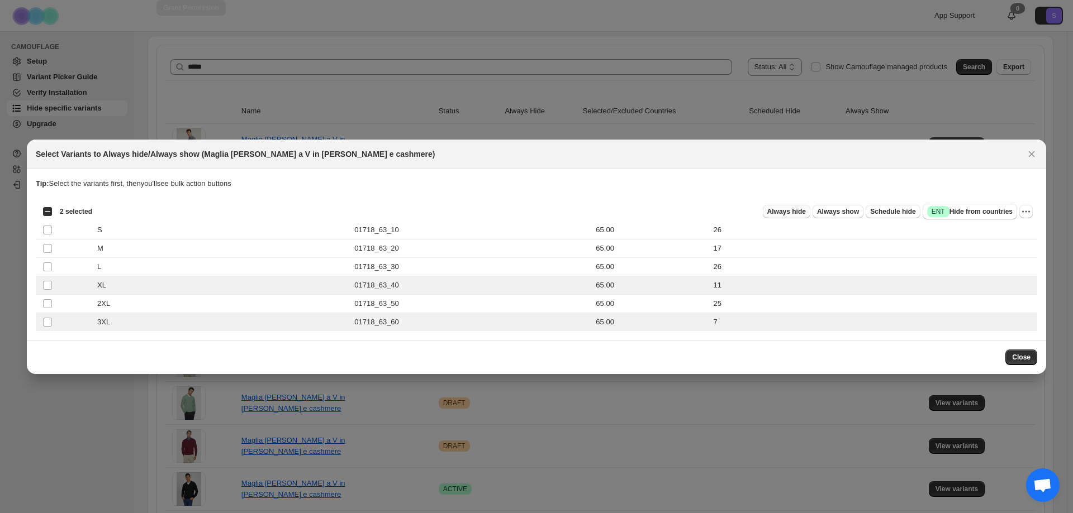
click at [795, 209] on span "Always hide" at bounding box center [786, 211] width 39 height 9
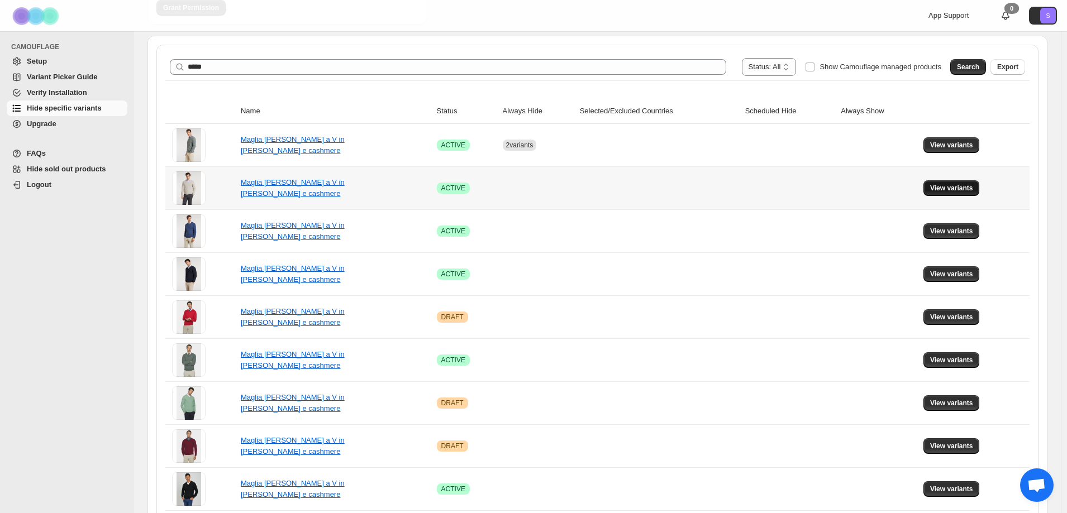
click at [969, 187] on span "View variants" at bounding box center [951, 188] width 43 height 9
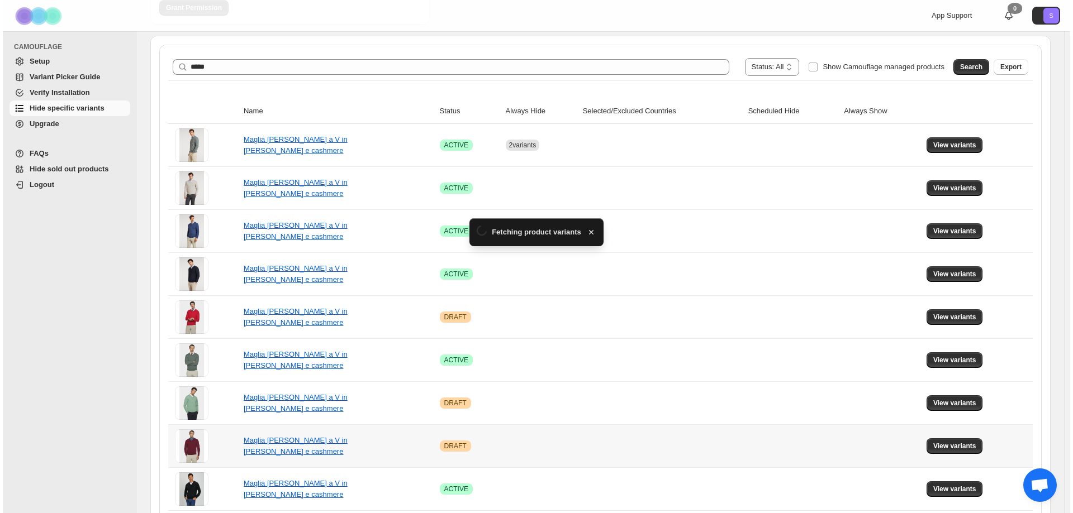
scroll to position [0, 0]
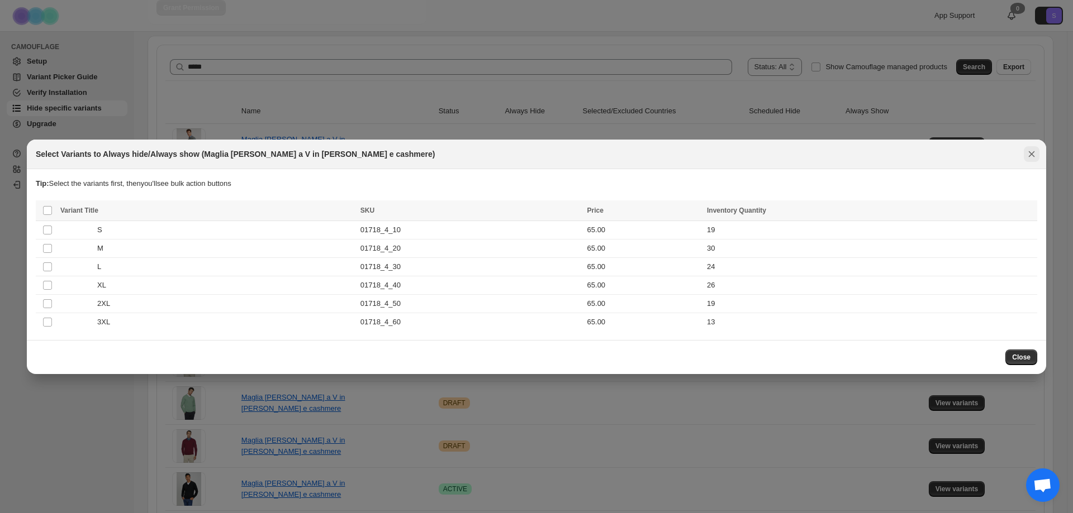
click at [1033, 153] on icon "Close" at bounding box center [1031, 154] width 11 height 11
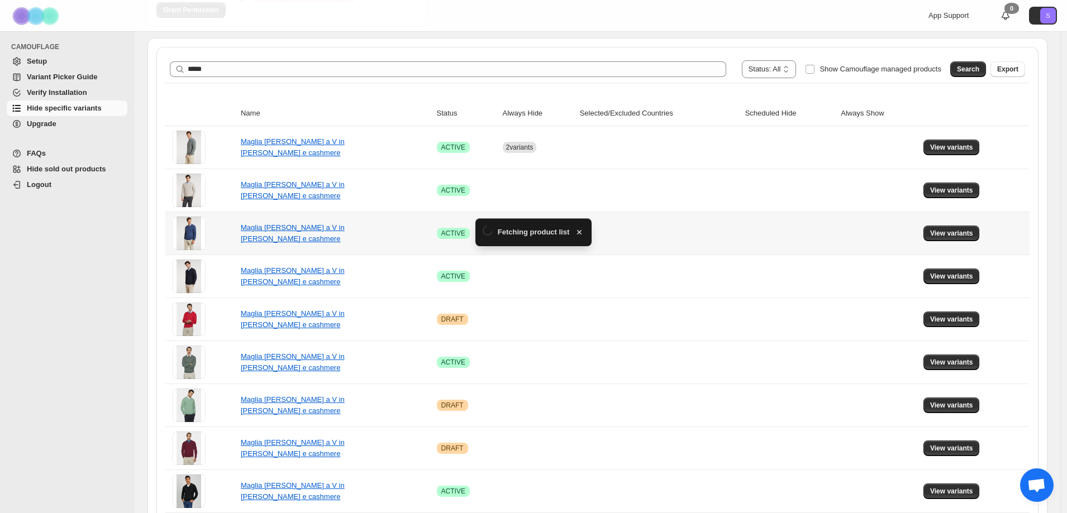
scroll to position [168, 0]
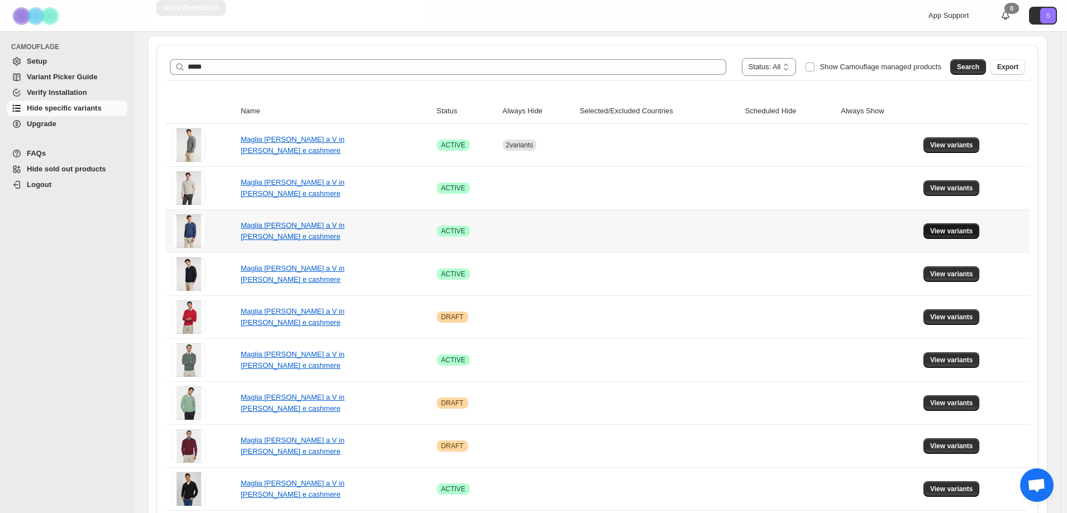
click at [962, 231] on span "View variants" at bounding box center [951, 231] width 43 height 9
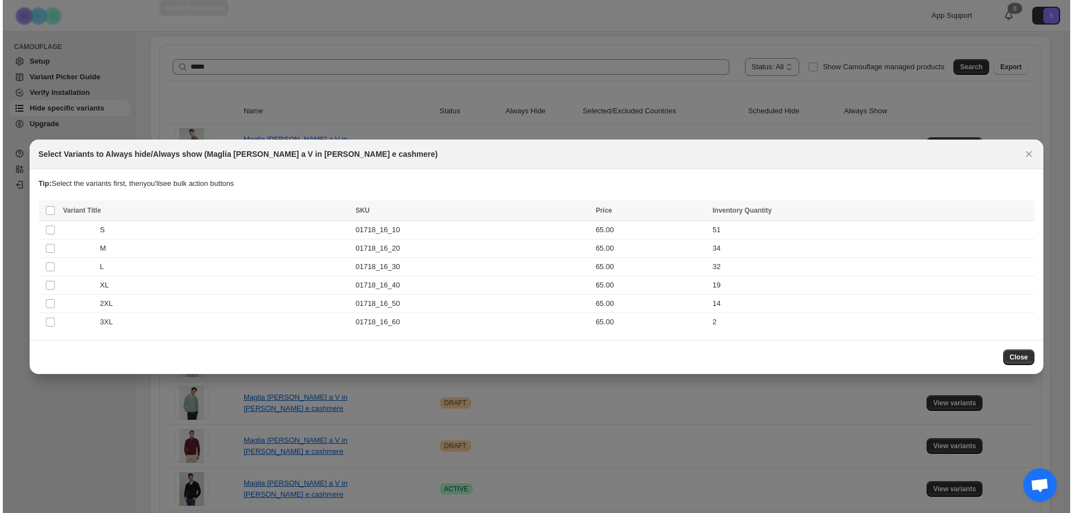
scroll to position [0, 0]
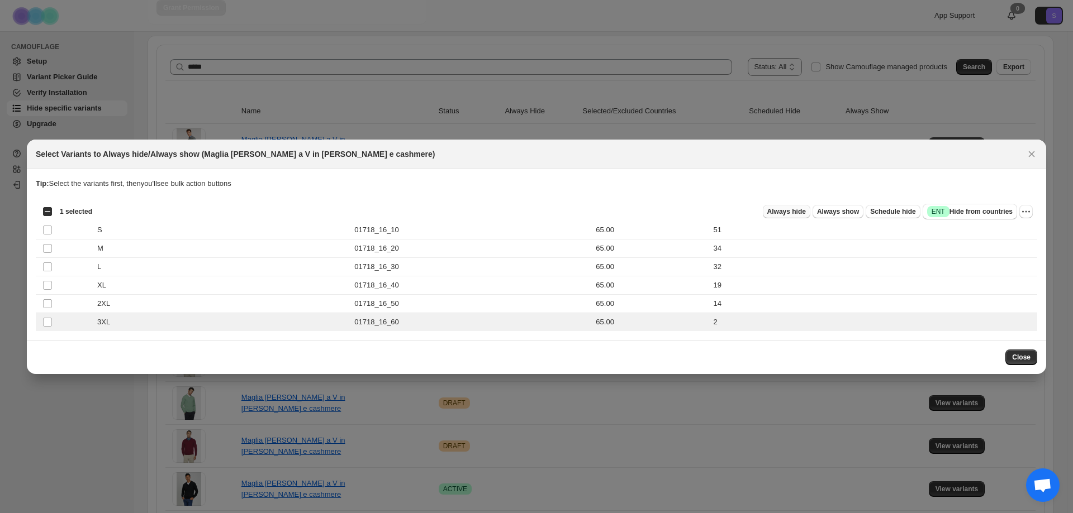
click at [806, 210] on span "Always hide" at bounding box center [786, 211] width 39 height 9
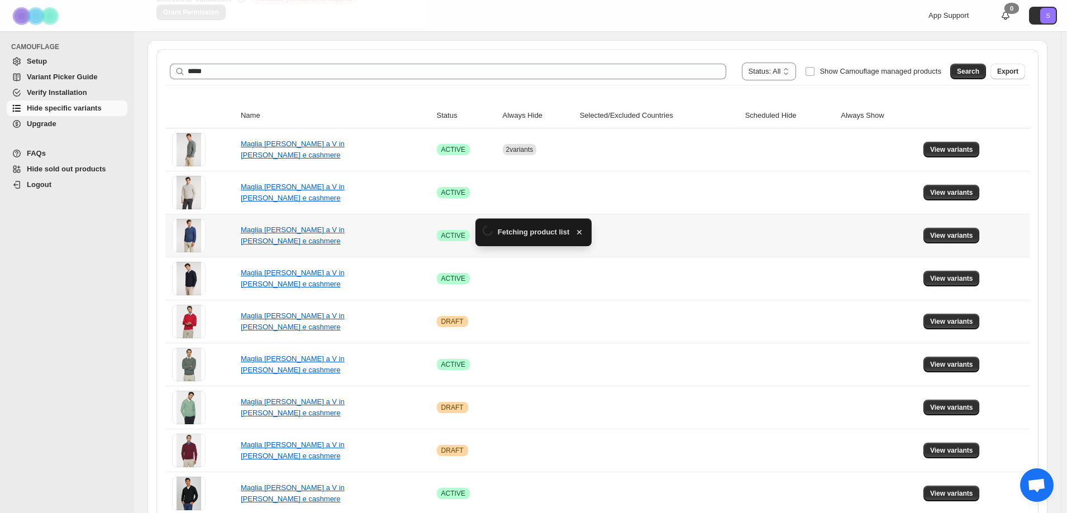
scroll to position [168, 0]
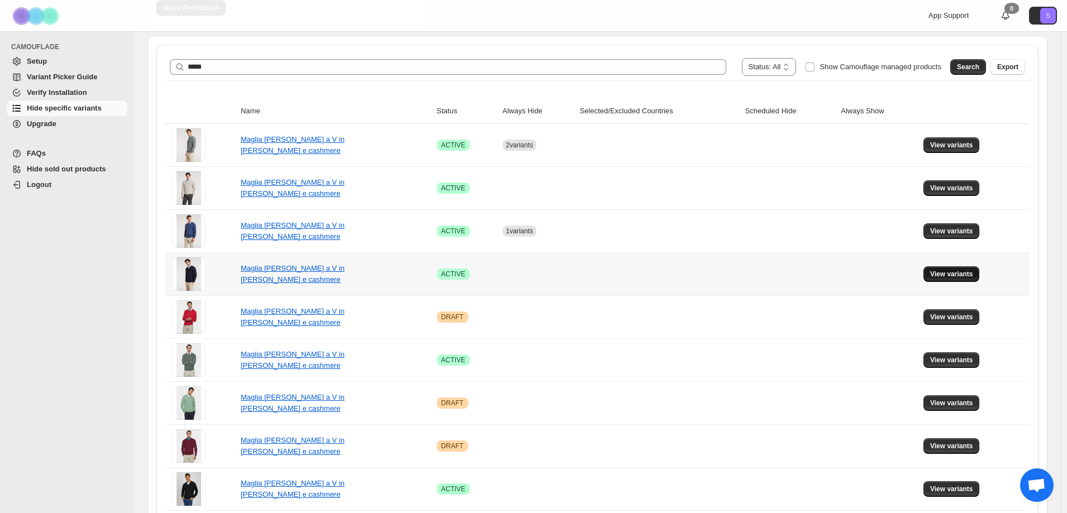
click at [944, 274] on span "View variants" at bounding box center [951, 274] width 43 height 9
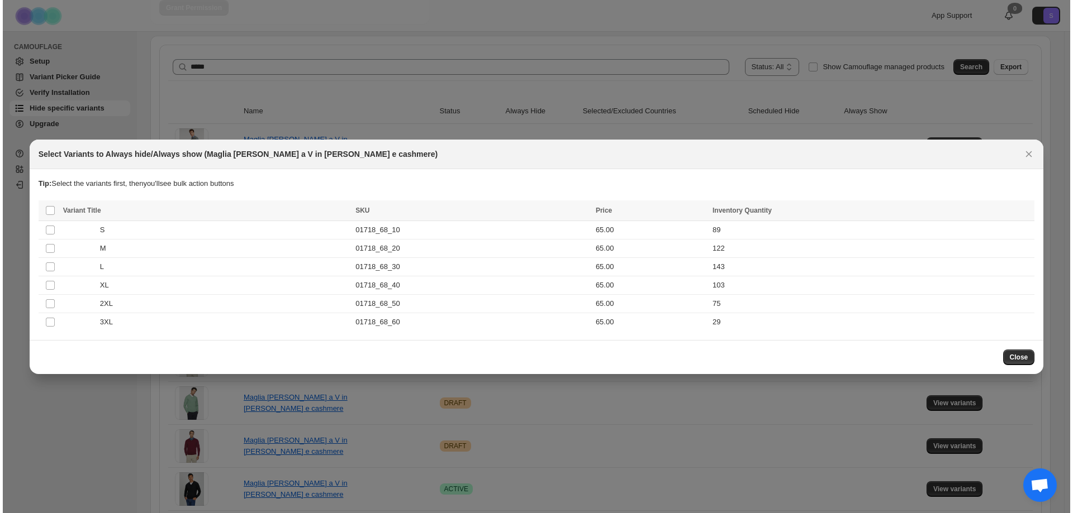
scroll to position [0, 0]
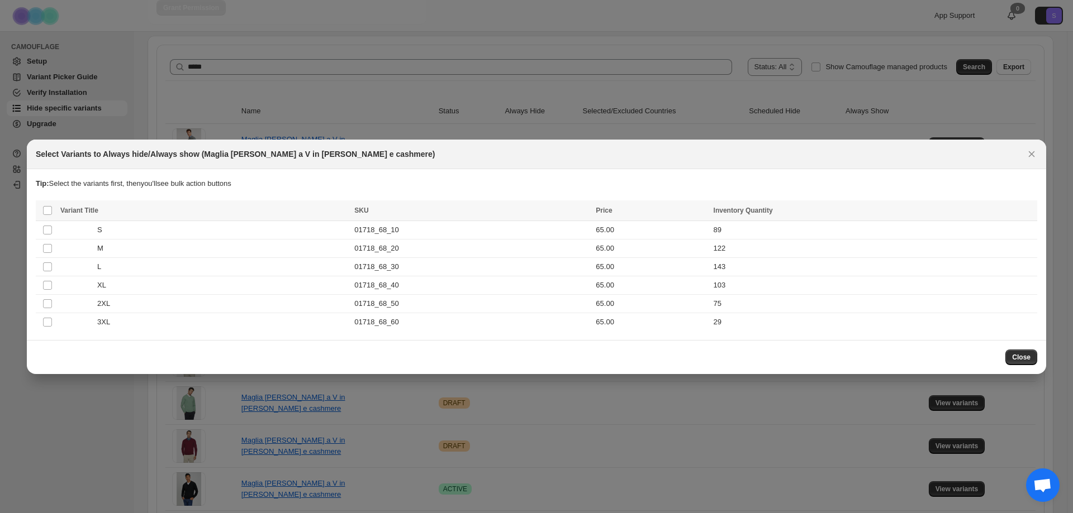
click at [1027, 151] on button "Close" at bounding box center [1031, 154] width 16 height 16
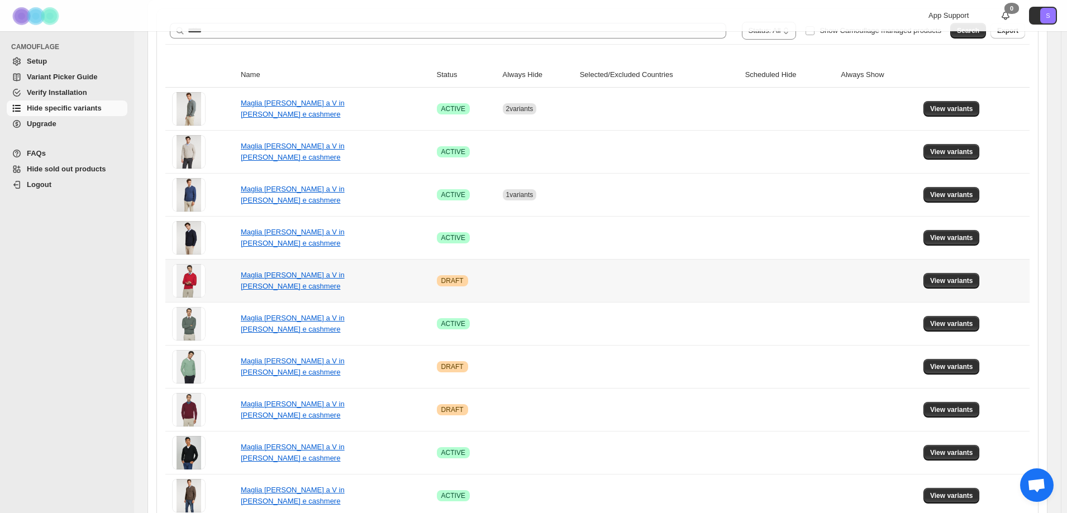
scroll to position [223, 0]
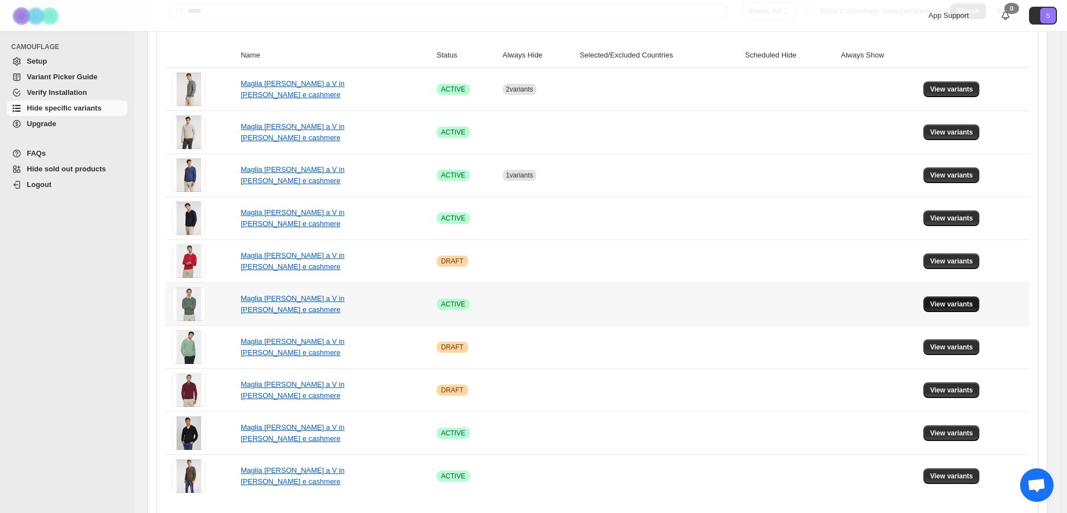
click at [964, 307] on span "View variants" at bounding box center [951, 304] width 43 height 9
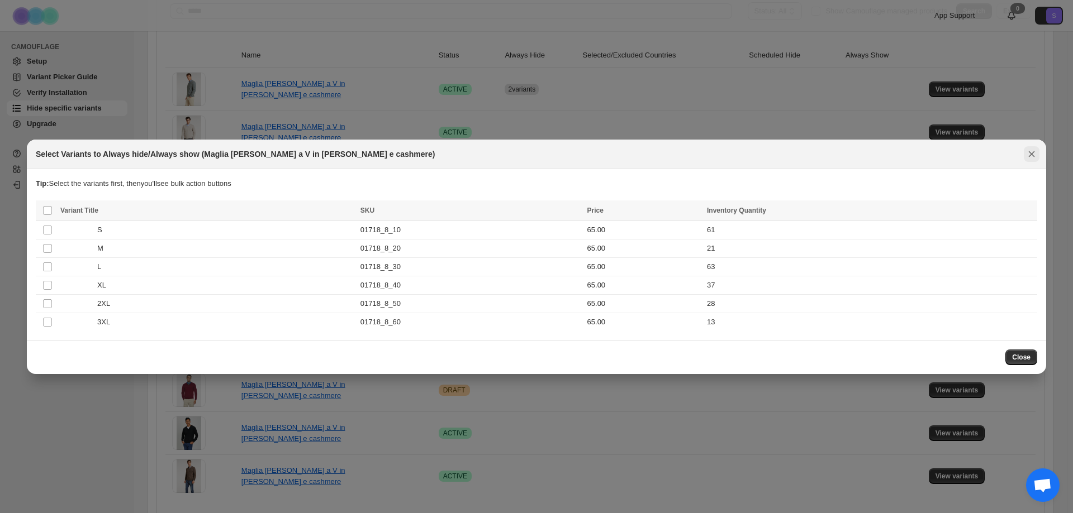
click at [1032, 159] on icon "Close" at bounding box center [1031, 154] width 11 height 11
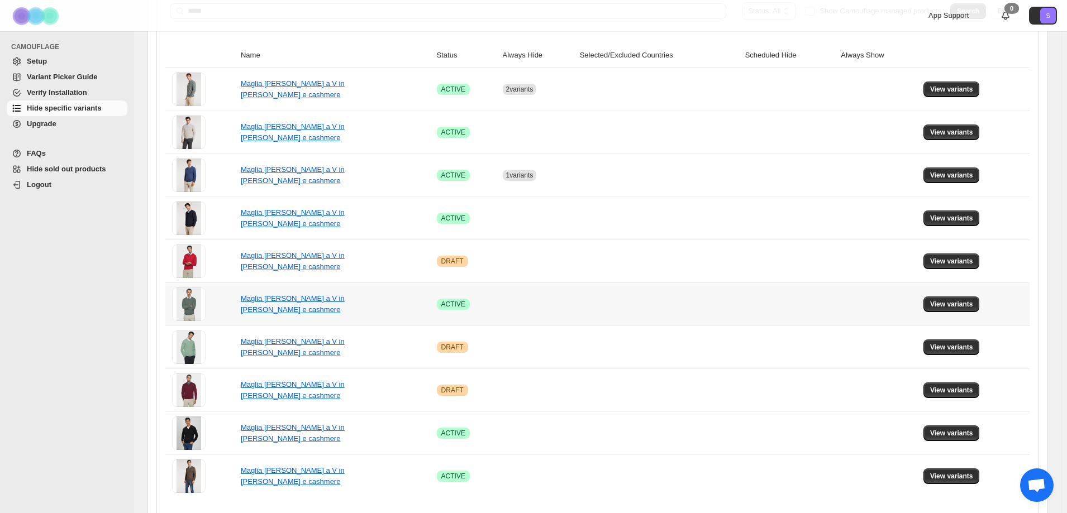
scroll to position [259, 0]
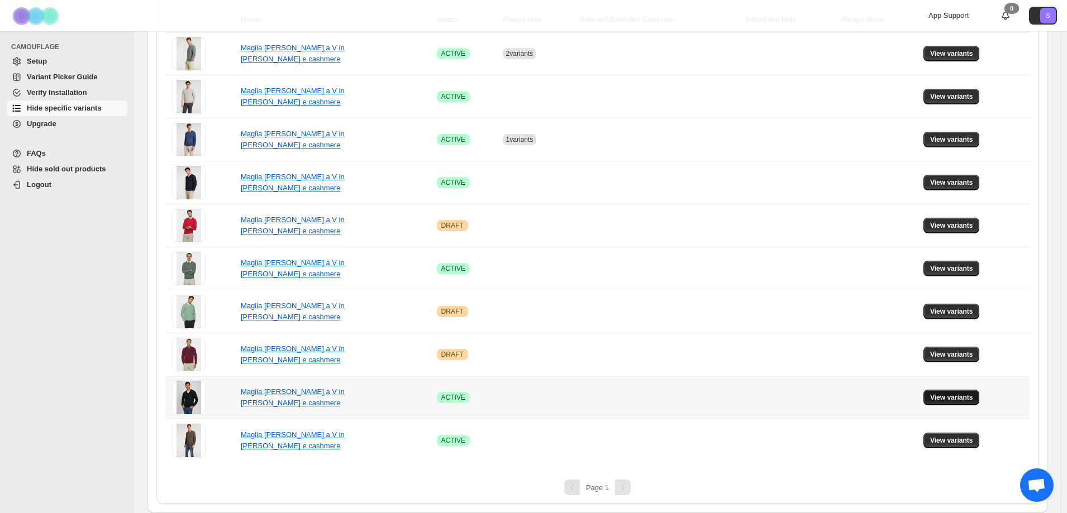
click at [950, 402] on span "View variants" at bounding box center [951, 397] width 43 height 9
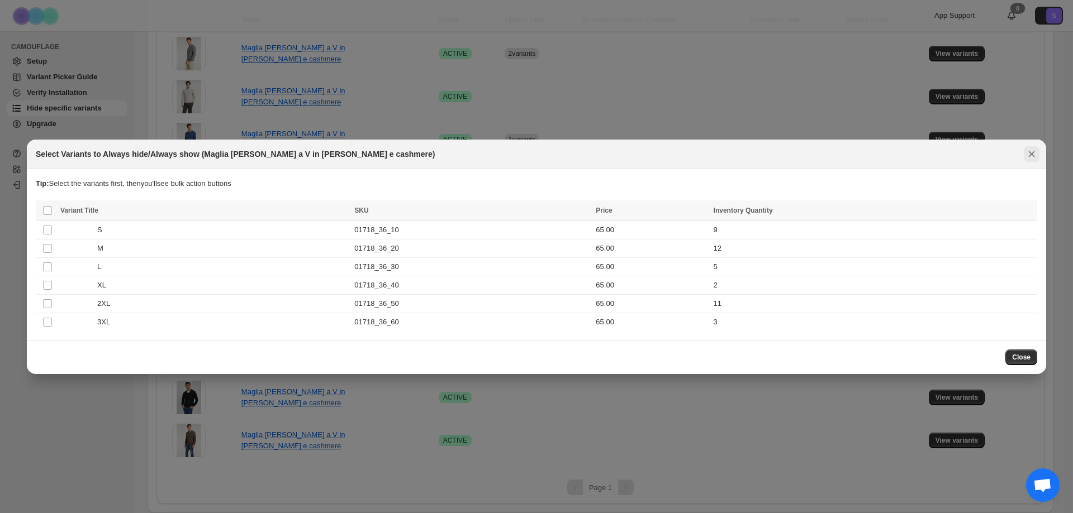
click at [1031, 161] on button "Close" at bounding box center [1031, 154] width 16 height 16
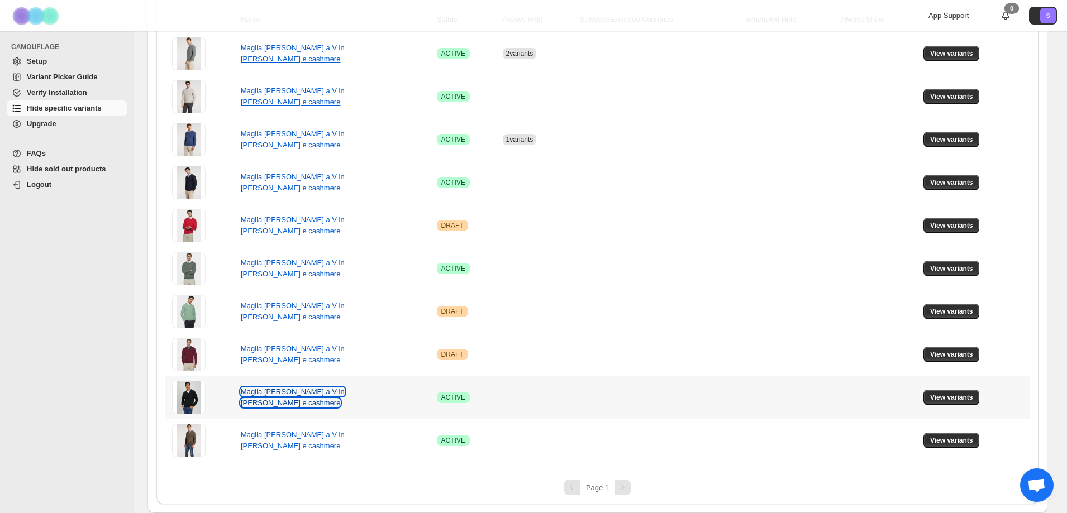
click at [271, 395] on link "Maglia scollo a V in lana e cashmere" at bounding box center [293, 398] width 104 height 20
click at [942, 393] on button "View variants" at bounding box center [951, 398] width 56 height 16
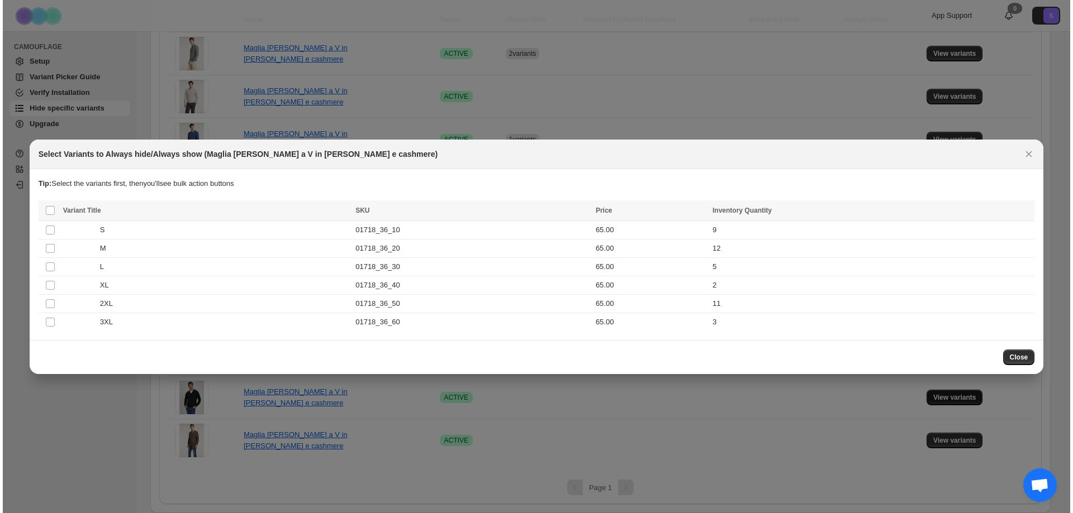
scroll to position [0, 0]
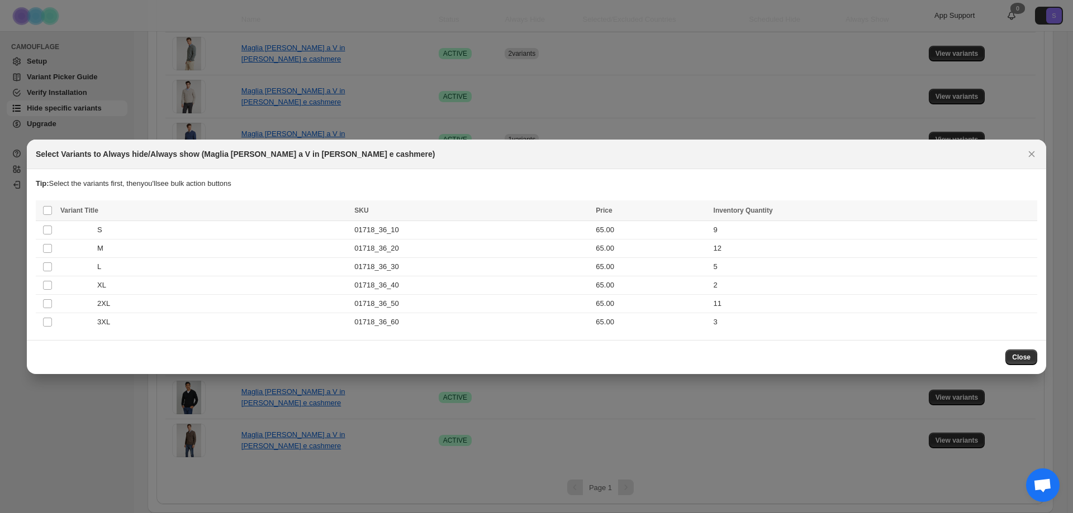
click at [42, 209] on th "Select all product variants" at bounding box center [46, 211] width 21 height 21
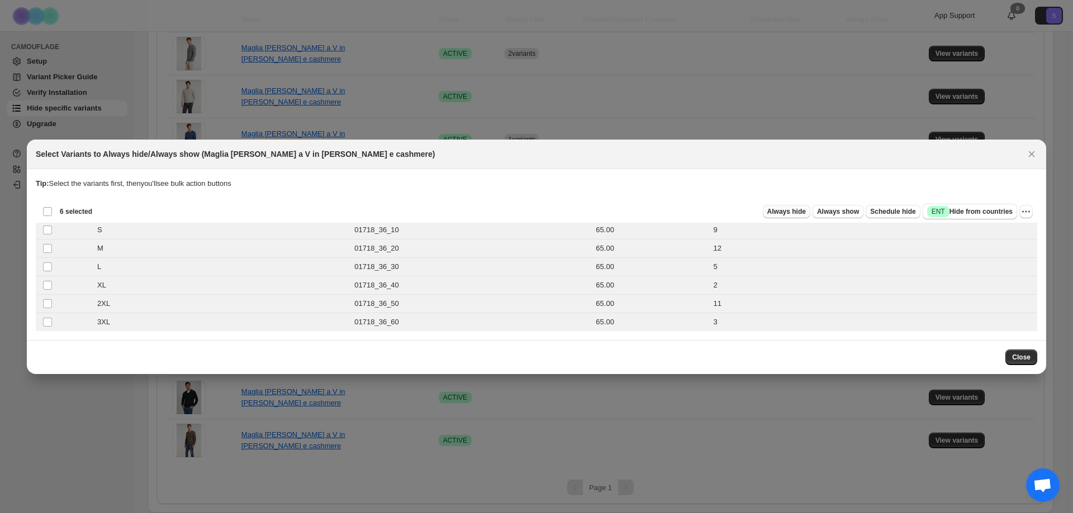
click at [790, 206] on button "Always hide" at bounding box center [786, 211] width 47 height 13
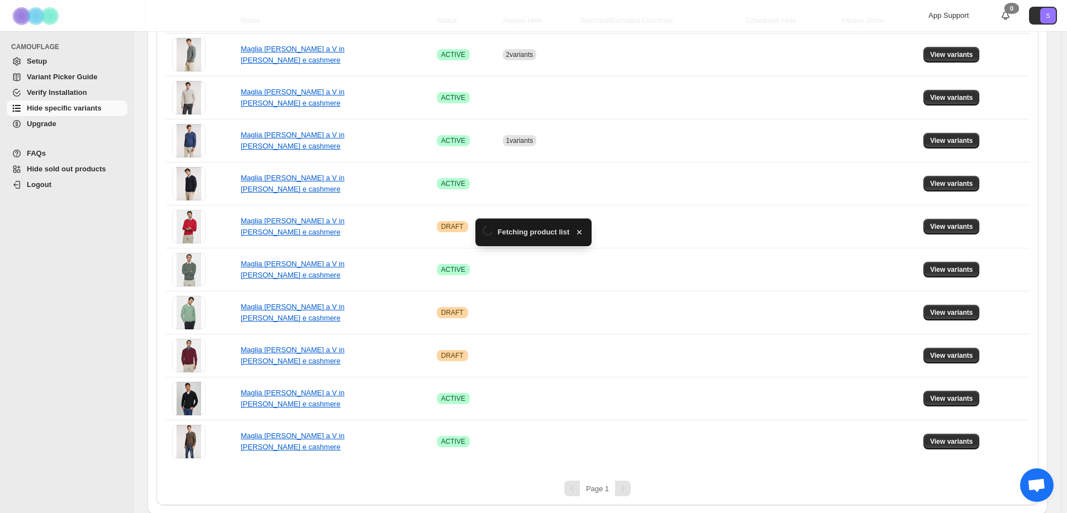
scroll to position [259, 0]
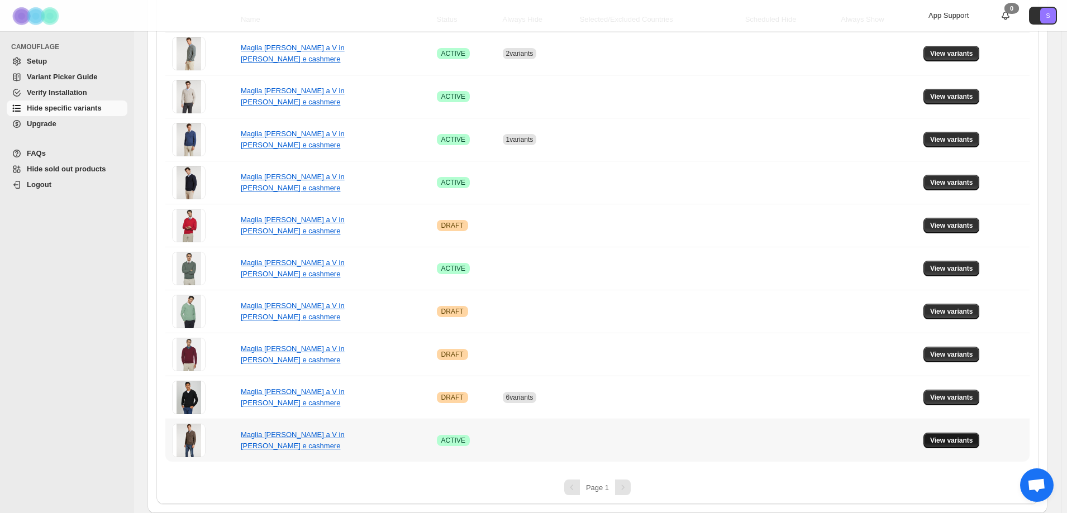
click at [966, 441] on span "View variants" at bounding box center [951, 440] width 43 height 9
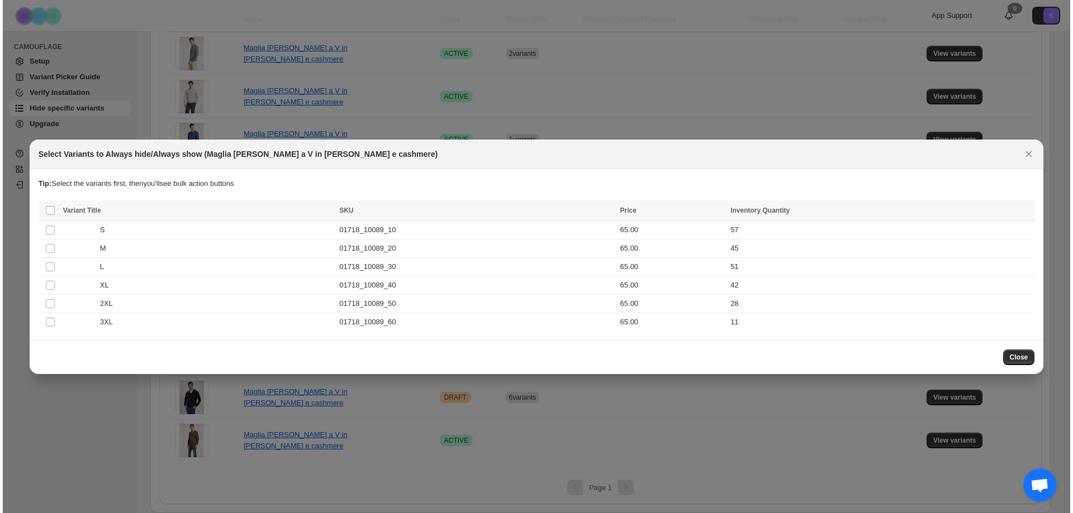
scroll to position [0, 0]
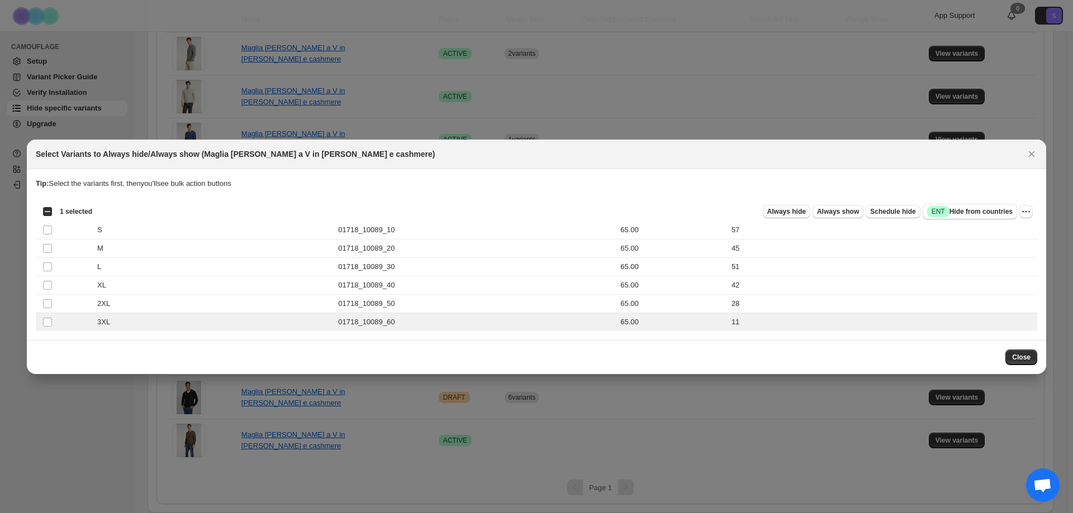
click at [808, 205] on button "Always hide" at bounding box center [786, 211] width 47 height 13
